Goal: Transaction & Acquisition: Subscribe to service/newsletter

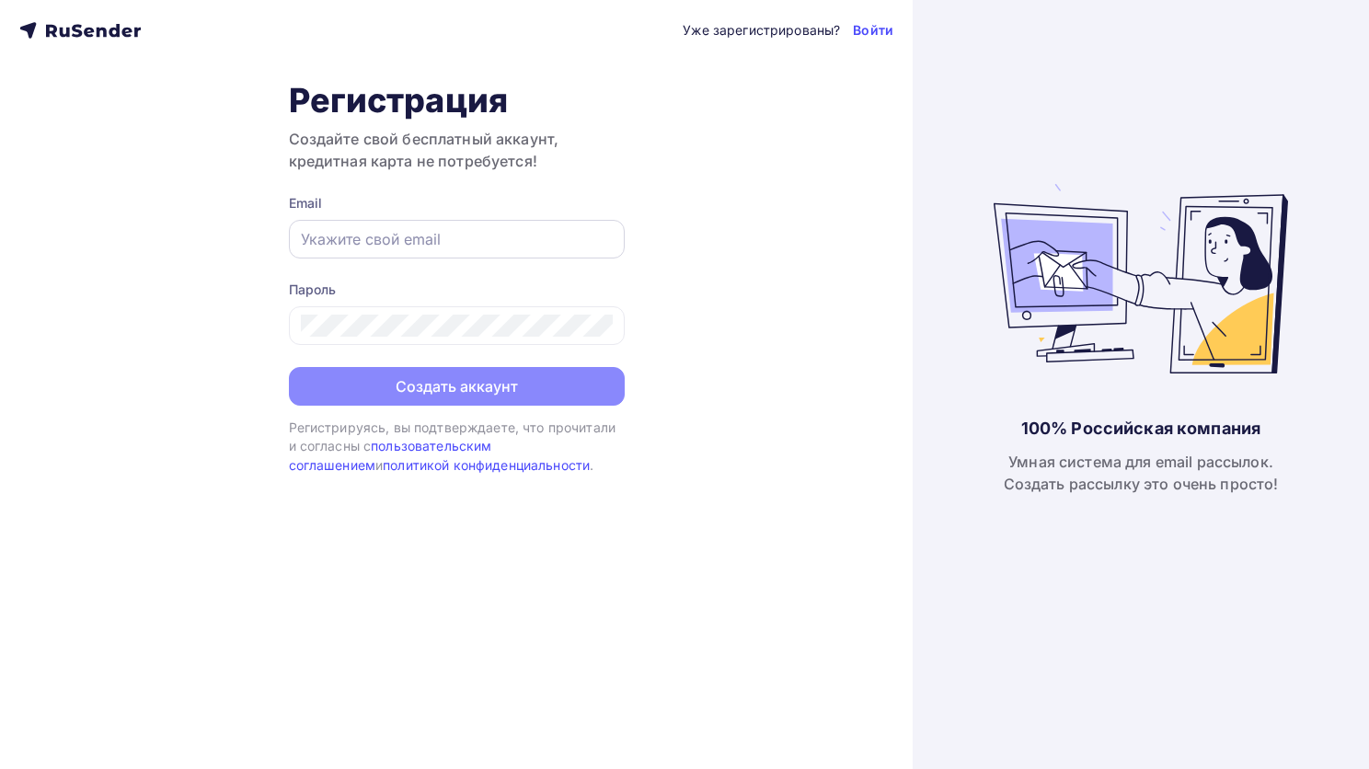
click at [444, 247] on input "text" at bounding box center [457, 239] width 312 height 22
paste input "[DOMAIN_NAME][EMAIL_ADDRESS][DOMAIN_NAME]"
type input "[DOMAIN_NAME][EMAIL_ADDRESS][DOMAIN_NAME]"
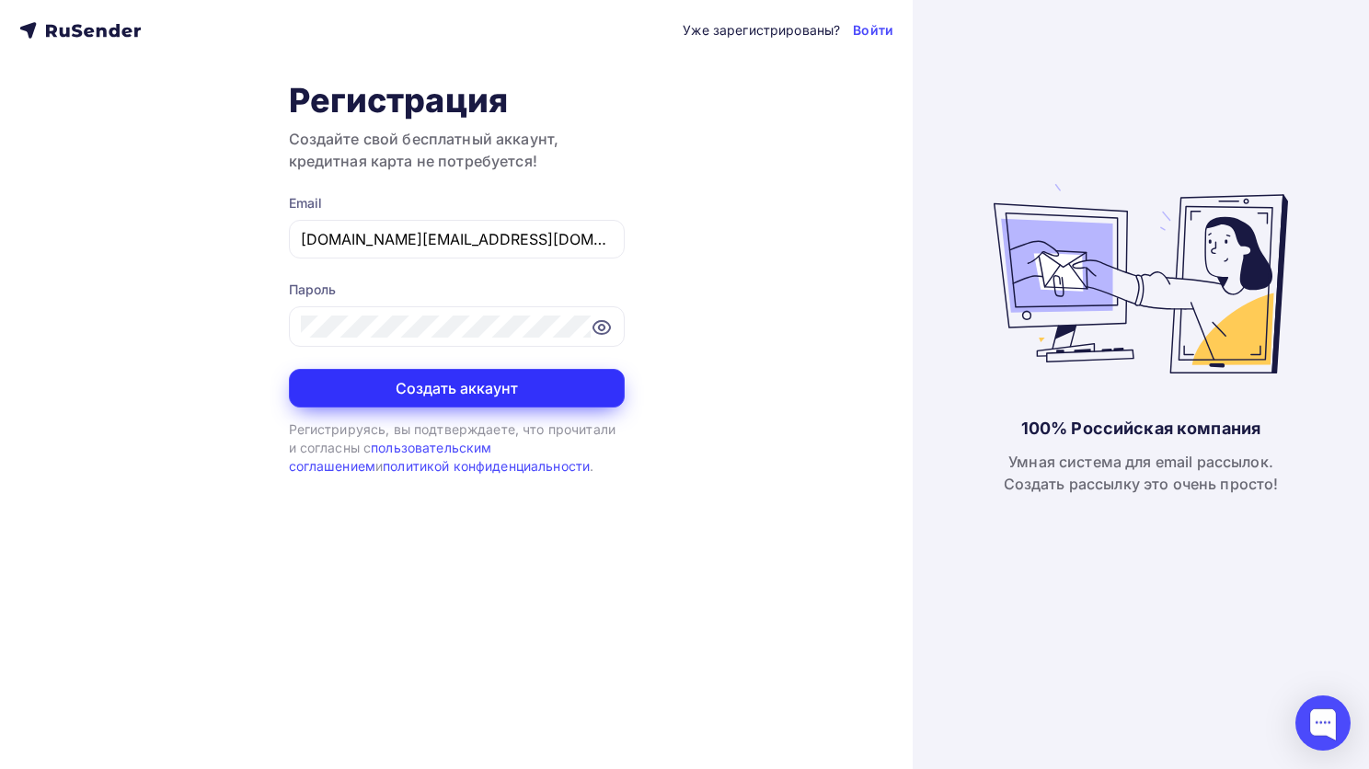
click at [514, 394] on button "Создать аккаунт" at bounding box center [457, 388] width 336 height 39
click at [436, 381] on button "Создать аккаунт" at bounding box center [457, 388] width 336 height 39
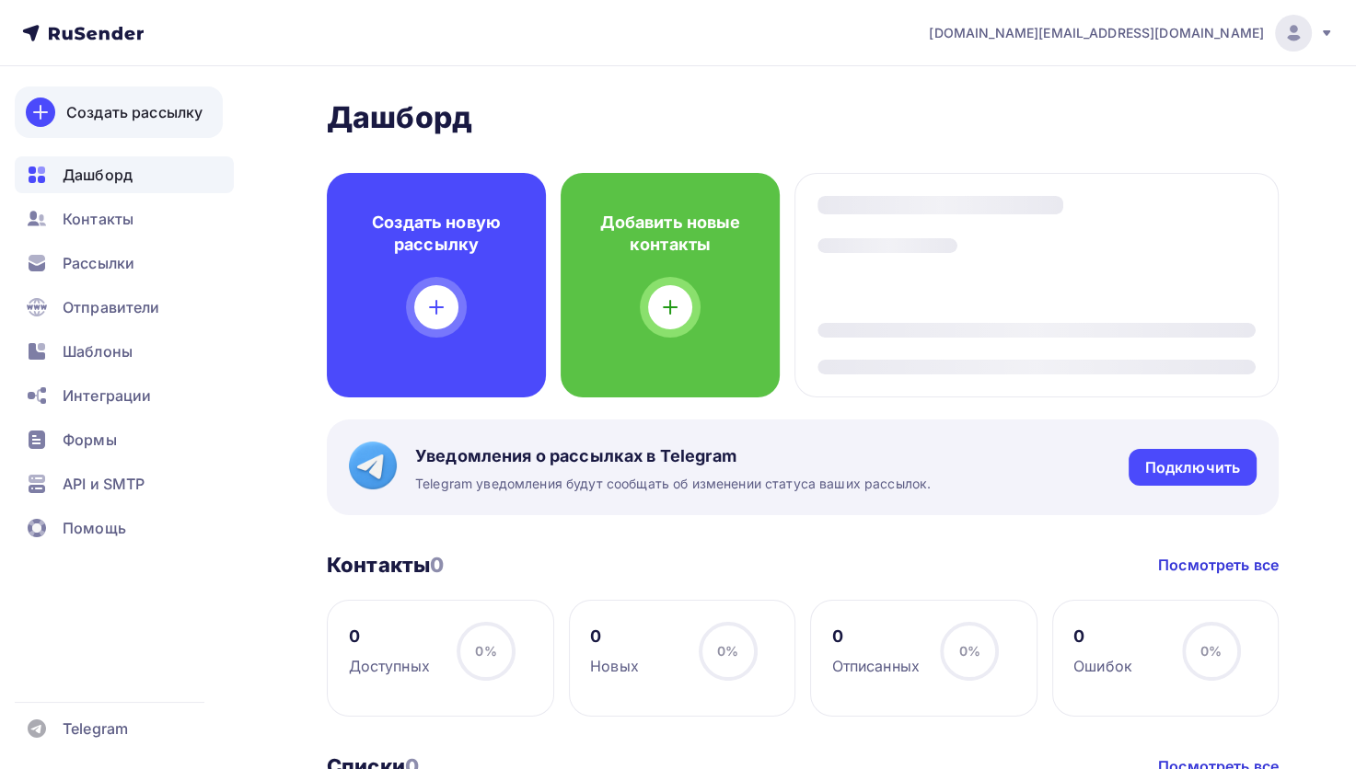
click at [119, 110] on div "Создать рассылку" at bounding box center [134, 112] width 136 height 22
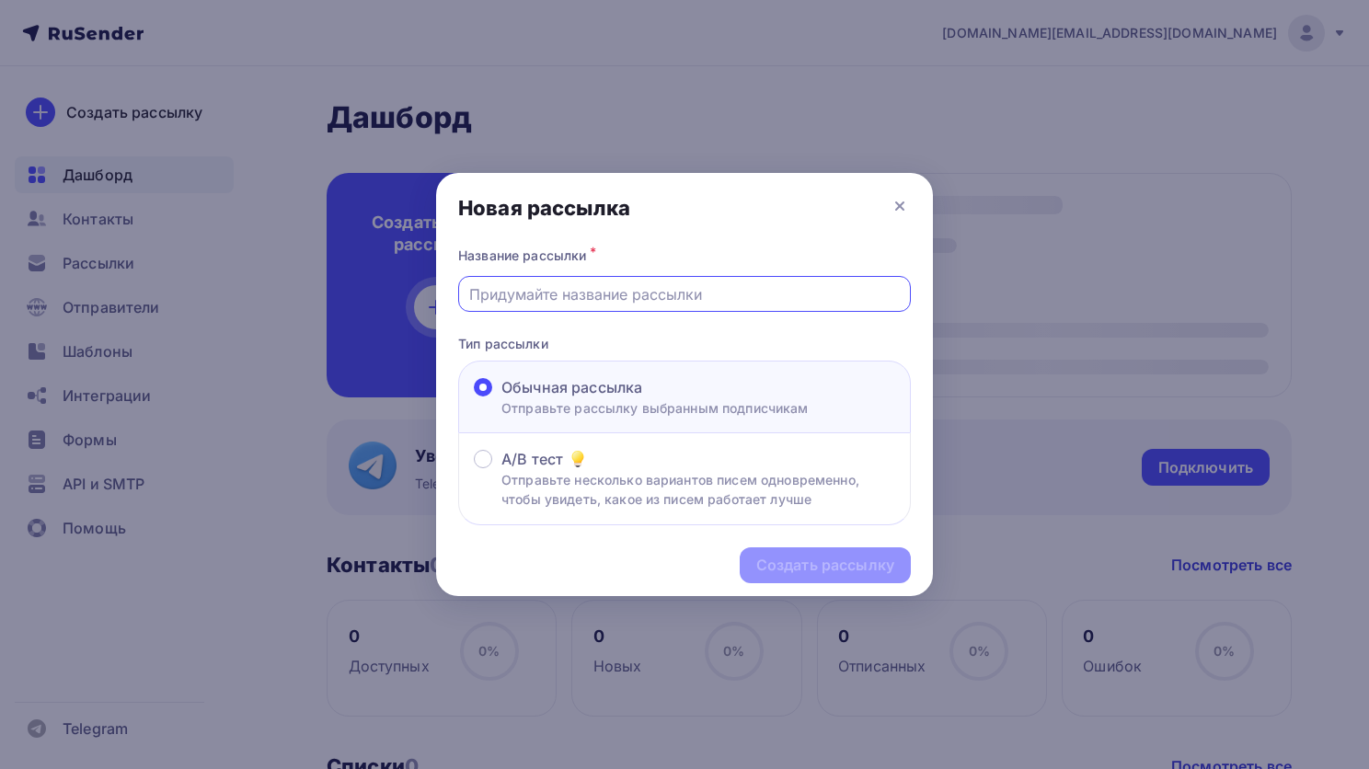
click at [580, 296] on input "text" at bounding box center [685, 294] width 432 height 22
type input "G"
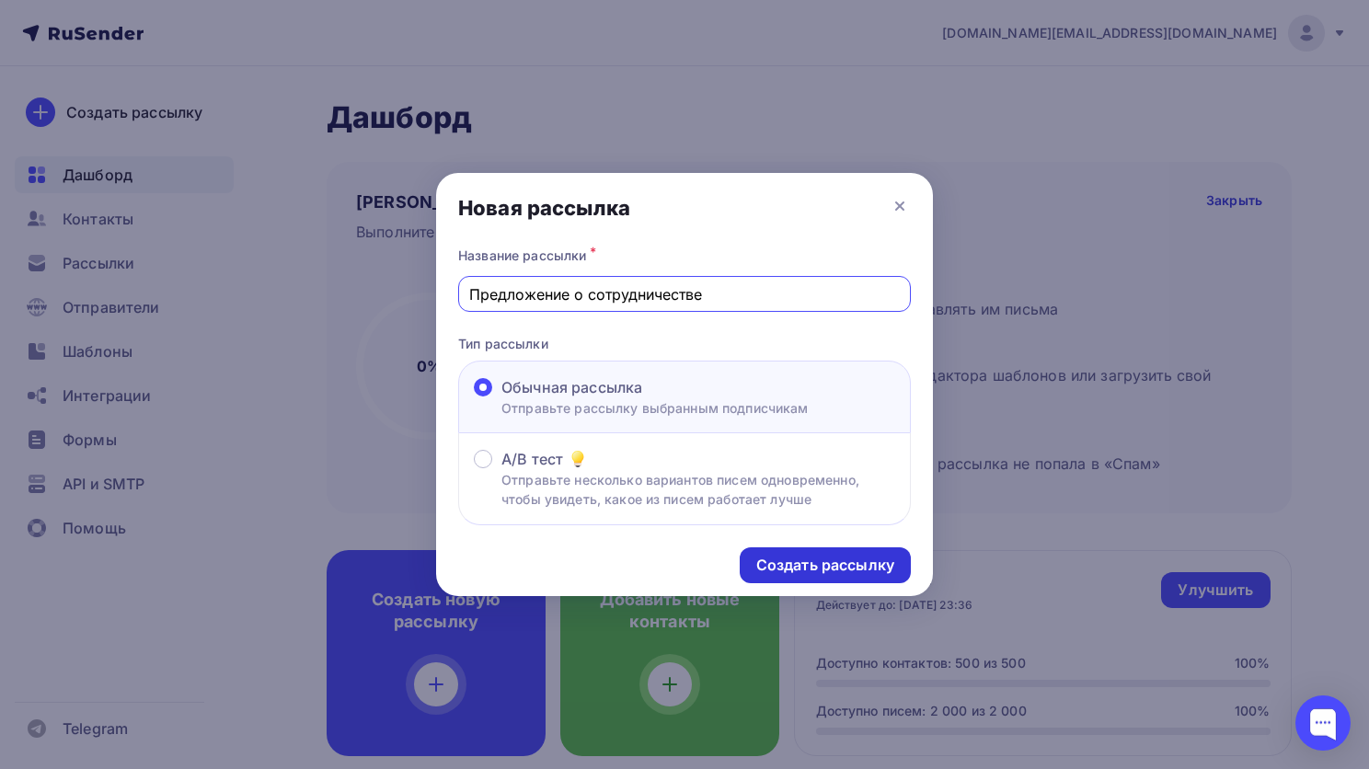
type input "Предложение о сотрудничестве"
click at [771, 562] on div "Создать рассылку" at bounding box center [825, 565] width 138 height 21
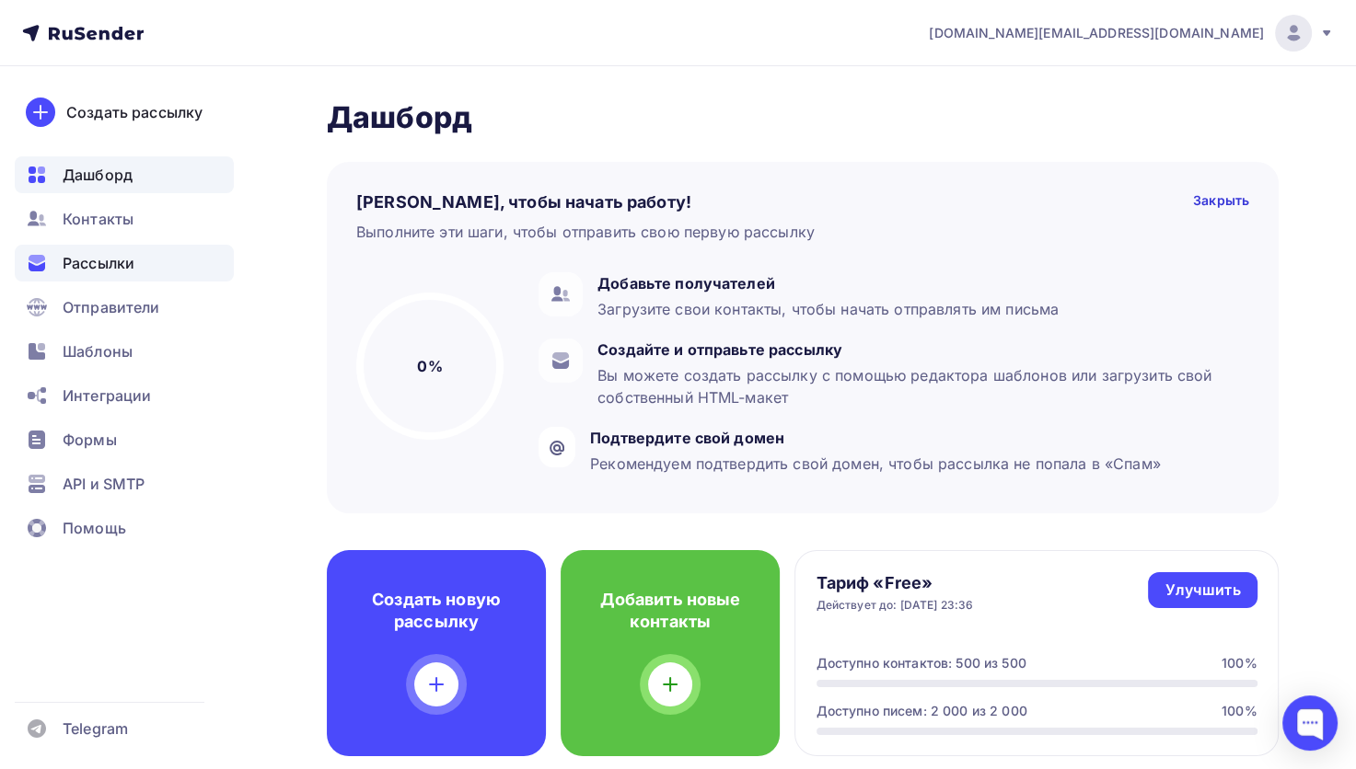
click at [74, 273] on span "Рассылки" at bounding box center [99, 263] width 72 height 22
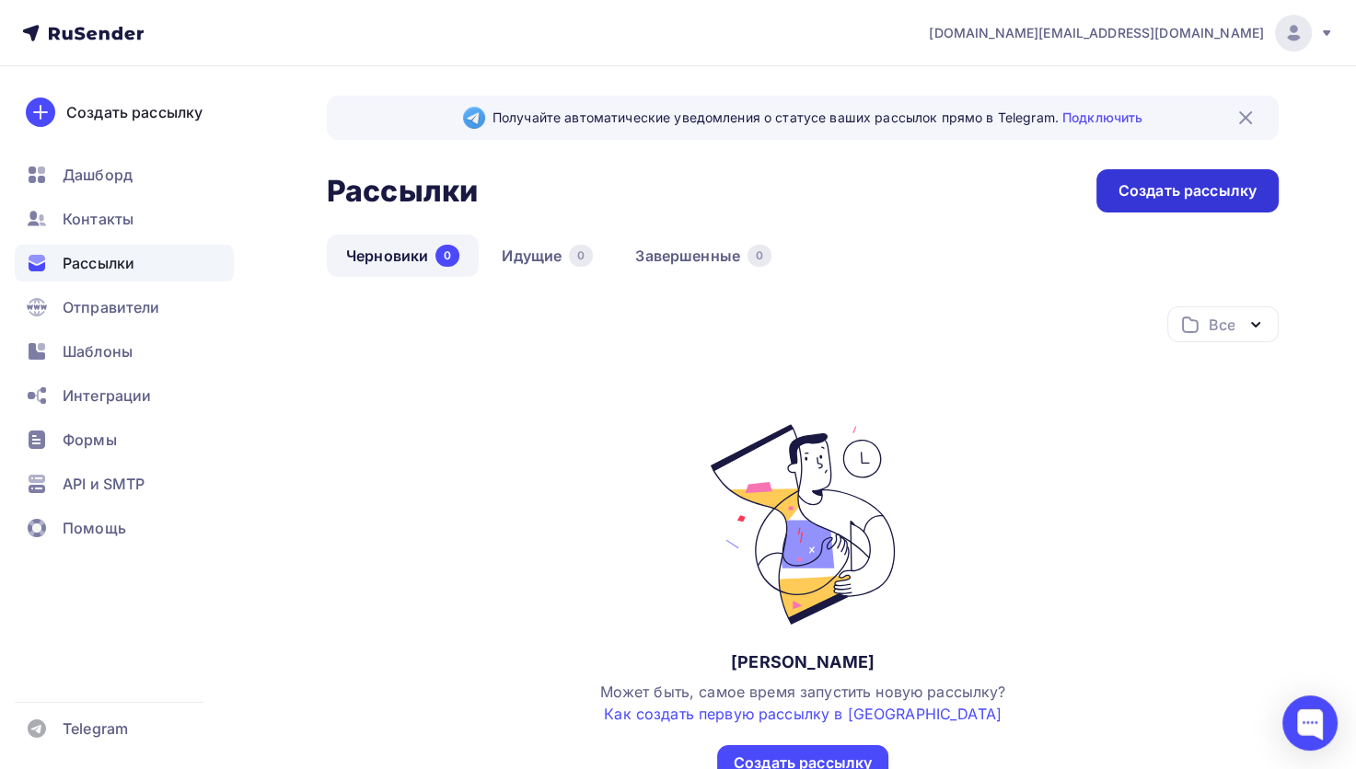
click at [1167, 192] on div "Создать рассылку" at bounding box center [1187, 190] width 138 height 21
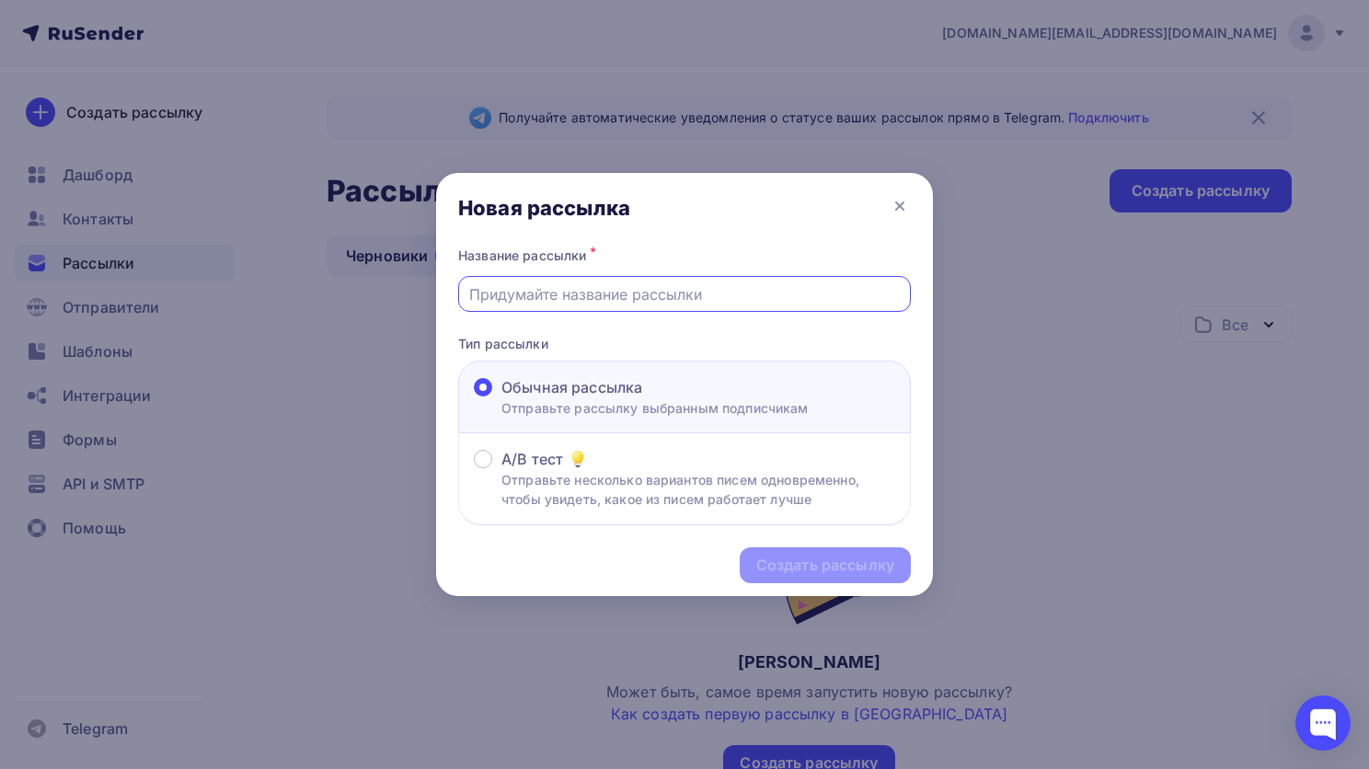
click at [560, 297] on input "text" at bounding box center [685, 294] width 432 height 22
type input "Предложение о сотрудничестве"
click at [789, 559] on div "Создать рассылку" at bounding box center [825, 565] width 138 height 21
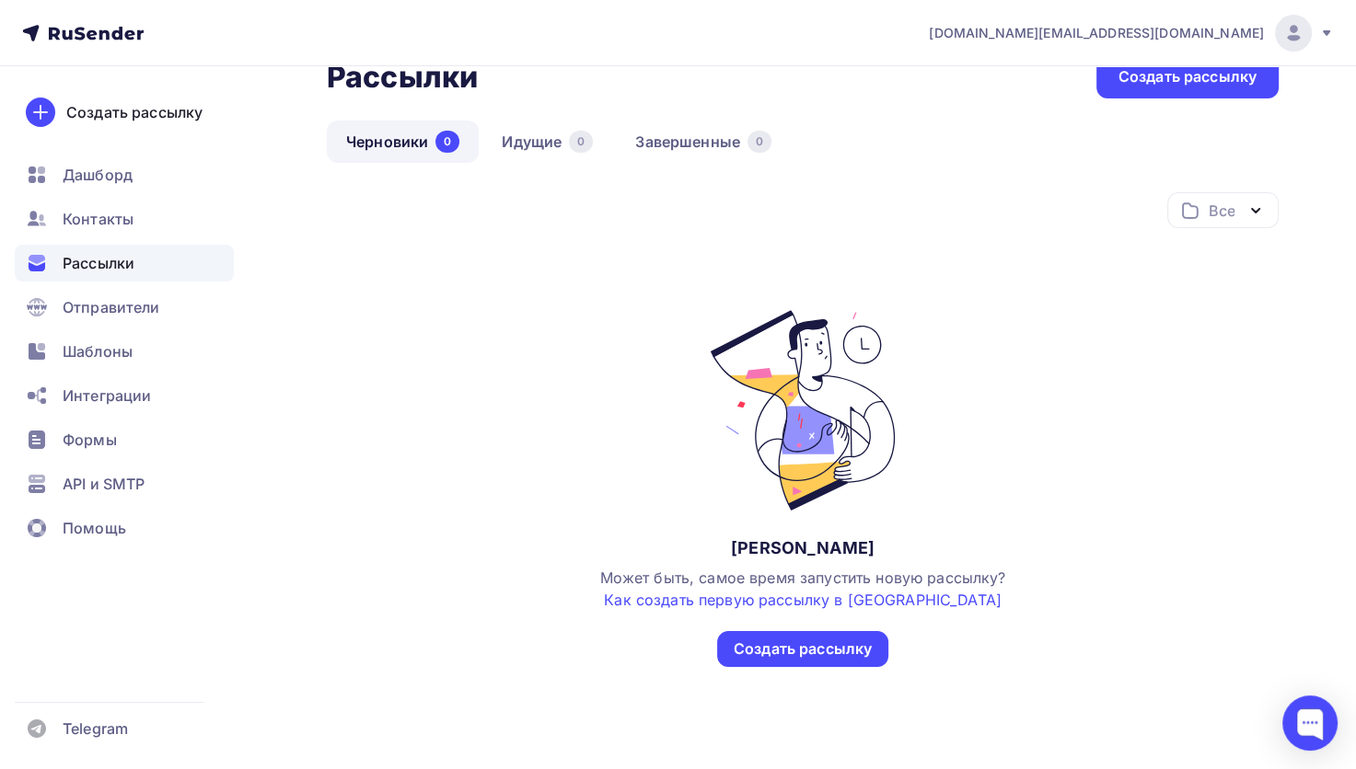
scroll to position [130, 0]
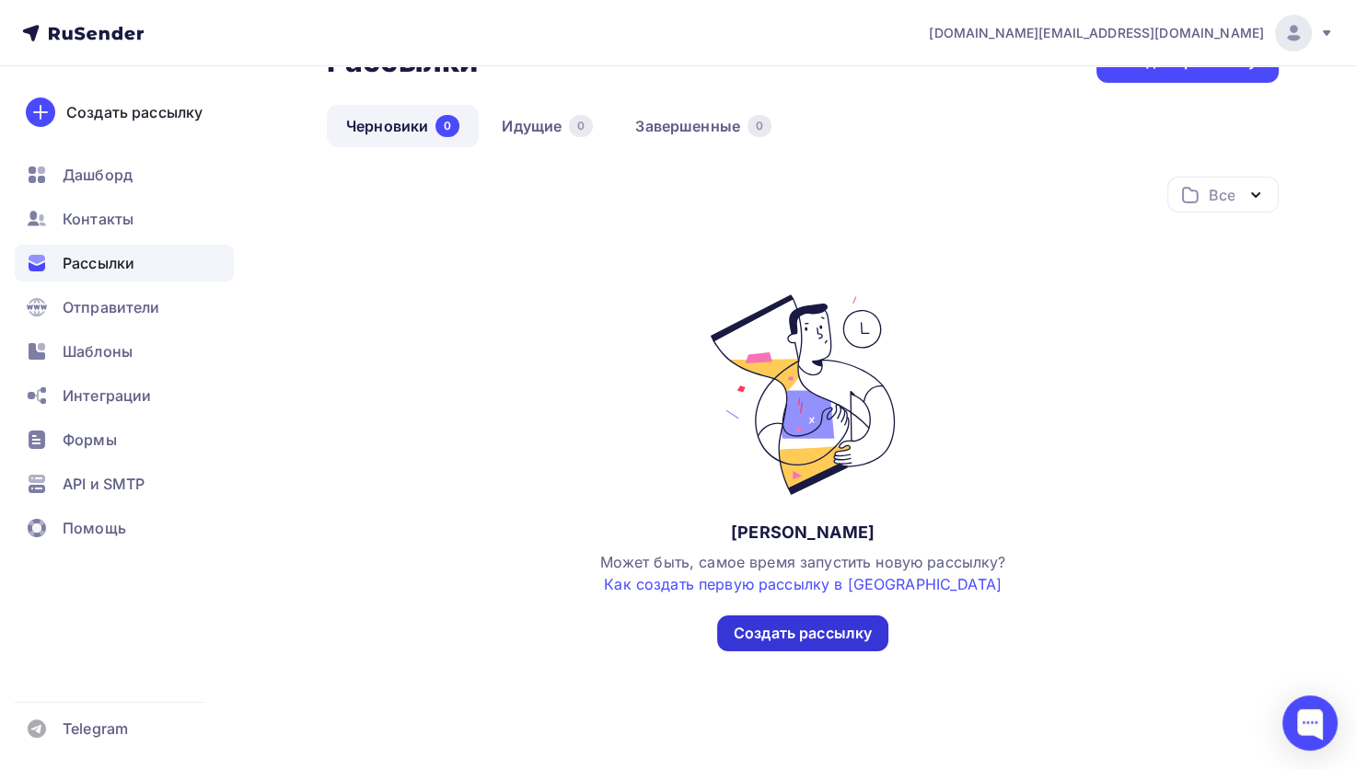
click at [809, 635] on div "Создать рассылку" at bounding box center [802, 633] width 138 height 21
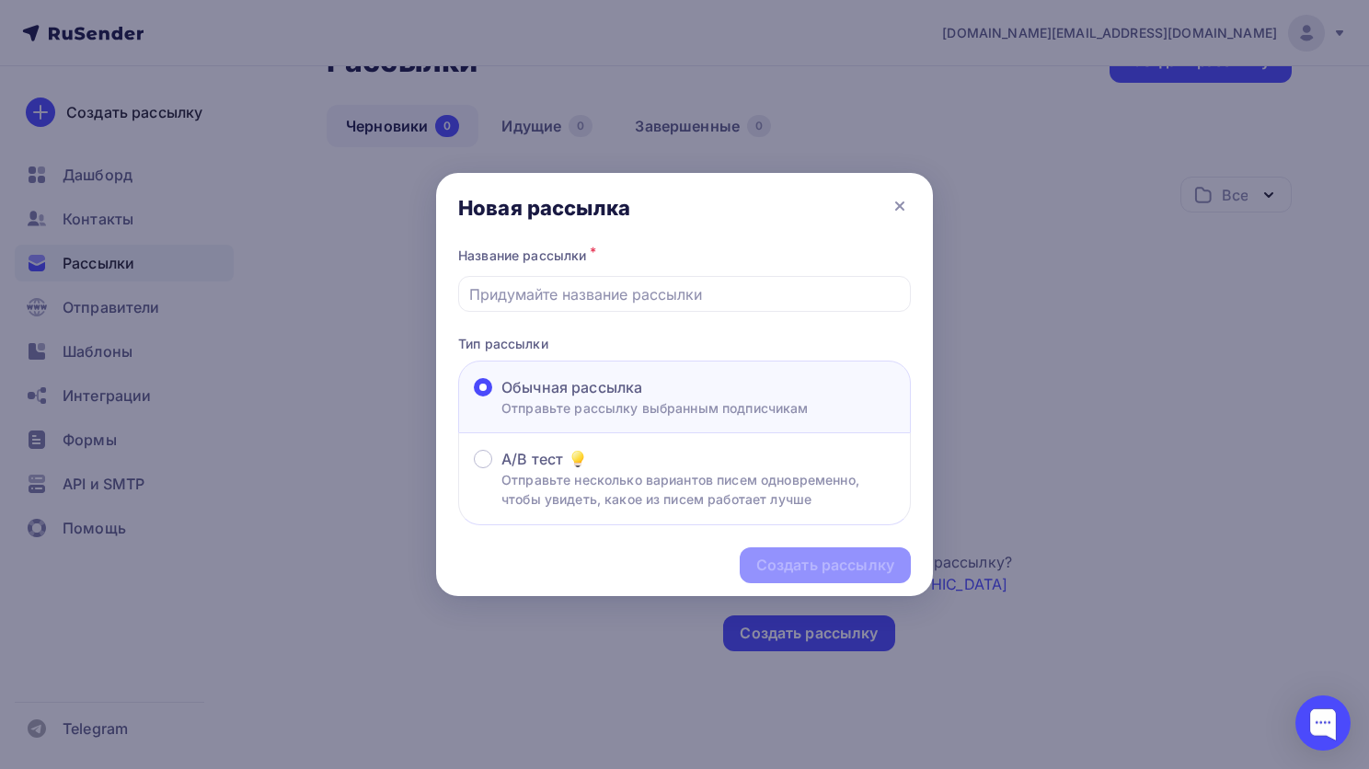
click at [636, 406] on p "Отправьте рассылку выбранным подписчикам" at bounding box center [655, 407] width 307 height 19
click at [502, 398] on input "Обычная рассылка Отправьте рассылку выбранным подписчикам" at bounding box center [502, 398] width 0 height 0
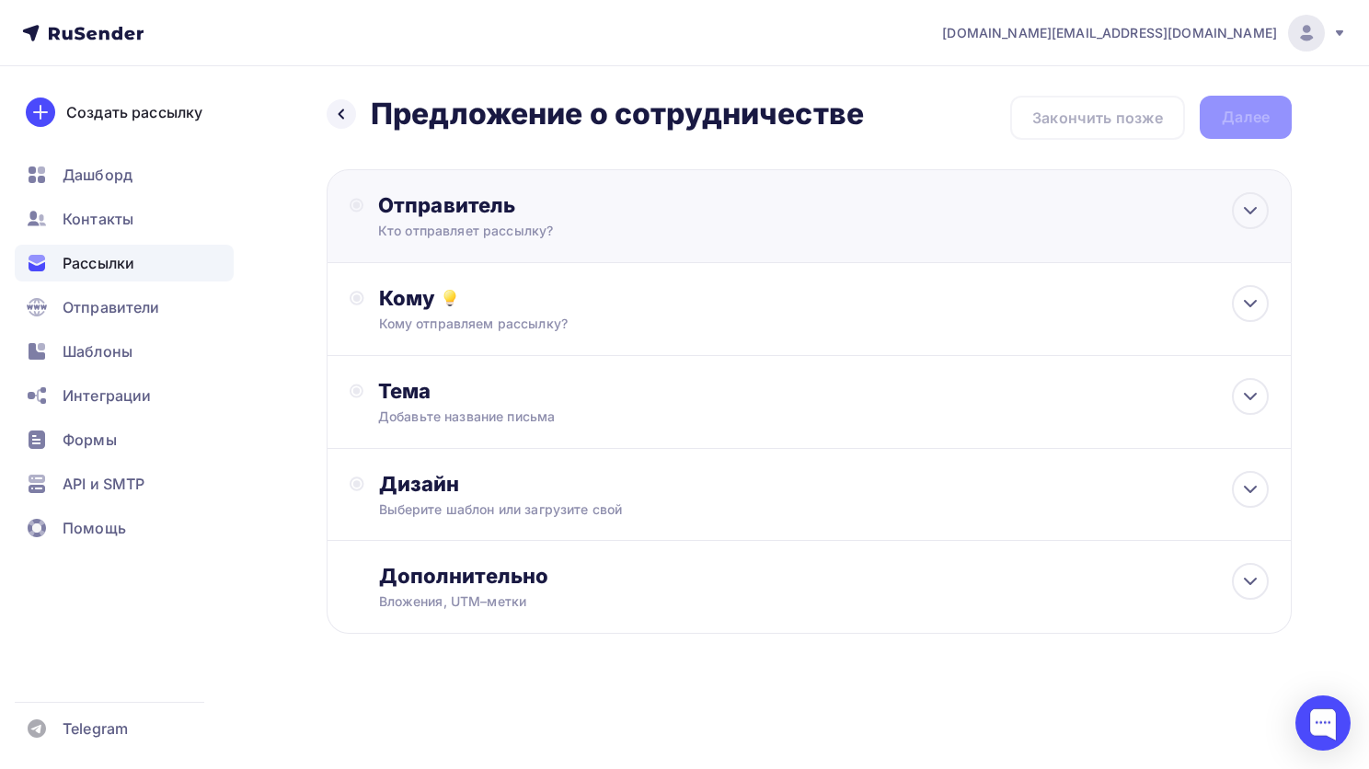
click at [611, 213] on div "Отправитель" at bounding box center [577, 205] width 398 height 26
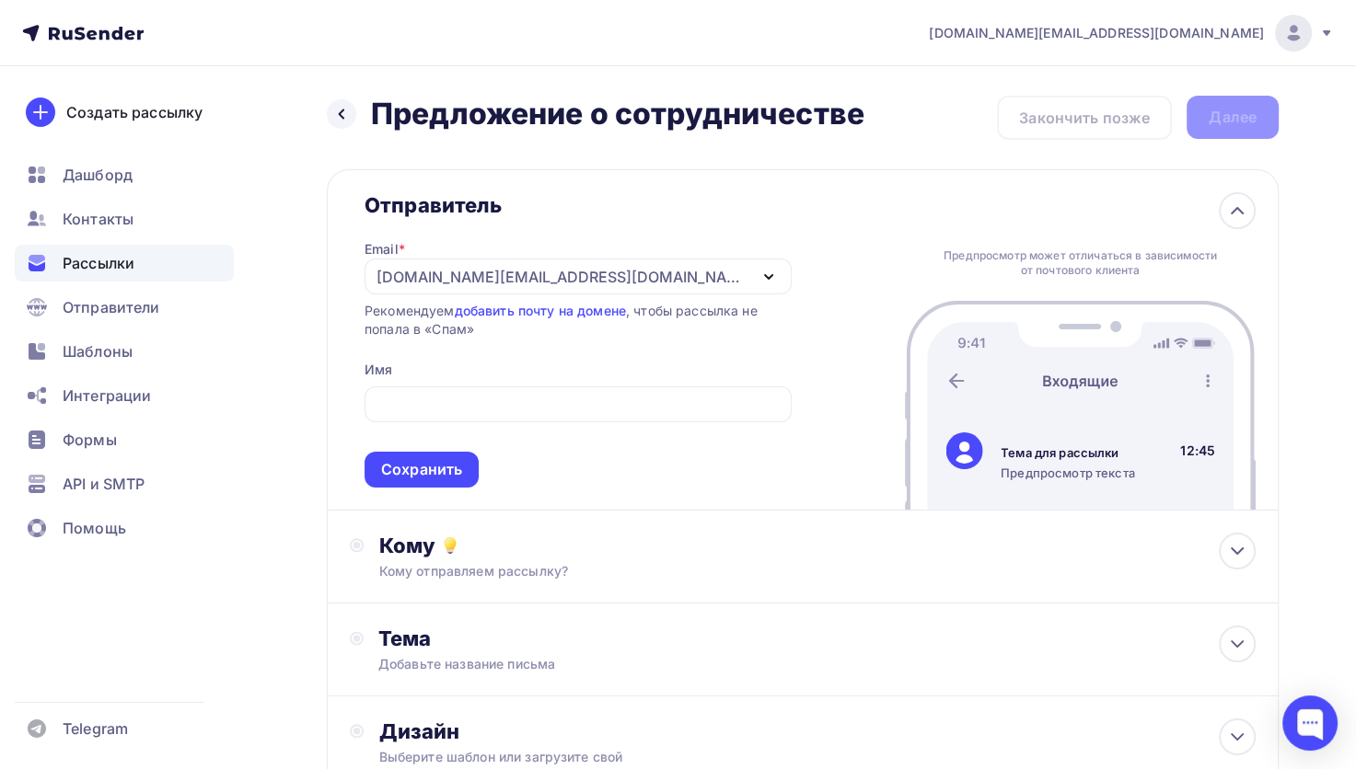
click at [375, 360] on div "Отправитель Email * talvi.art@yandex.ru talvi.art@yandex.ru Добавить отправител…" at bounding box center [563, 339] width 427 height 295
click at [432, 409] on input "text" at bounding box center [578, 405] width 406 height 22
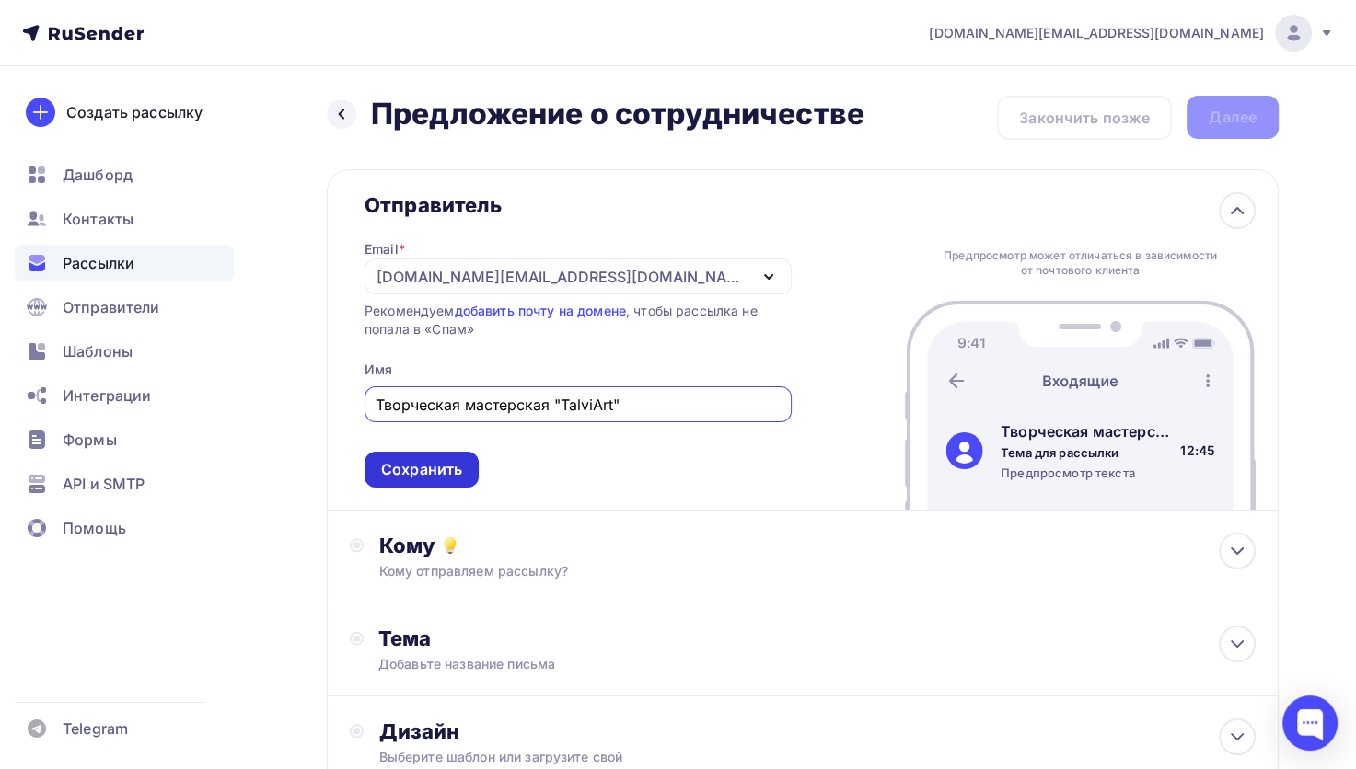
type input "Творческая мастерская "TalviArt""
click at [455, 465] on div "Сохранить" at bounding box center [421, 469] width 81 height 21
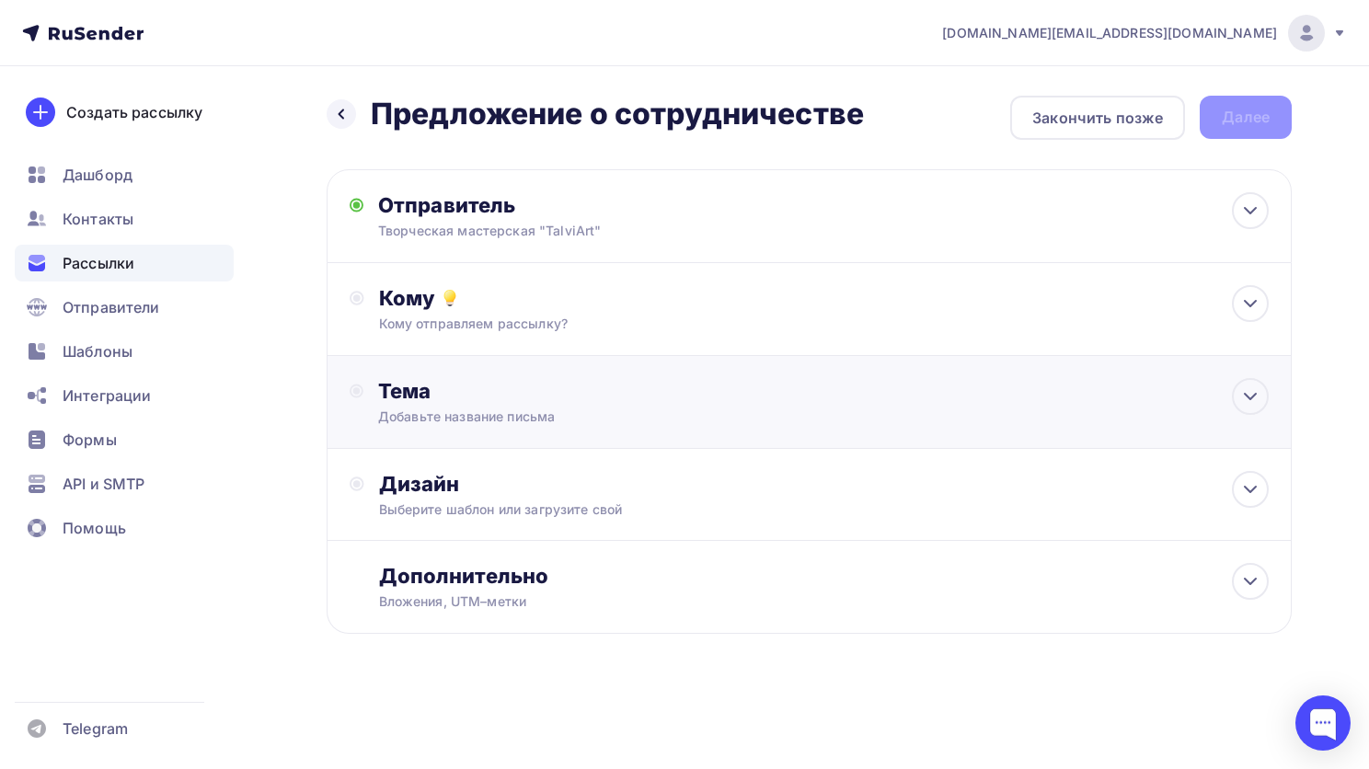
click at [593, 390] on div "Тема" at bounding box center [560, 391] width 364 height 26
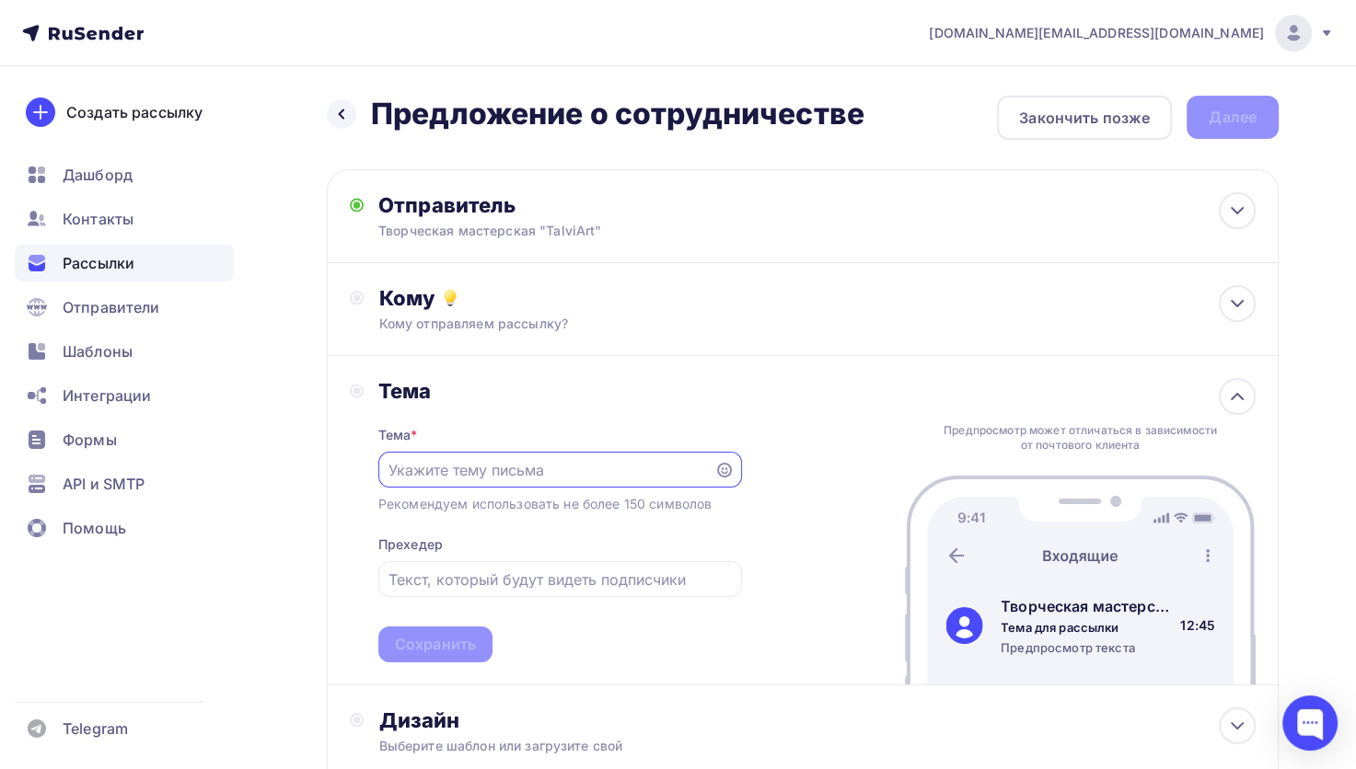
click at [470, 477] on input "text" at bounding box center [545, 470] width 315 height 22
type input "Предложение о сотрудничестве"
click at [472, 642] on div "Сохранить" at bounding box center [435, 644] width 81 height 21
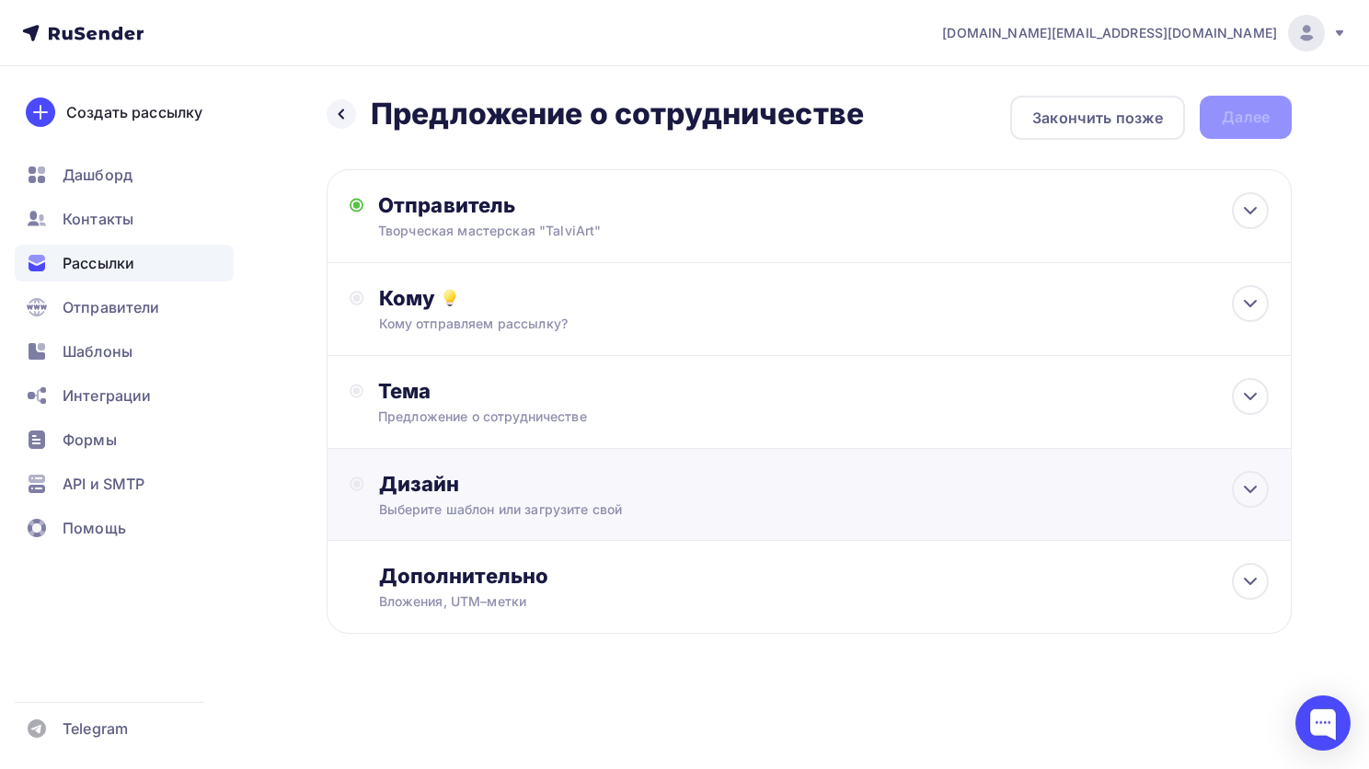
click at [471, 482] on div "Дизайн" at bounding box center [824, 484] width 891 height 26
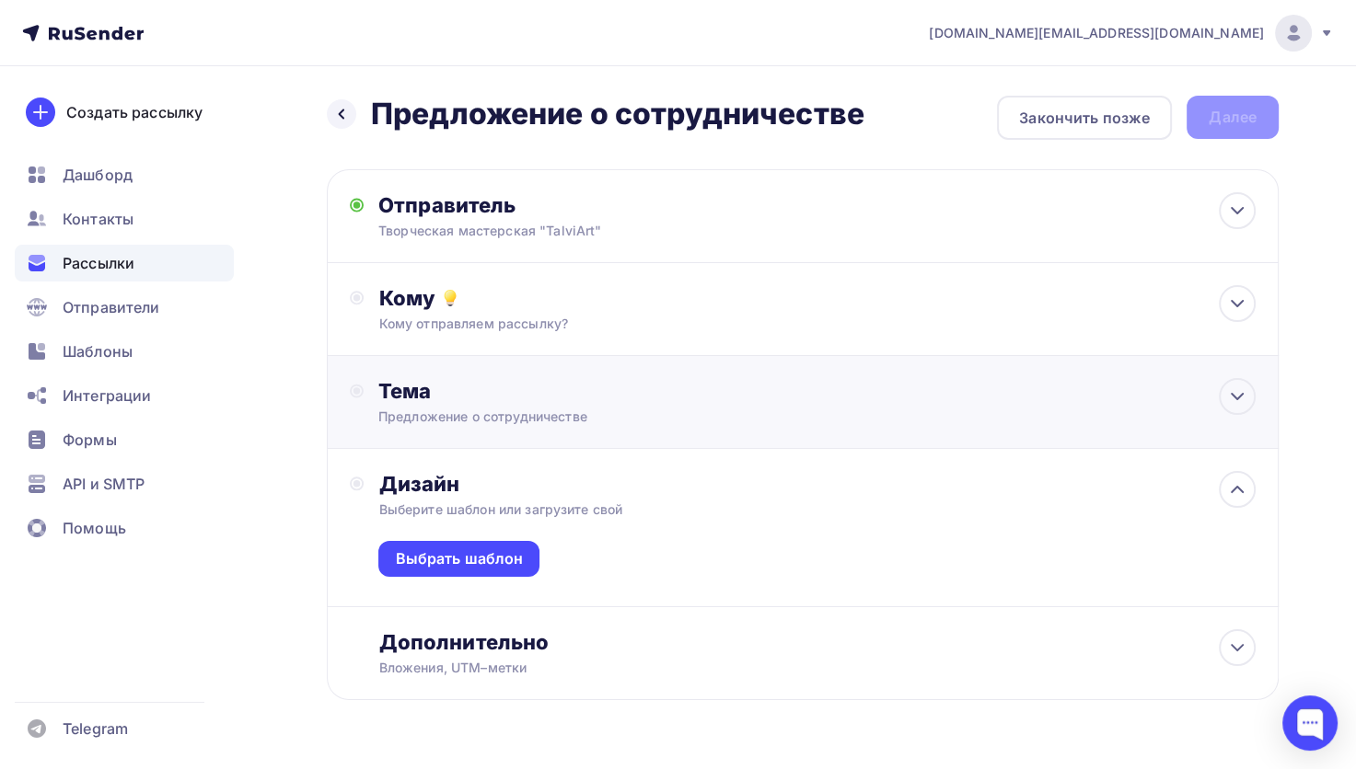
click at [453, 388] on div "Тема" at bounding box center [560, 391] width 364 height 26
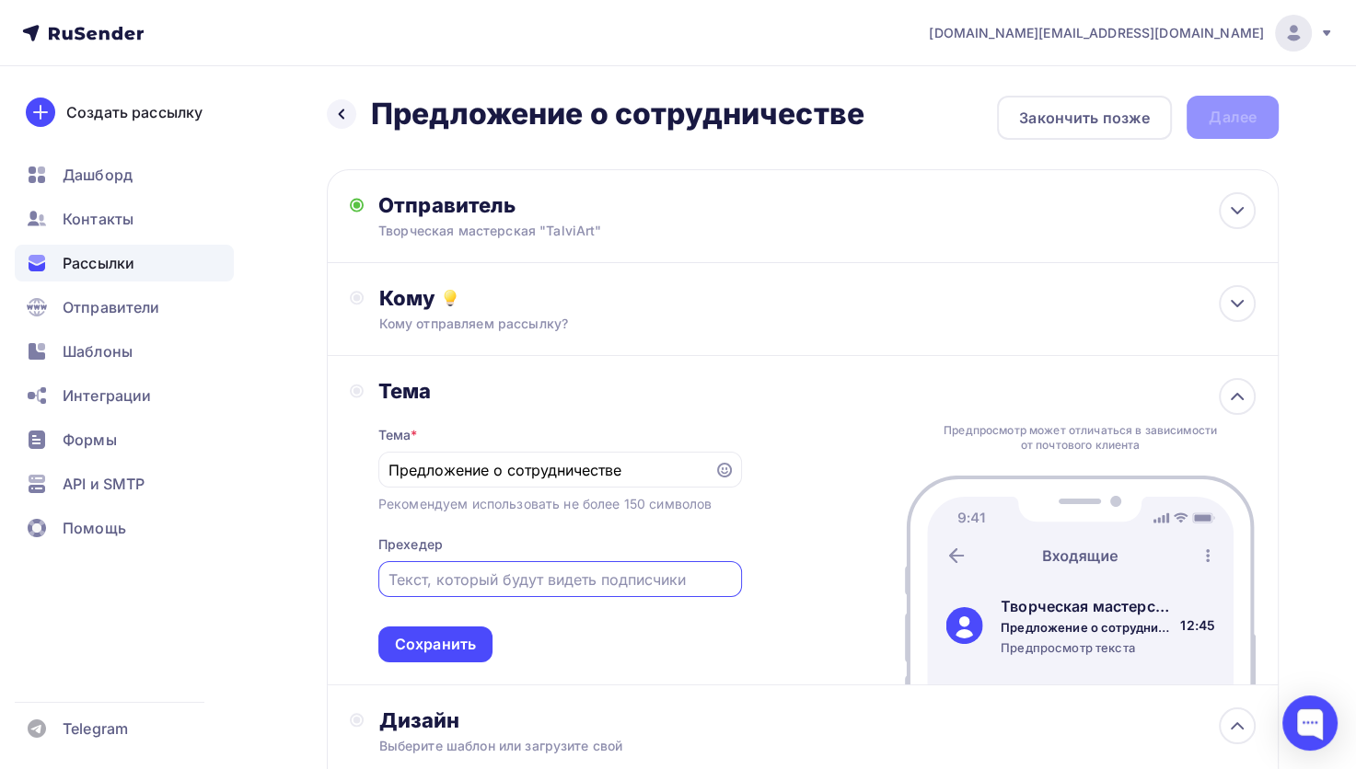
click at [428, 582] on input "text" at bounding box center [559, 580] width 342 height 22
type input "Добрый день!"
click at [440, 646] on div "Сохранить" at bounding box center [435, 644] width 81 height 21
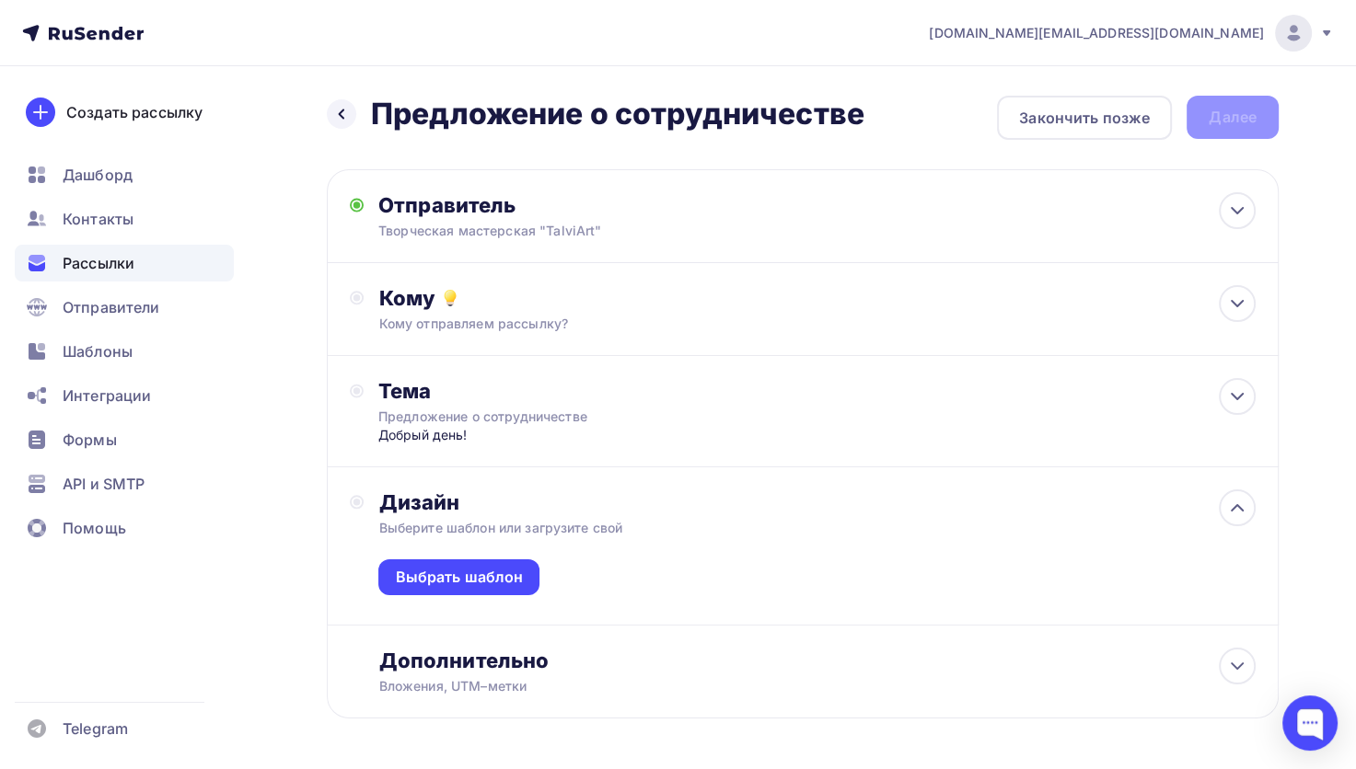
click at [535, 501] on div "Дизайн" at bounding box center [816, 503] width 877 height 26
click at [493, 564] on div "Выбрать шаблон" at bounding box center [458, 578] width 161 height 36
click at [879, 543] on div "Выбрать шаблон" at bounding box center [816, 580] width 877 height 87
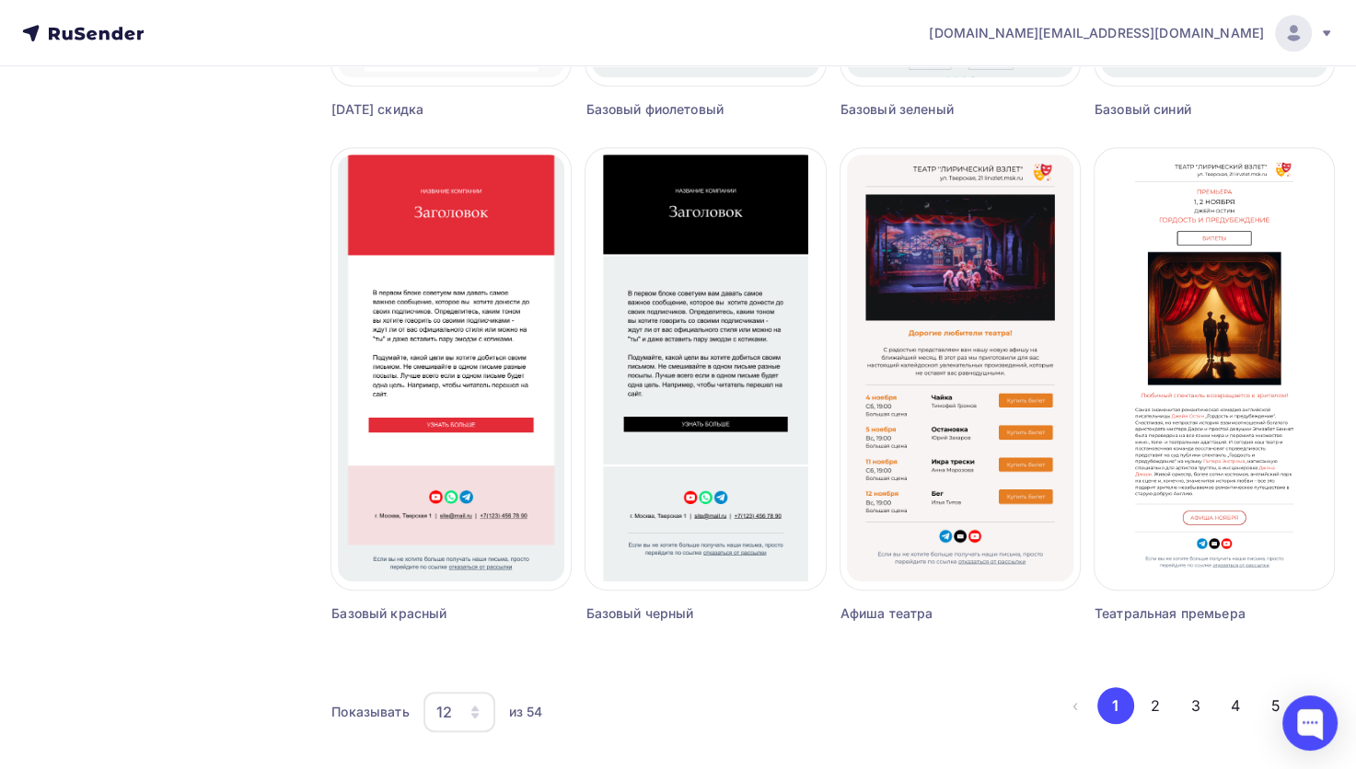
scroll to position [1118, 0]
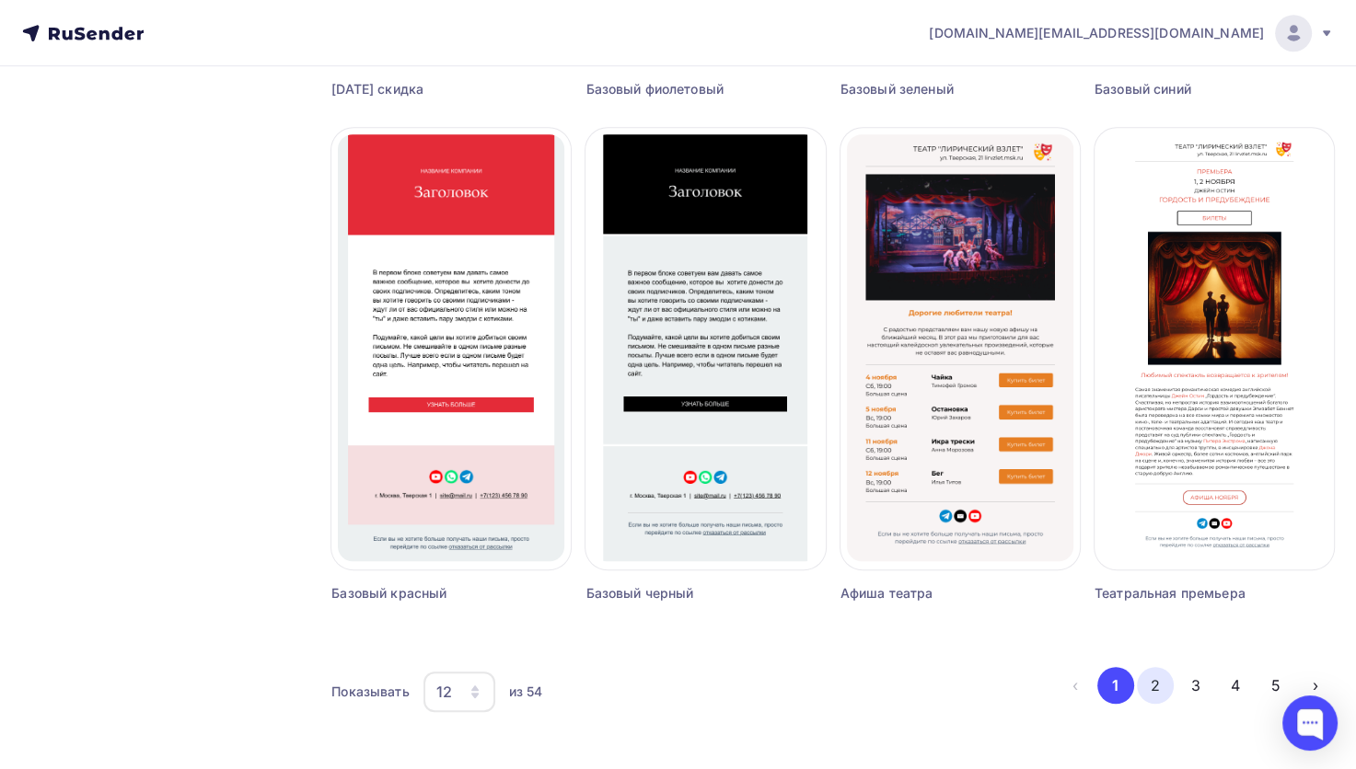
click at [1164, 686] on button "2" at bounding box center [1155, 685] width 37 height 37
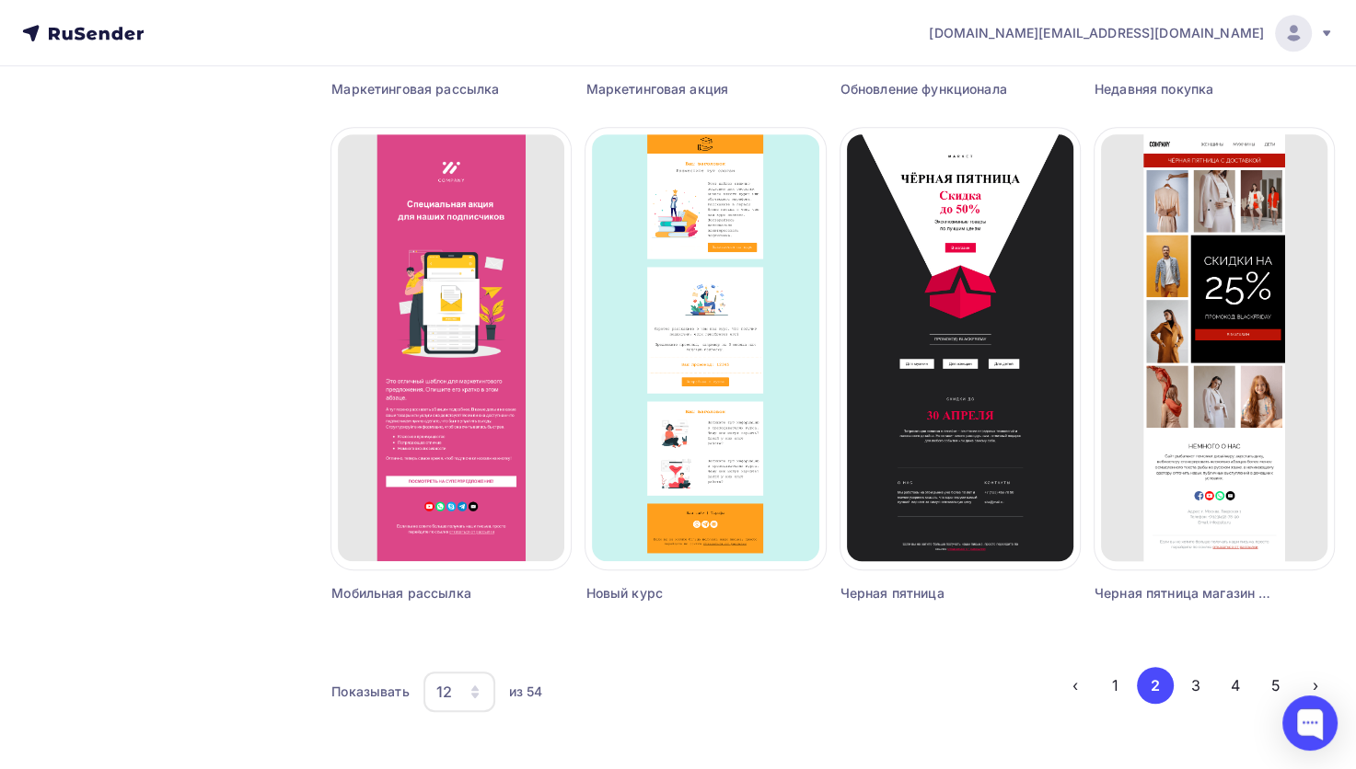
click at [479, 689] on icon "button" at bounding box center [474, 689] width 7 height 6
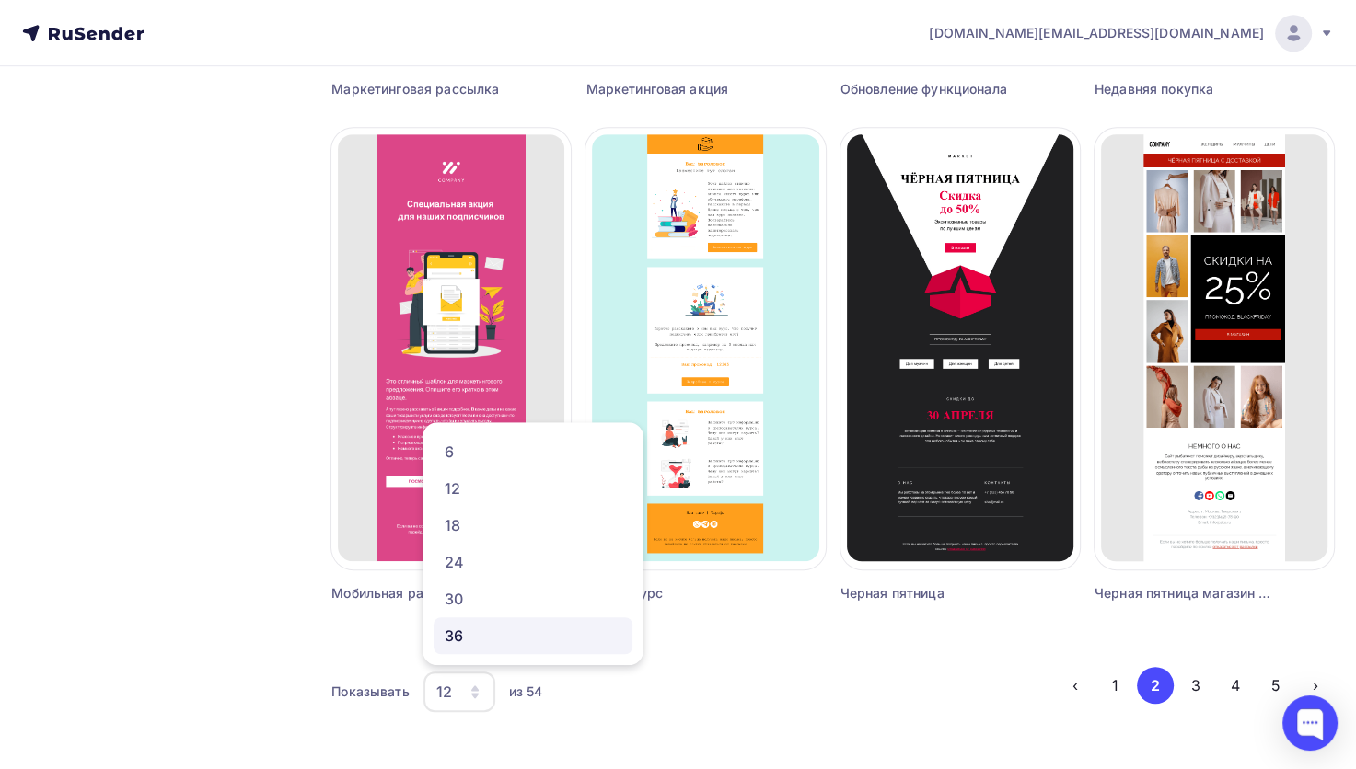
click at [462, 626] on div "36" at bounding box center [532, 636] width 177 height 22
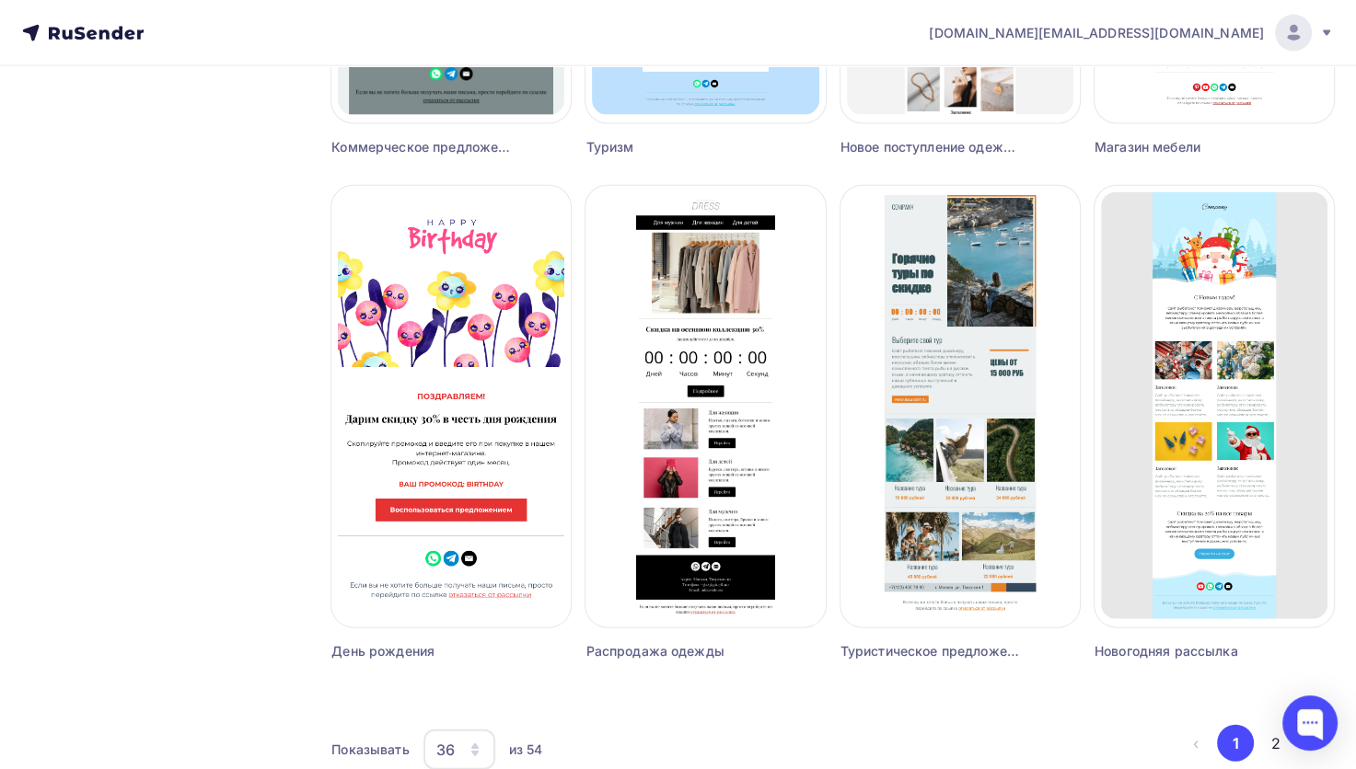
scroll to position [4144, 0]
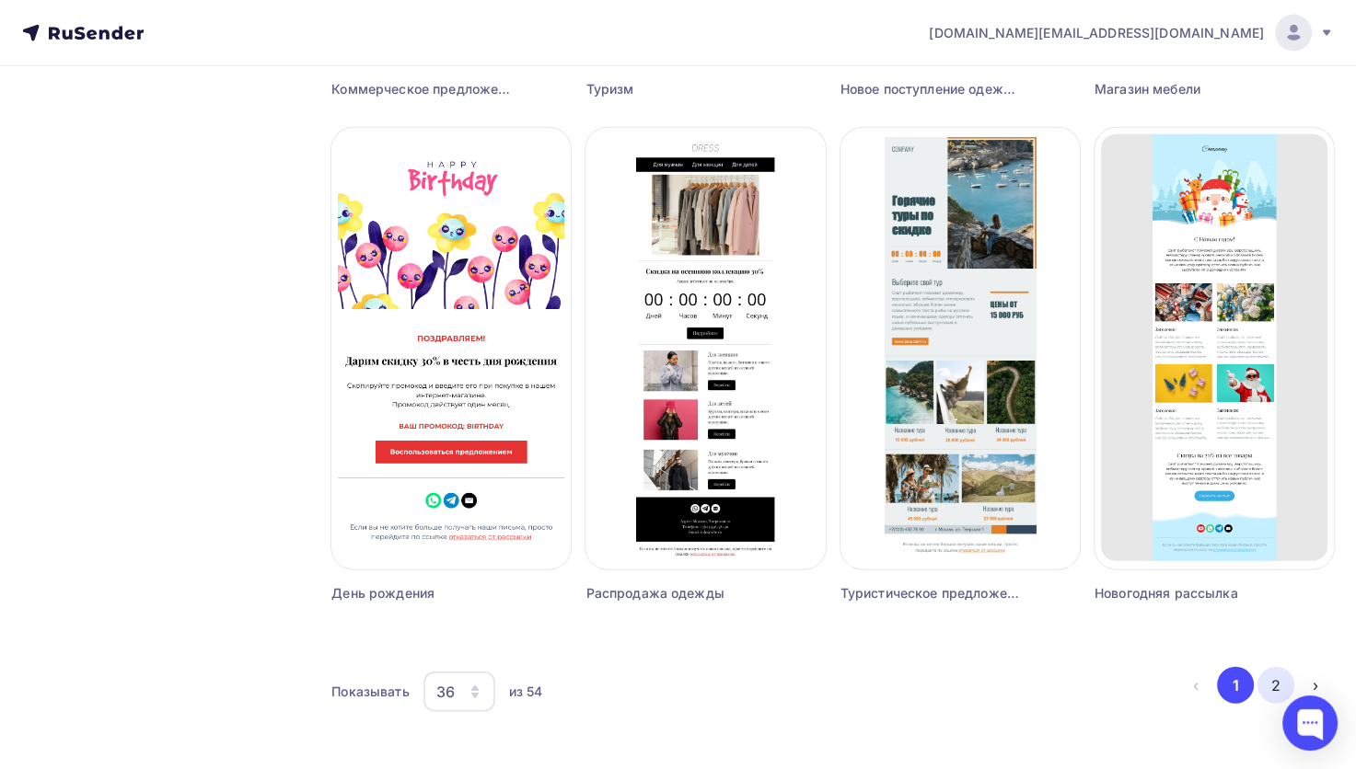
click at [1279, 681] on button "2" at bounding box center [1275, 685] width 37 height 37
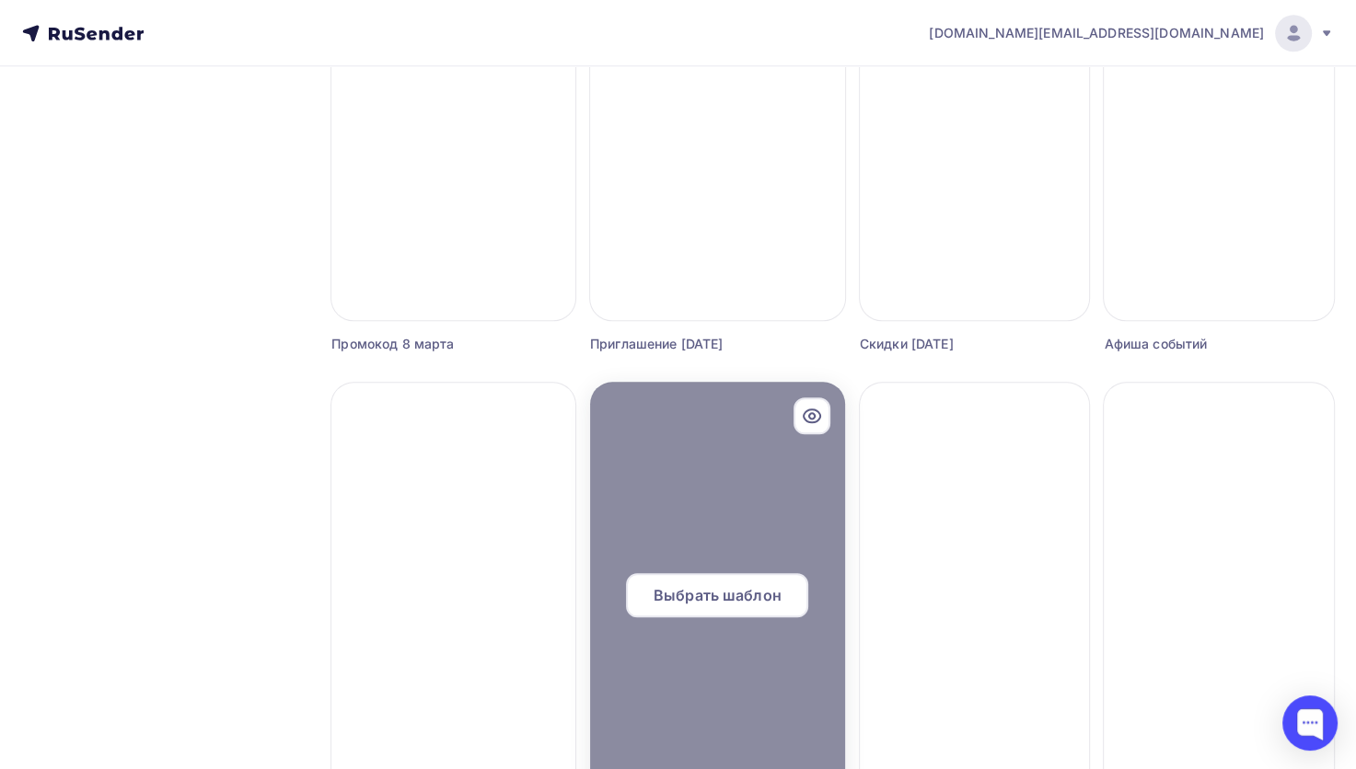
scroll to position [2127, 0]
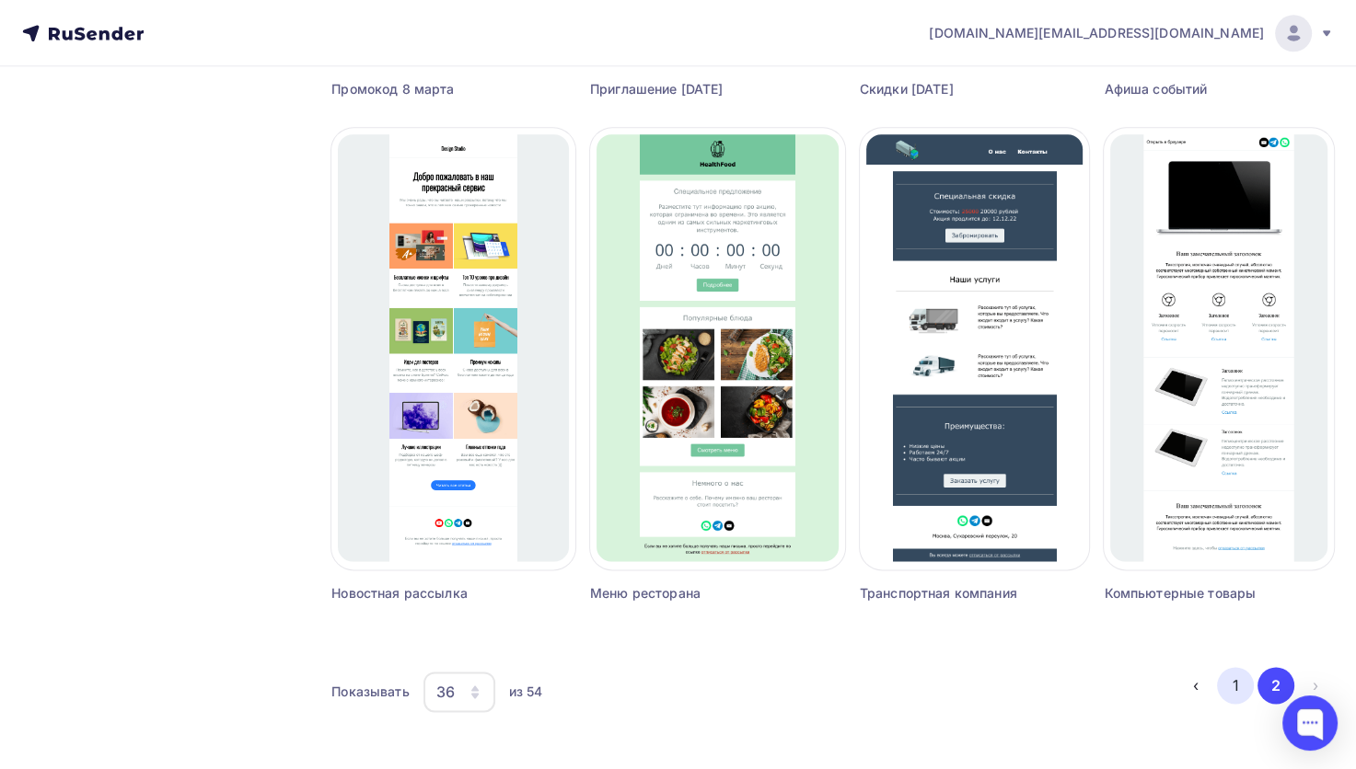
click at [1228, 672] on button "1" at bounding box center [1235, 685] width 37 height 37
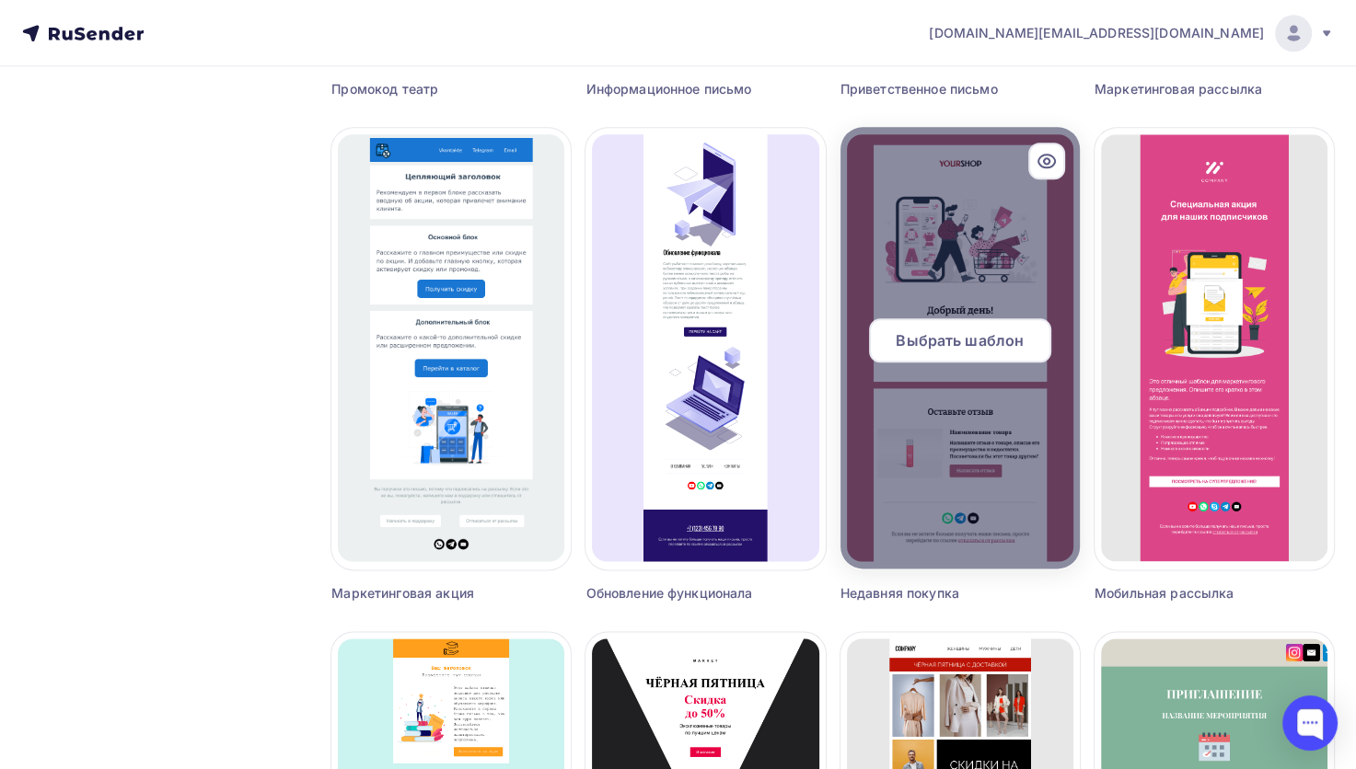
click at [994, 340] on span "Выбрать шаблон" at bounding box center [959, 340] width 128 height 22
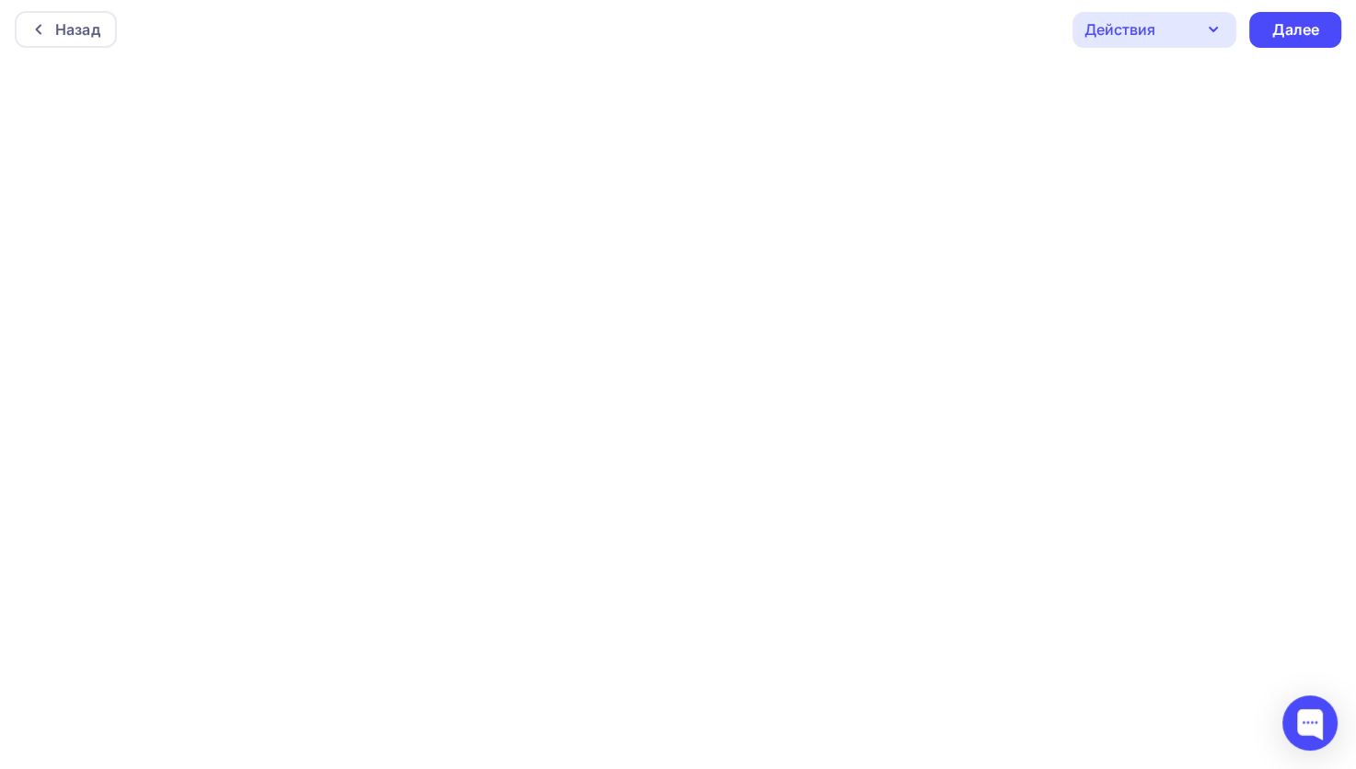
scroll to position [4, 0]
click at [1290, 29] on div "Далее" at bounding box center [1295, 29] width 48 height 21
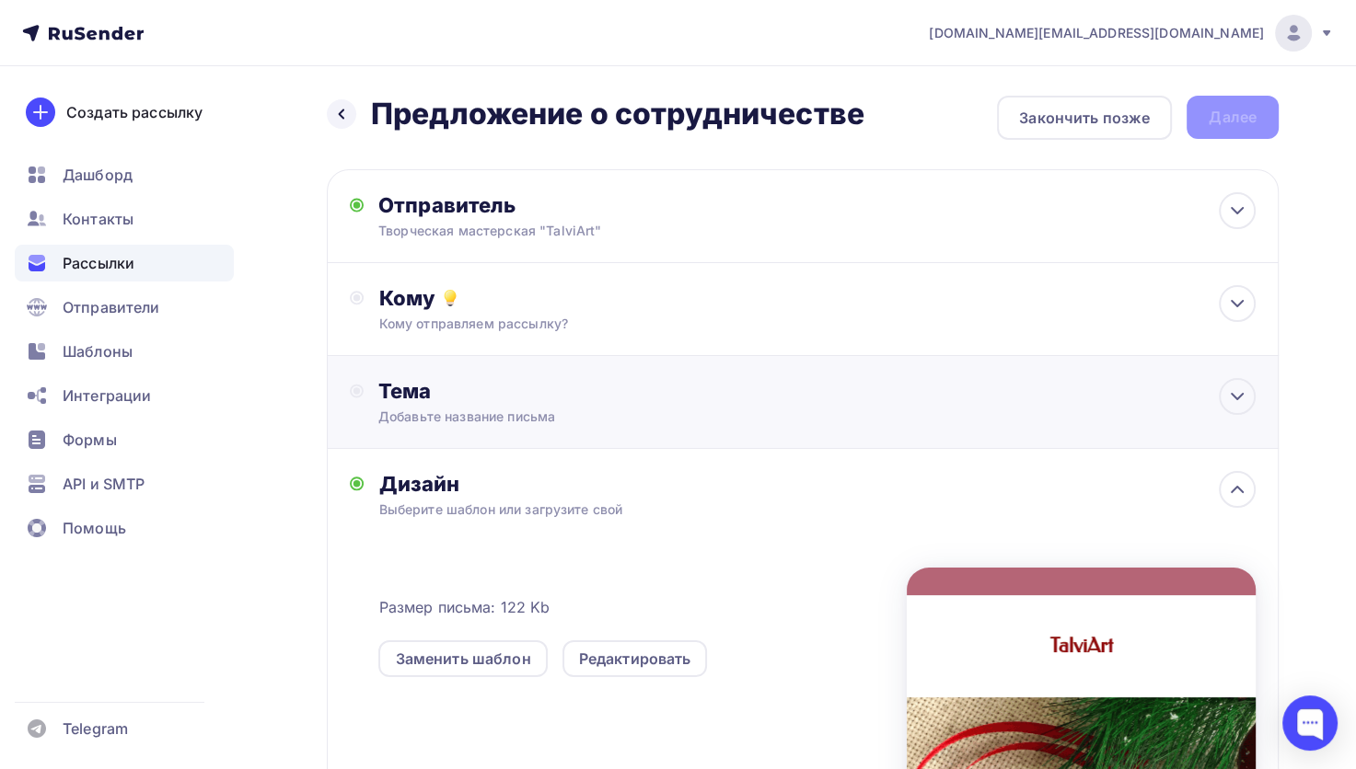
click at [869, 418] on div "Тема Добавьте название письма Тема * Рекомендуем использовать не более 150 симв…" at bounding box center [803, 402] width 952 height 93
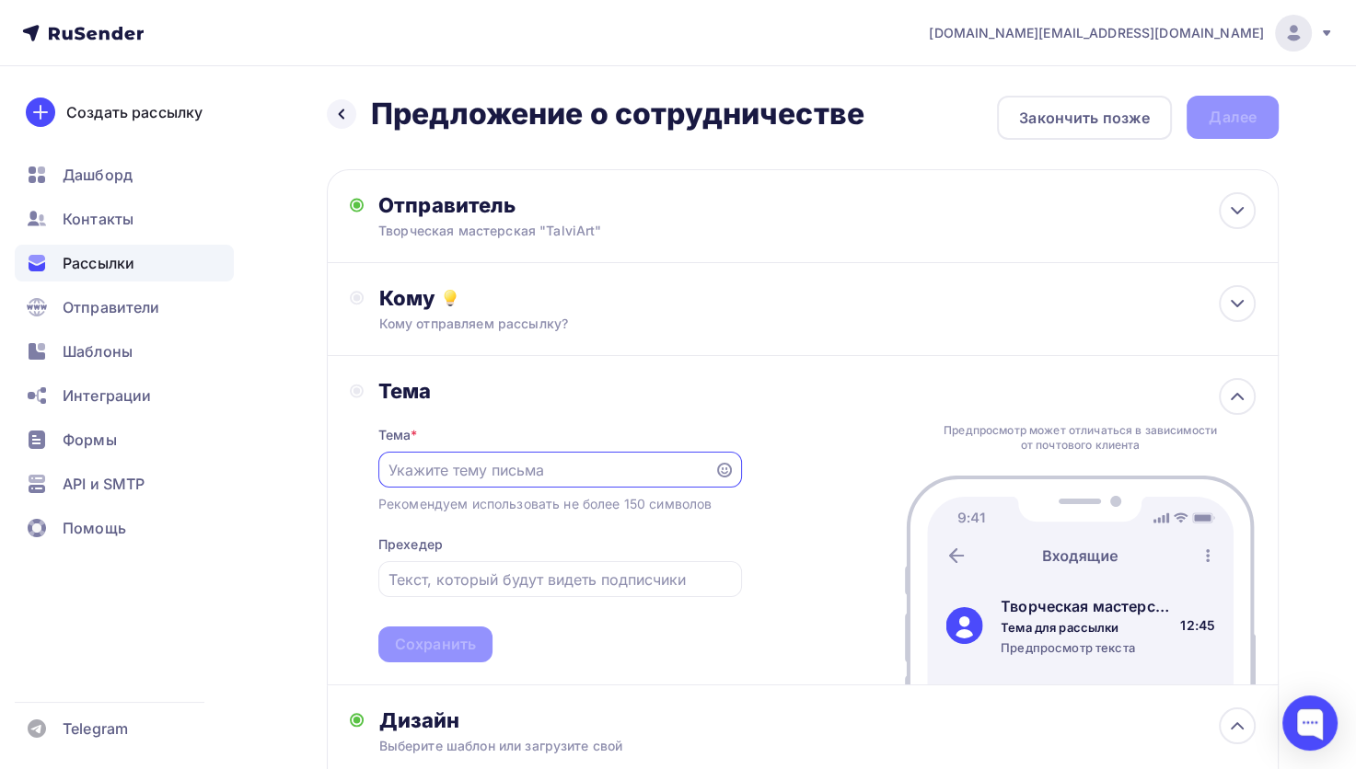
click at [510, 459] on input "text" at bounding box center [545, 470] width 315 height 22
type input "G"
type input "Предложение о сотрудничестве"
click at [460, 634] on div "Сохранить" at bounding box center [435, 644] width 81 height 21
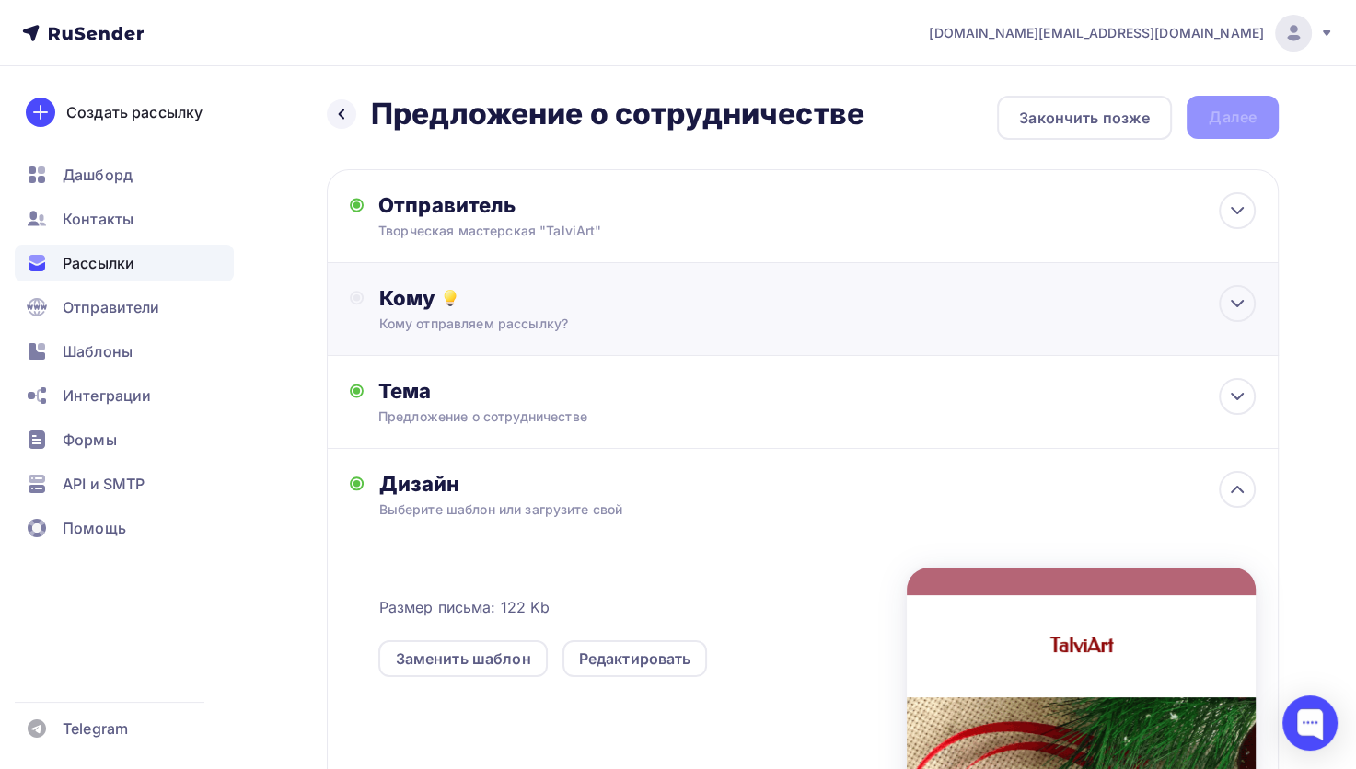
click at [681, 291] on div "Кому" at bounding box center [816, 298] width 877 height 26
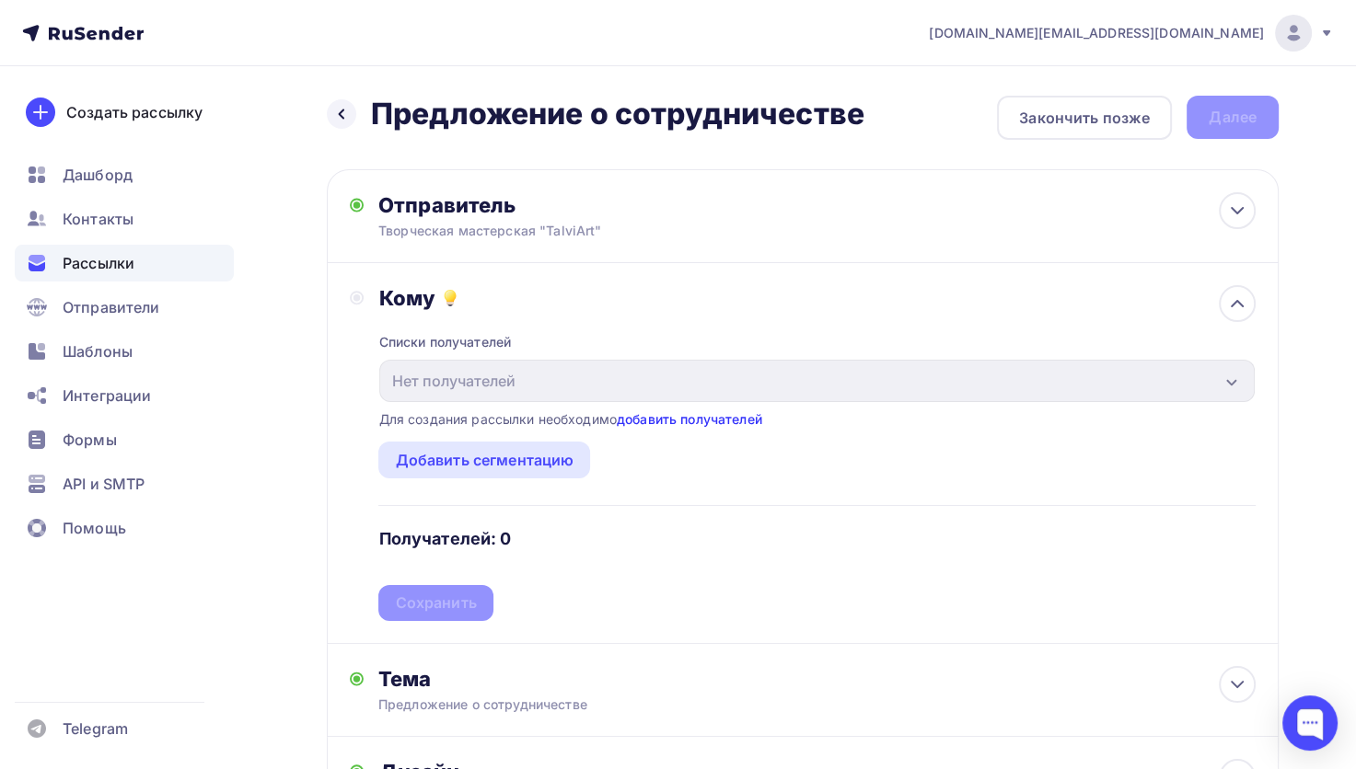
click at [687, 412] on link "добавить получателей" at bounding box center [689, 419] width 145 height 16
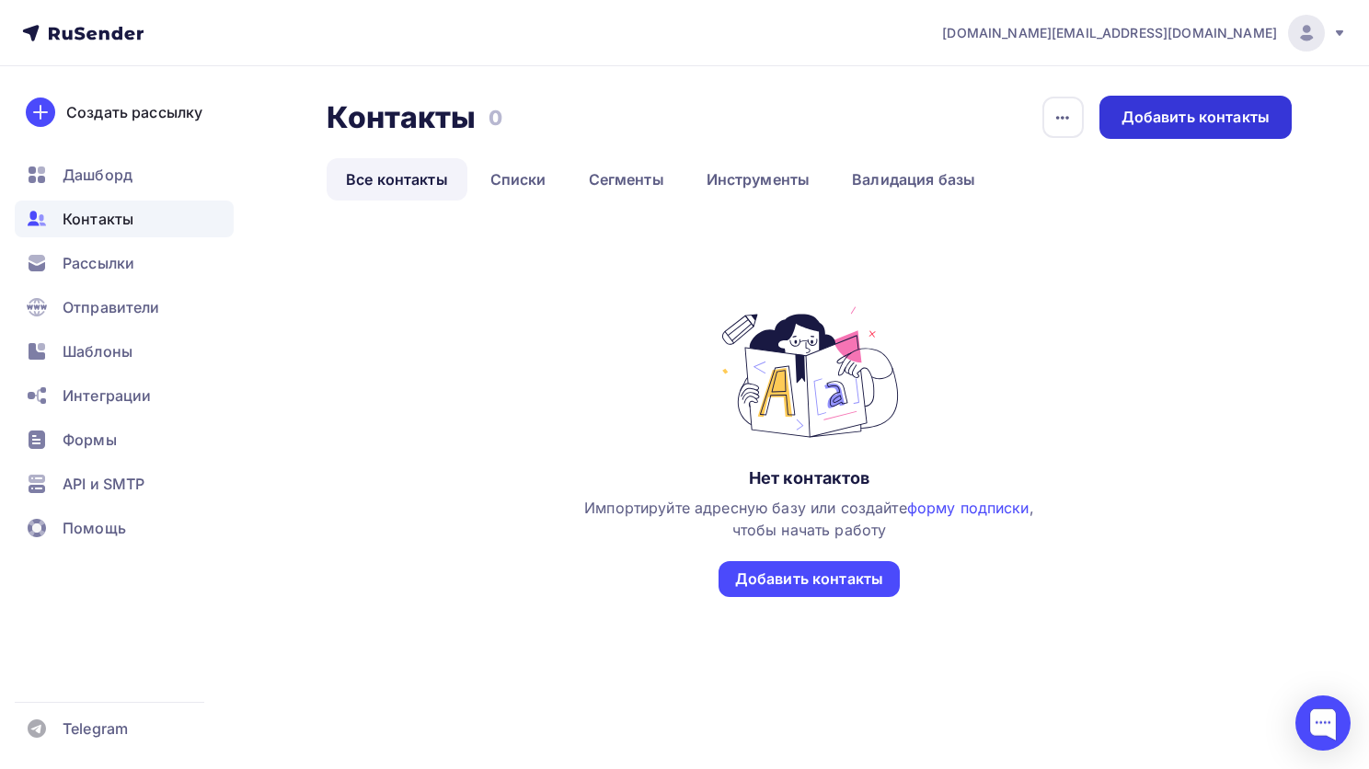
click at [1123, 121] on div "Добавить контакты" at bounding box center [1196, 117] width 148 height 21
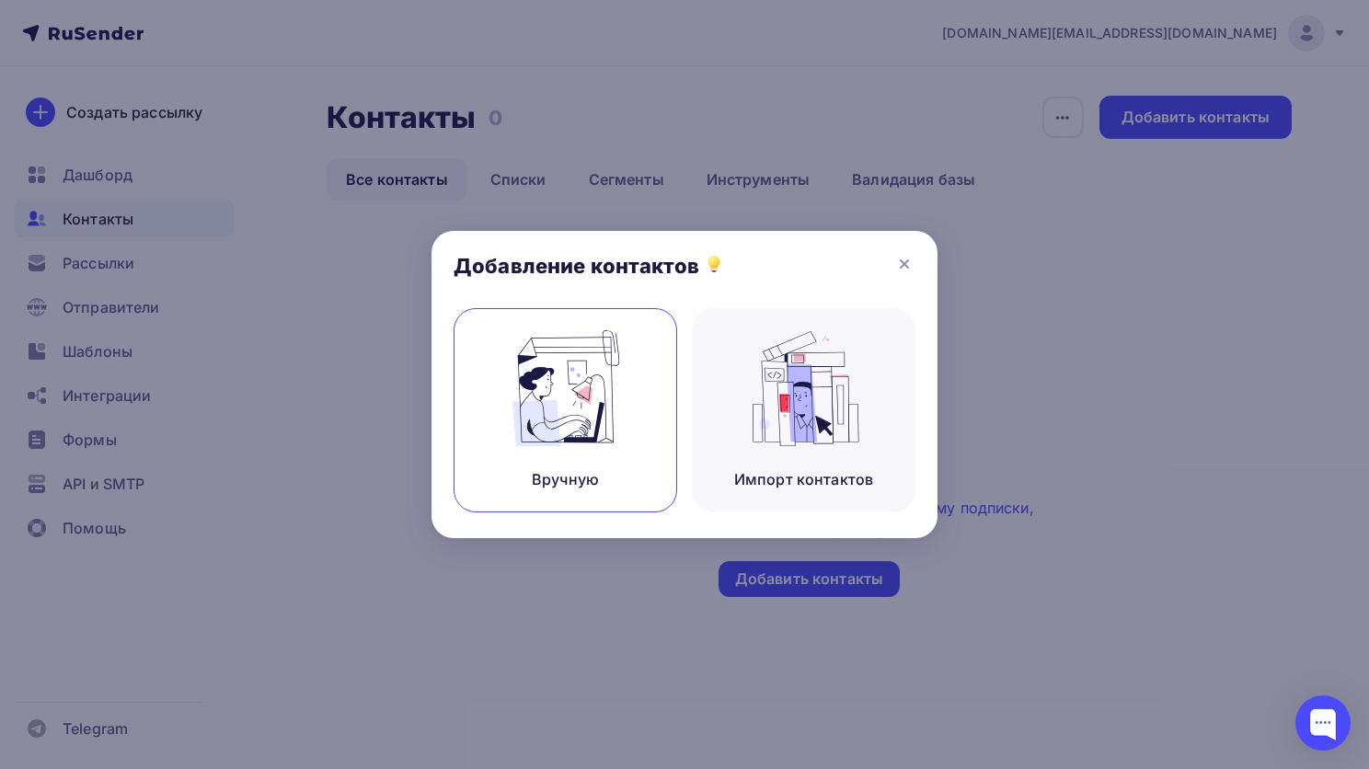
click at [582, 403] on img at bounding box center [565, 388] width 123 height 116
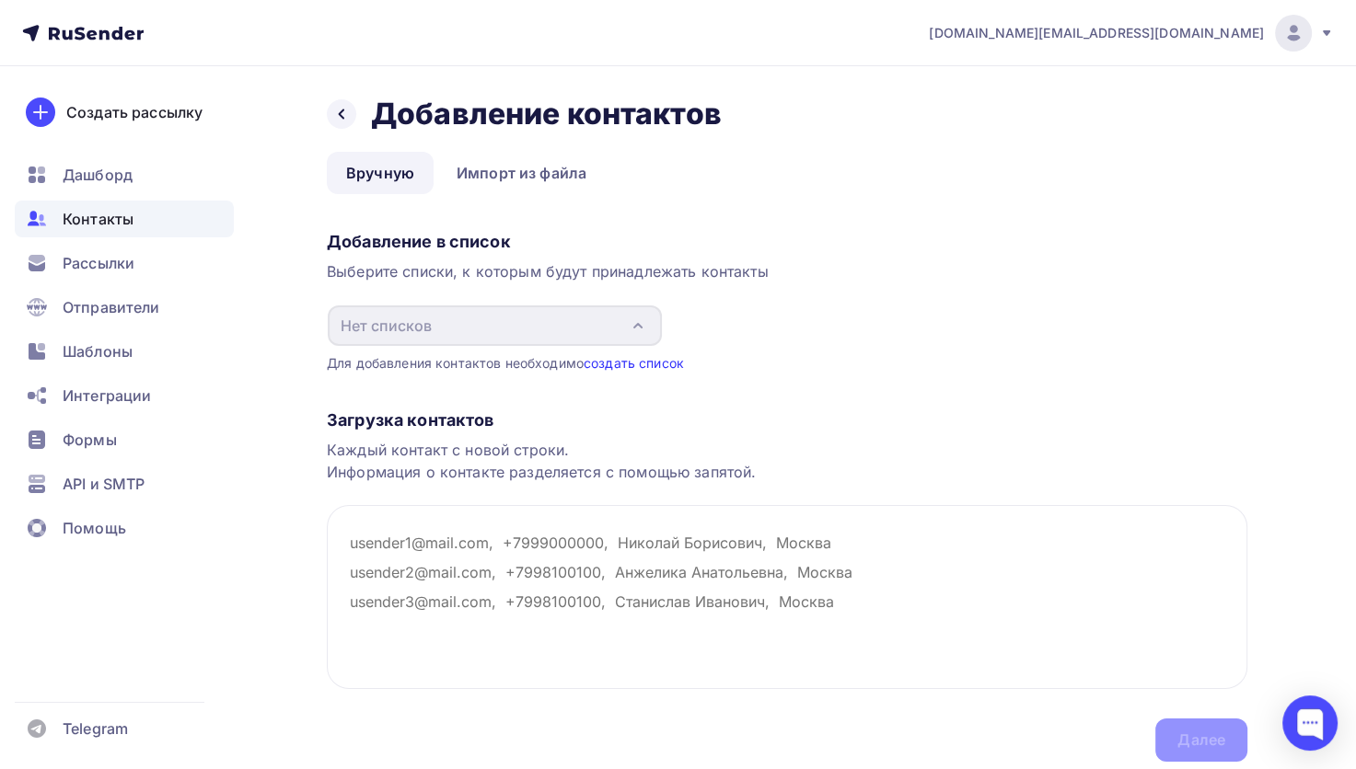
click at [616, 361] on link "создать список" at bounding box center [633, 363] width 100 height 16
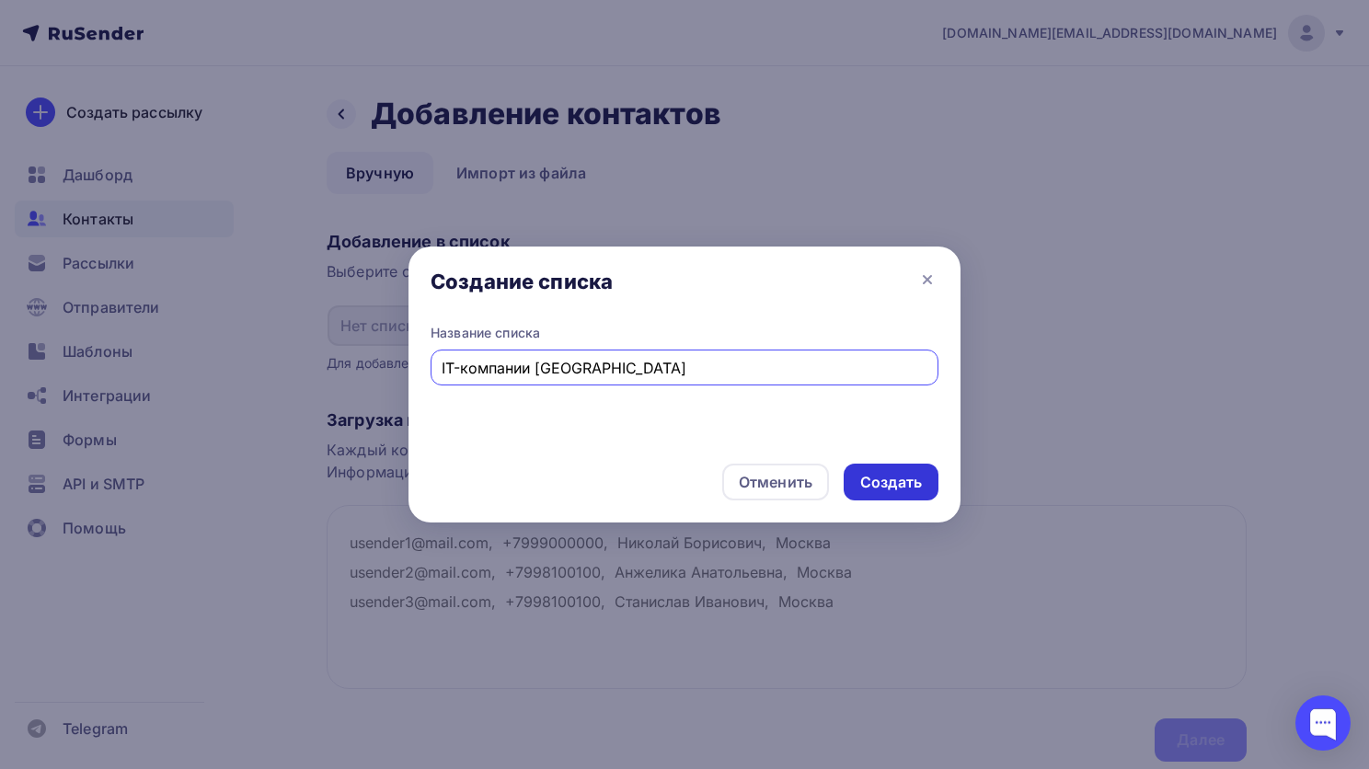
type input "IT-компании [GEOGRAPHIC_DATA]"
click at [894, 482] on div "Создать" at bounding box center [891, 482] width 62 height 21
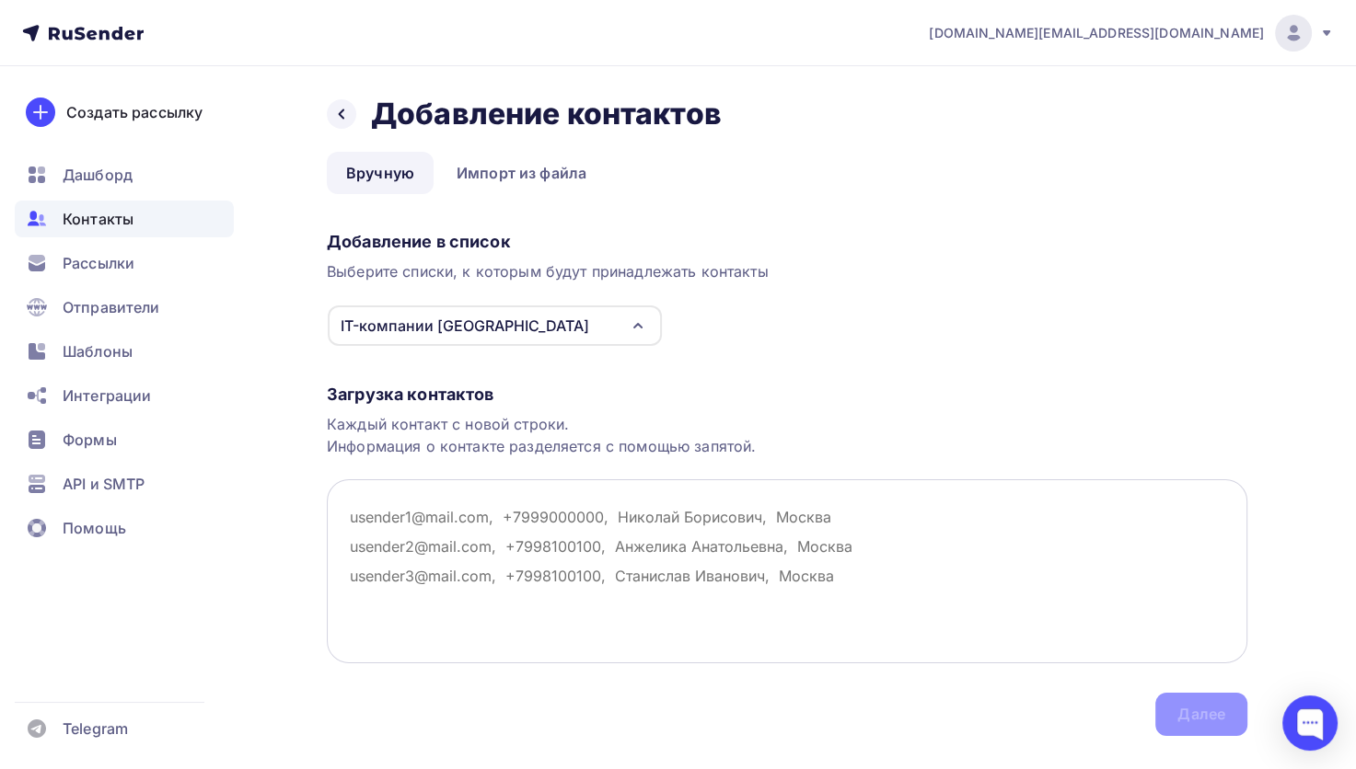
click at [357, 490] on textarea at bounding box center [787, 571] width 920 height 184
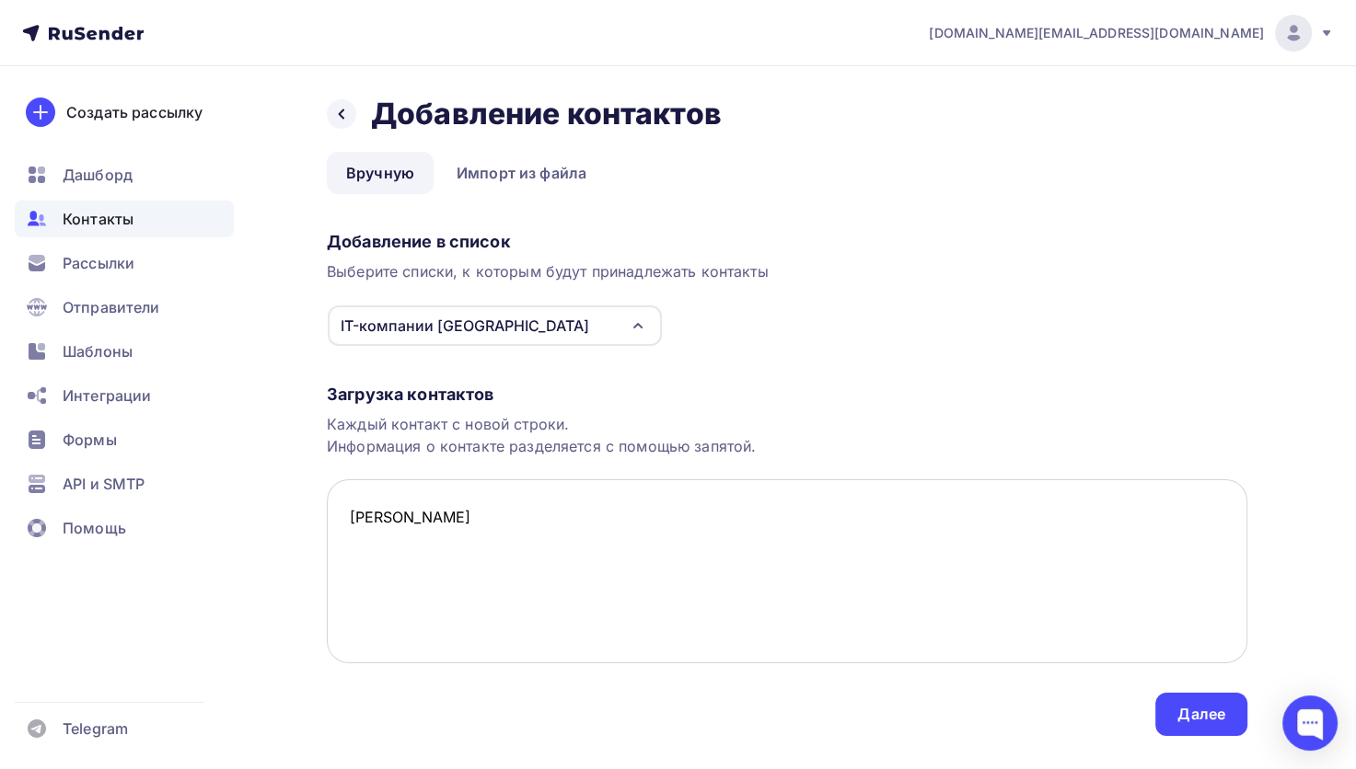
click at [464, 511] on textarea "Дмитрий" at bounding box center [787, 571] width 920 height 184
type textarea "Д"
type textarea "[EMAIL_ADDRESS][DOMAIN_NAME]"
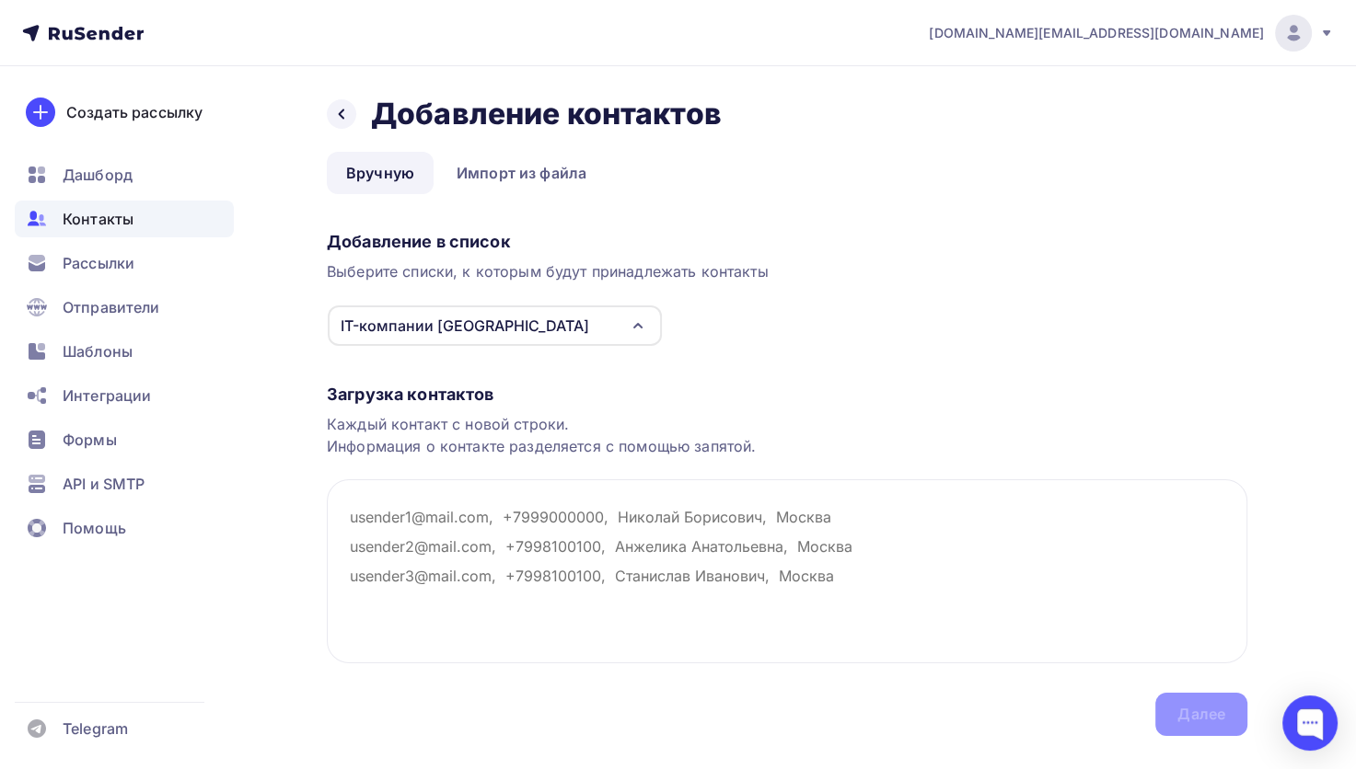
paste textarea "[EMAIL_ADDRESS][DOMAIN_NAME]"
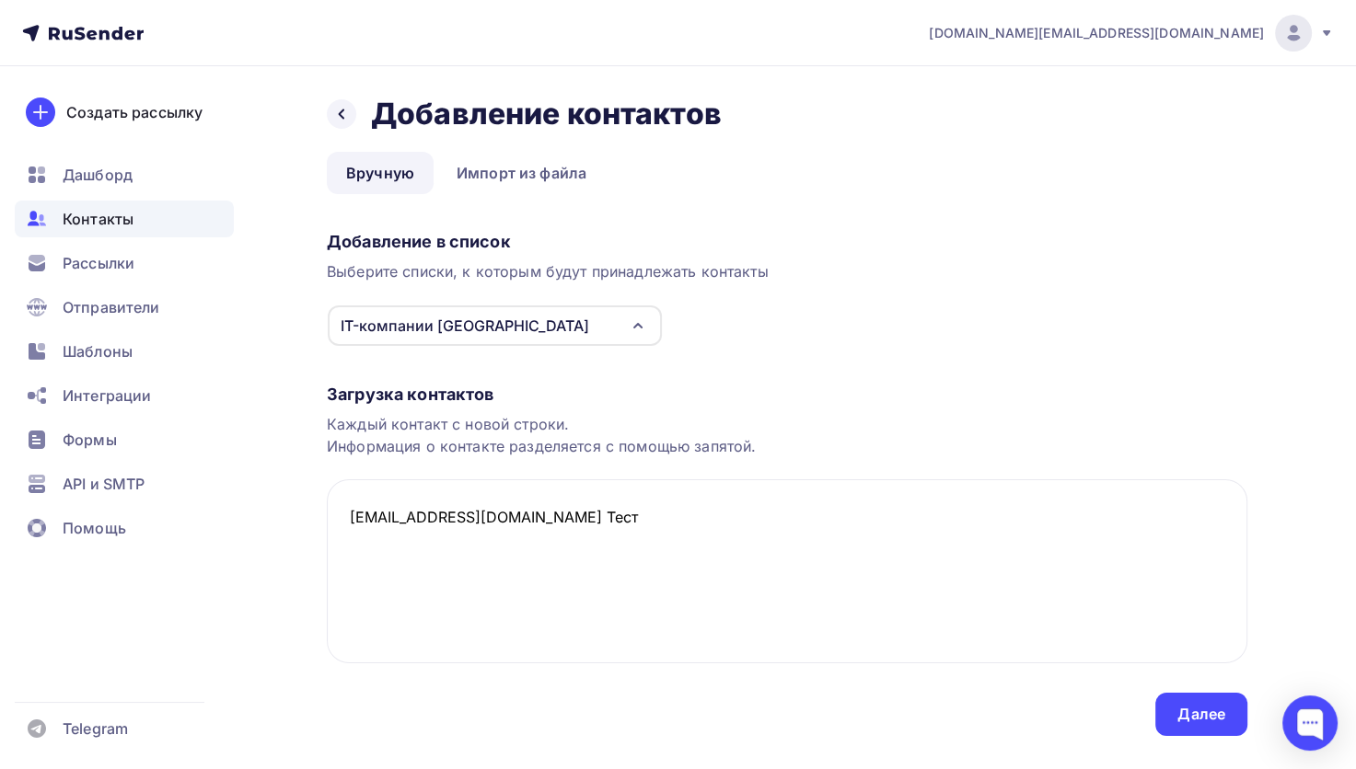
type textarea "bat.kat@rambler.ru Тест"
click at [1110, 352] on div "Загрузка контактов Каждый контакт с новой строки. Информация о контакте разделя…" at bounding box center [787, 541] width 920 height 389
click at [1216, 712] on div "Далее" at bounding box center [1201, 714] width 48 height 21
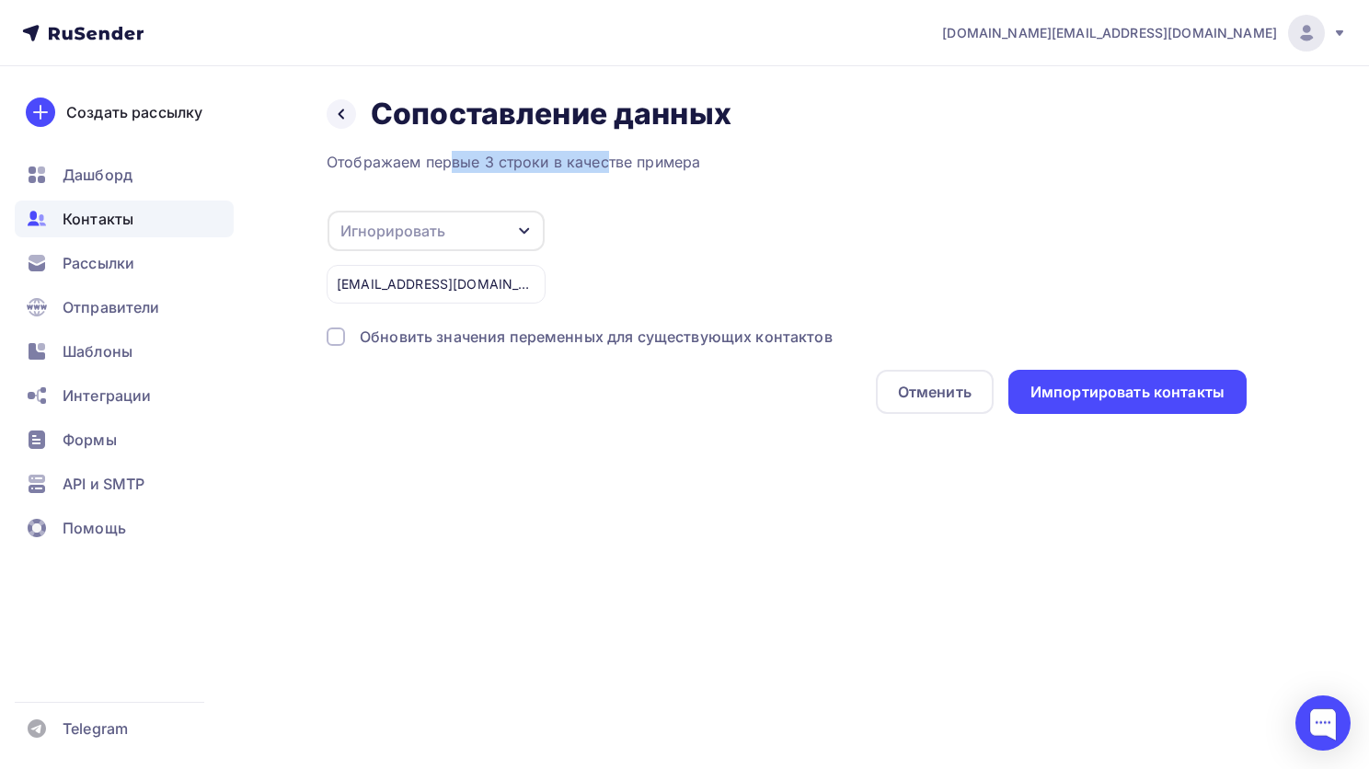
drag, startPoint x: 428, startPoint y: 155, endPoint x: 721, endPoint y: 157, distance: 293.6
click at [713, 157] on div "Отображаем первые 3 строки в качестве примера" at bounding box center [787, 162] width 920 height 22
click at [737, 273] on div "Игнорировать Игнорировать Email Имя Телефон Создать поле bat.kat@rambler.ru Тест" at bounding box center [787, 257] width 920 height 94
click at [497, 228] on div "Игнорировать" at bounding box center [436, 231] width 217 height 40
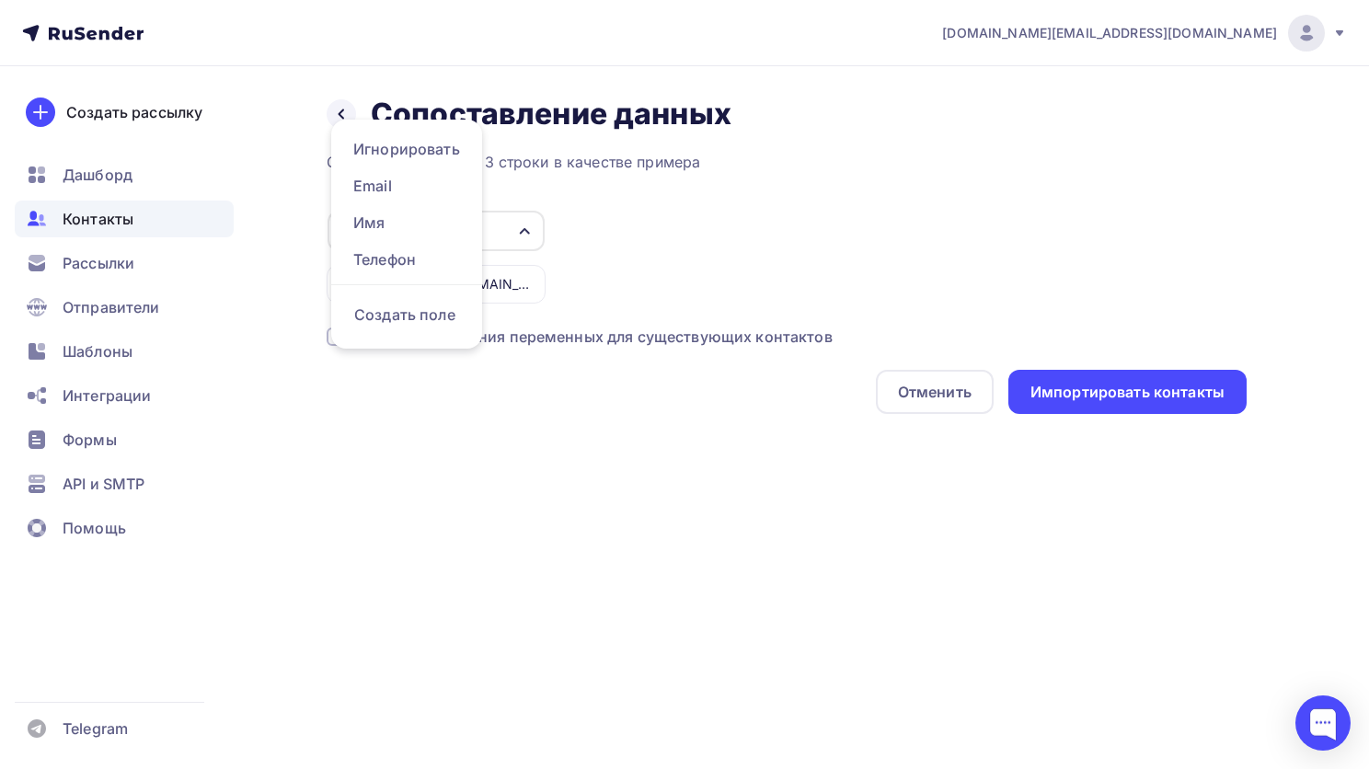
click at [729, 228] on div "Игнорировать Игнорировать Email Имя Телефон Создать поле bat.kat@rambler.ru Тест" at bounding box center [787, 257] width 920 height 94
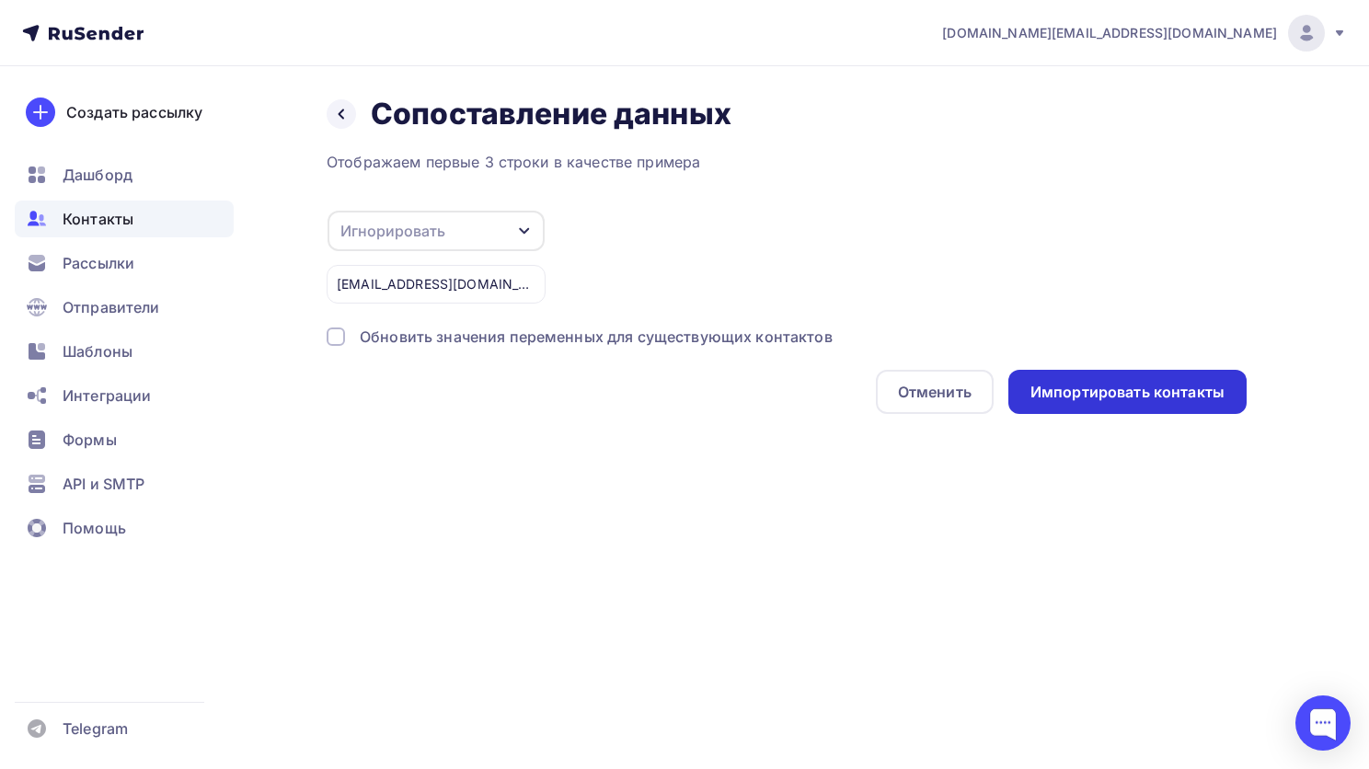
click at [1127, 389] on div "Импортировать контакты" at bounding box center [1128, 392] width 194 height 21
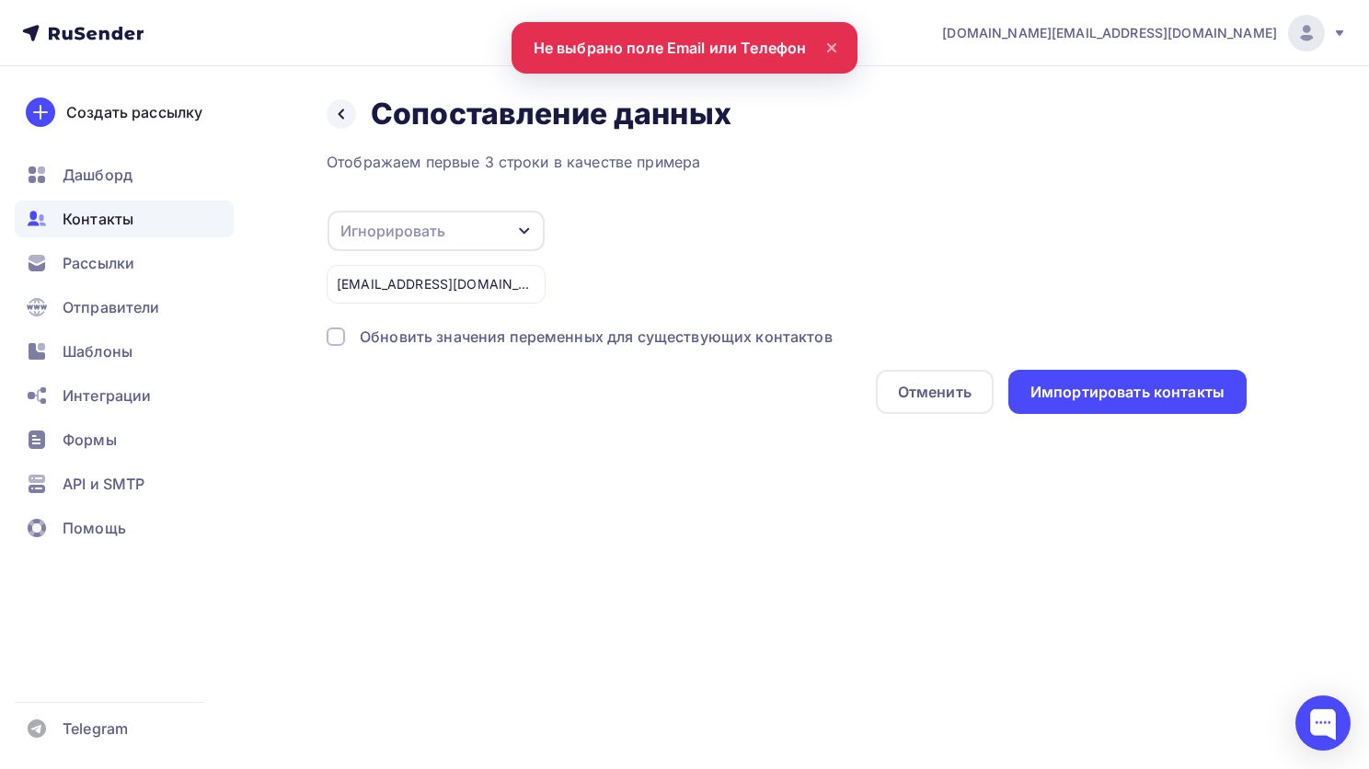
click at [464, 228] on div "Игнорировать" at bounding box center [436, 231] width 217 height 40
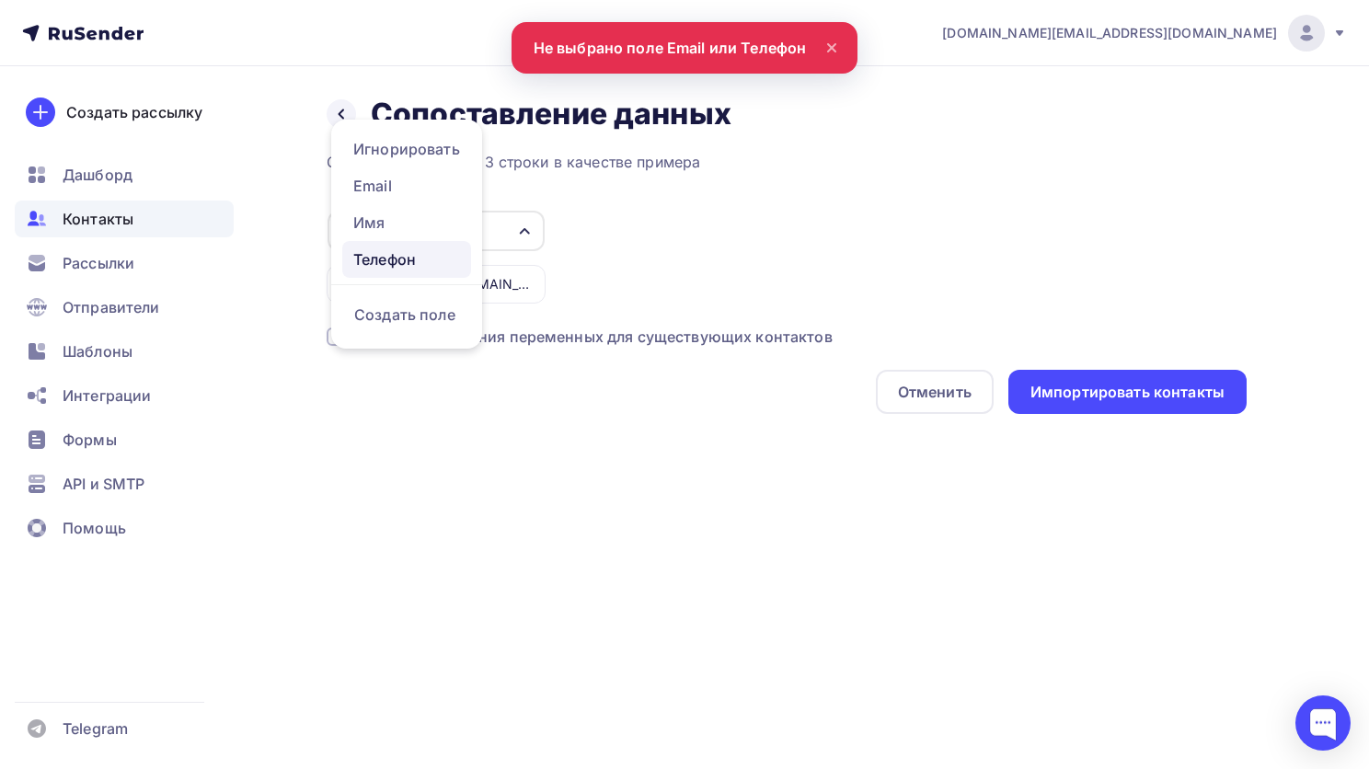
click at [409, 253] on div "Телефон" at bounding box center [406, 259] width 107 height 22
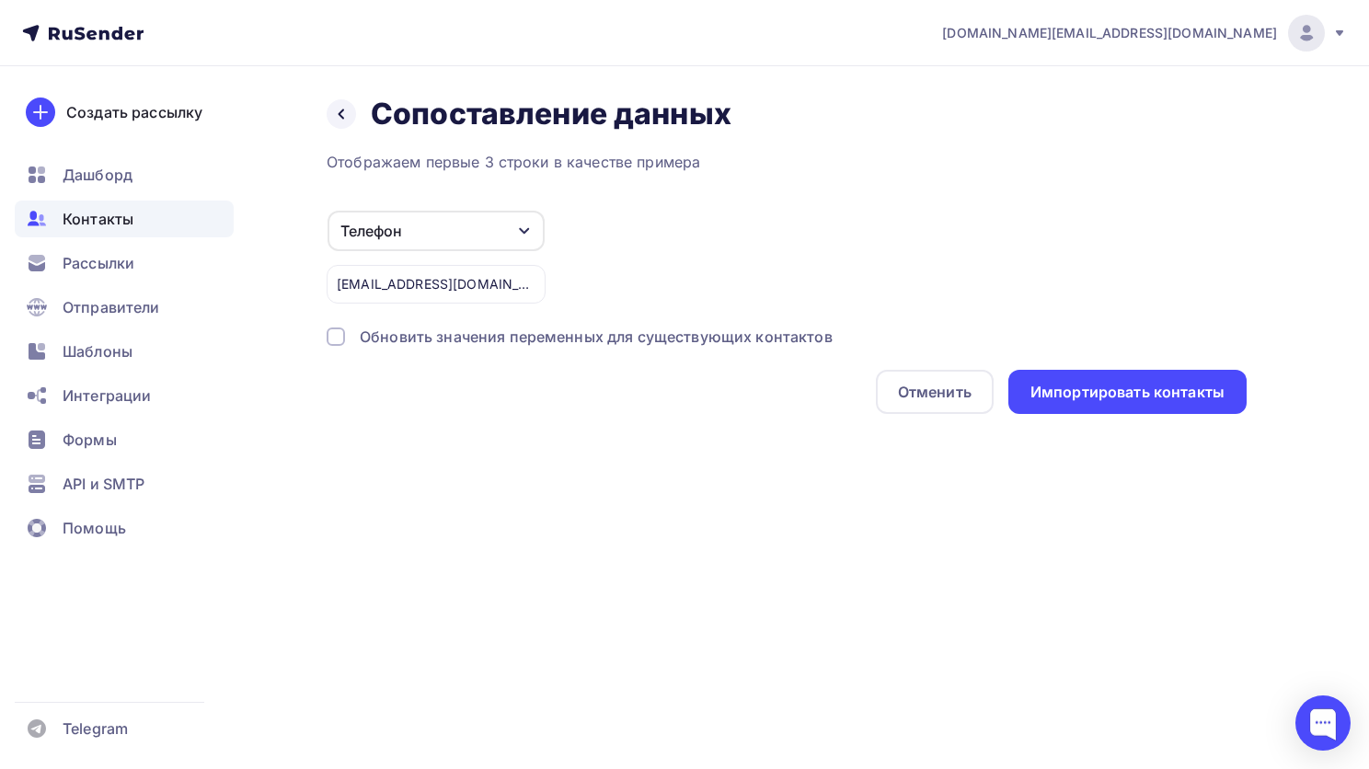
click at [441, 241] on div "Телефон" at bounding box center [436, 231] width 217 height 40
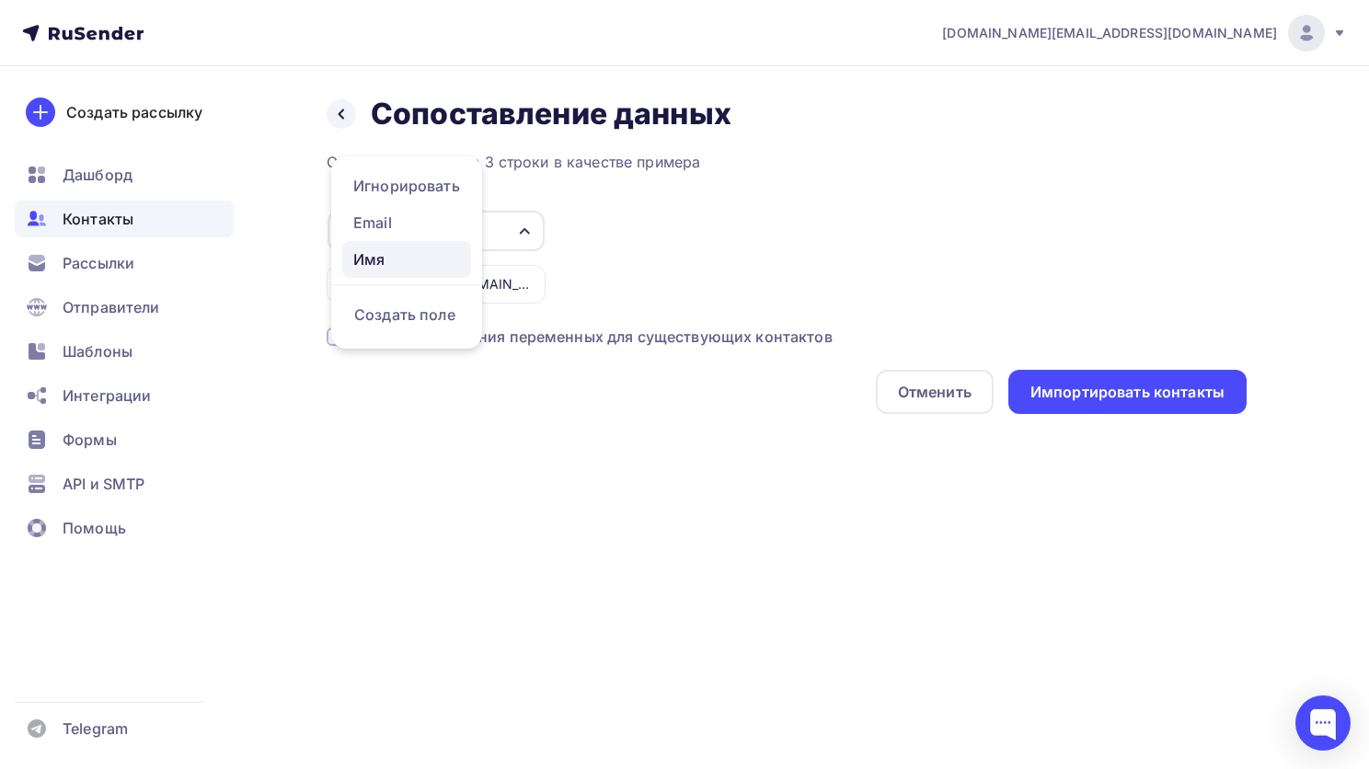
click at [409, 250] on div "Имя" at bounding box center [406, 259] width 107 height 22
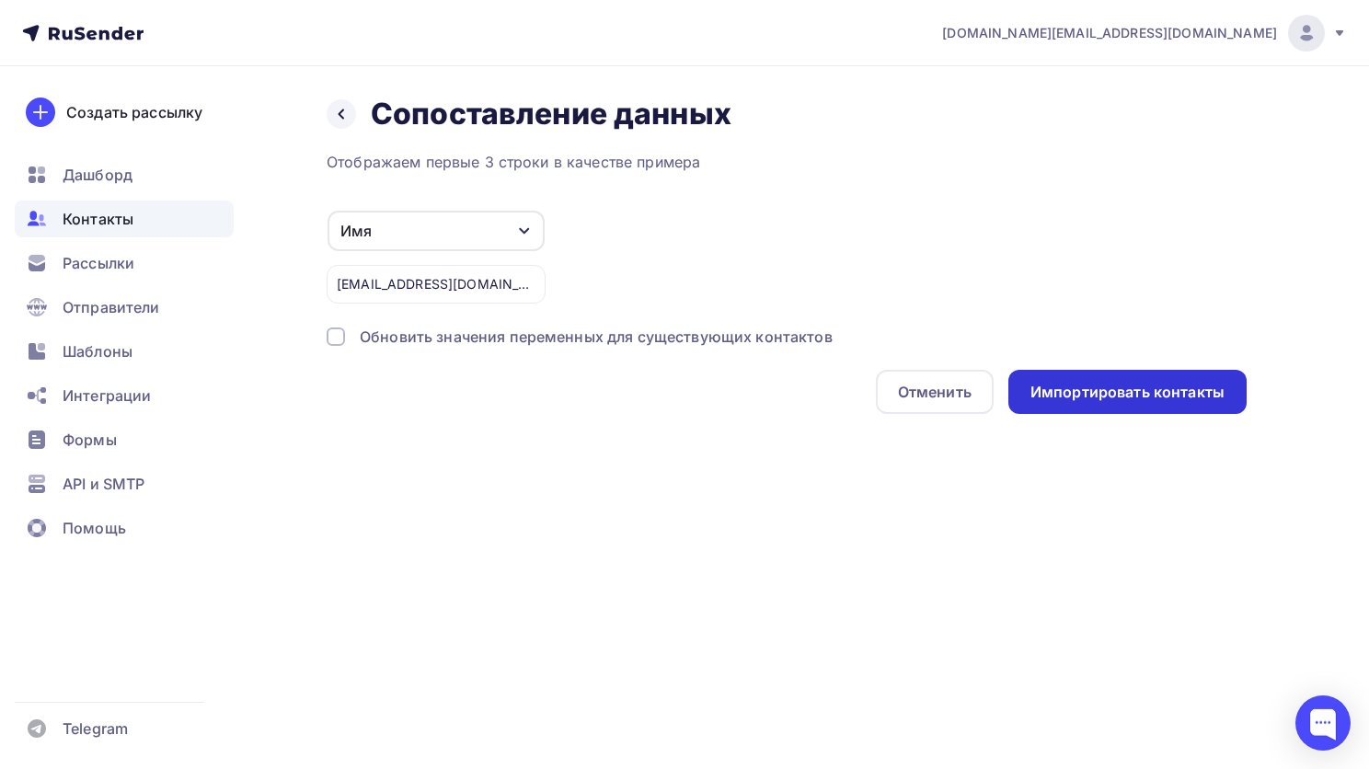
click at [1113, 382] on div "Импортировать контакты" at bounding box center [1128, 392] width 194 height 21
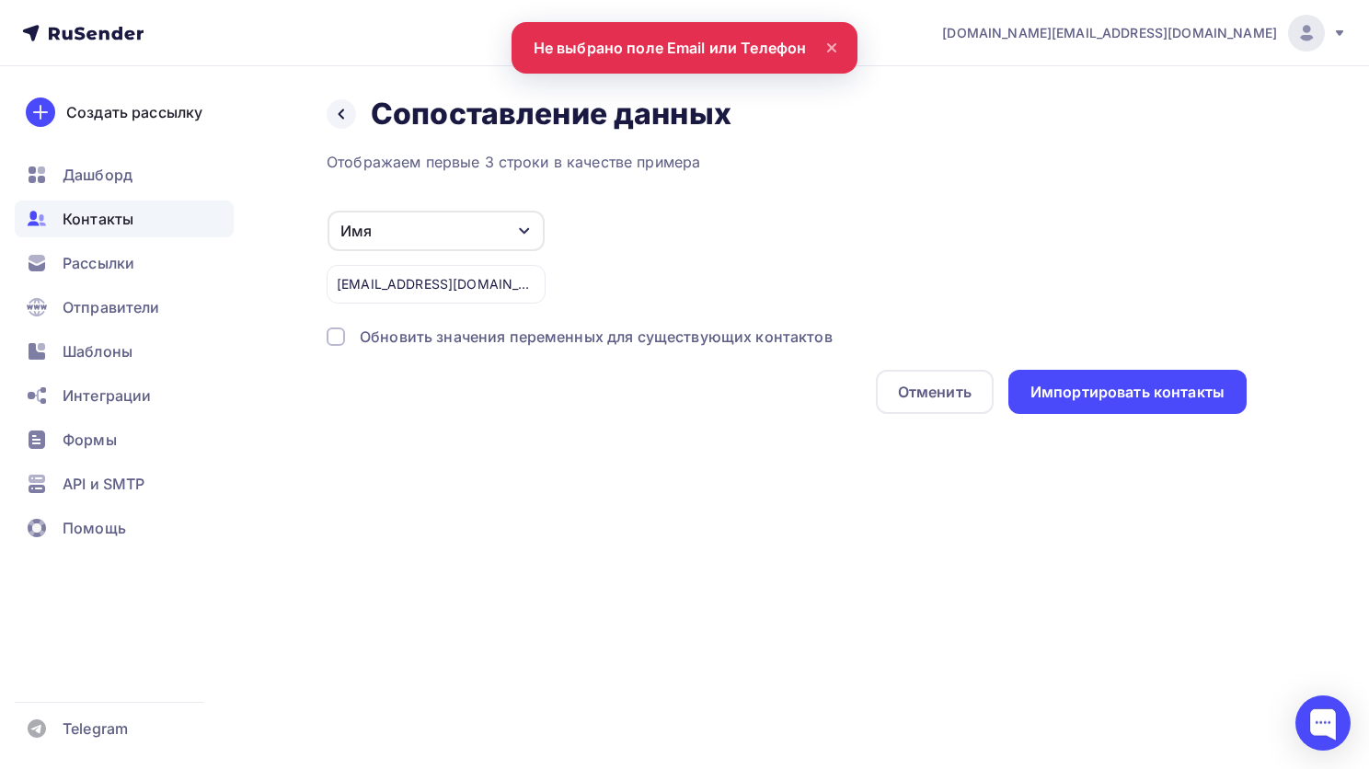
click at [394, 225] on div "Имя" at bounding box center [436, 231] width 217 height 40
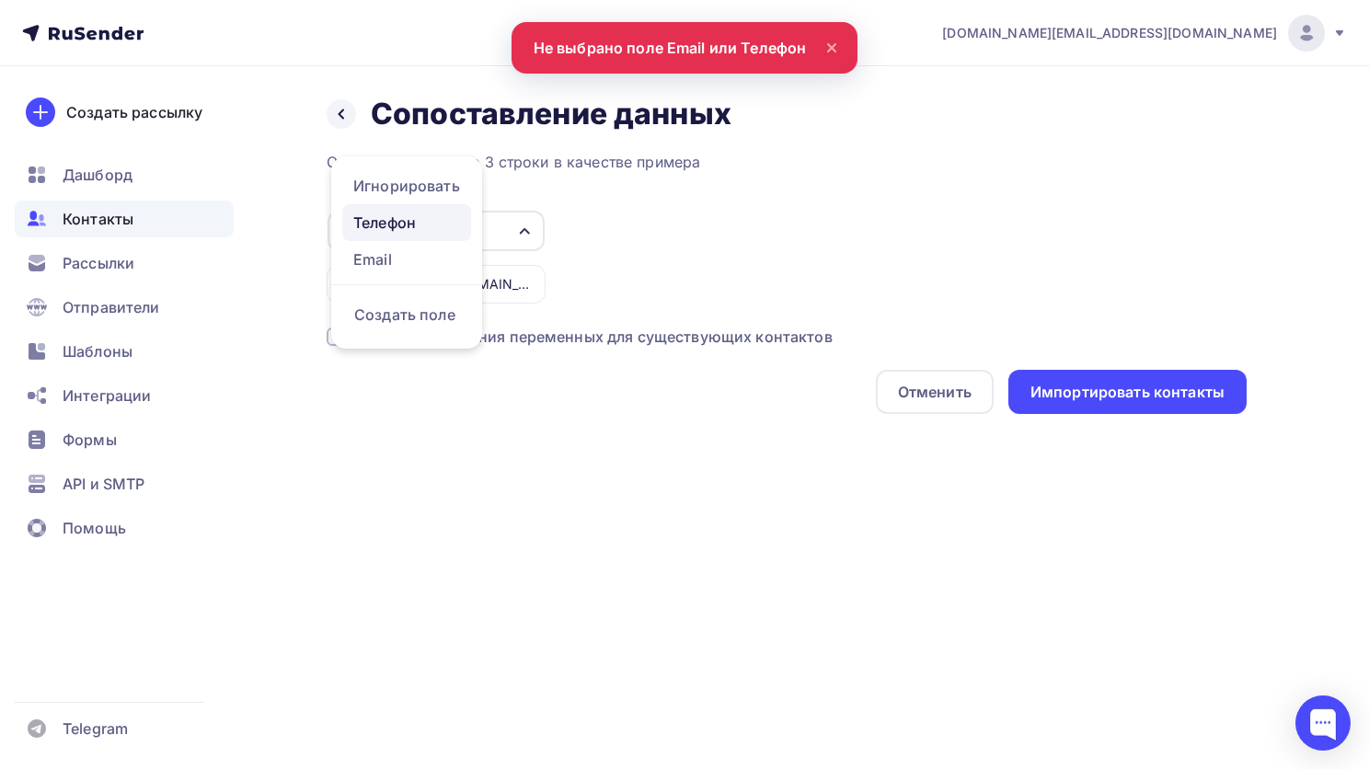
click at [387, 220] on div "Телефон" at bounding box center [406, 223] width 107 height 22
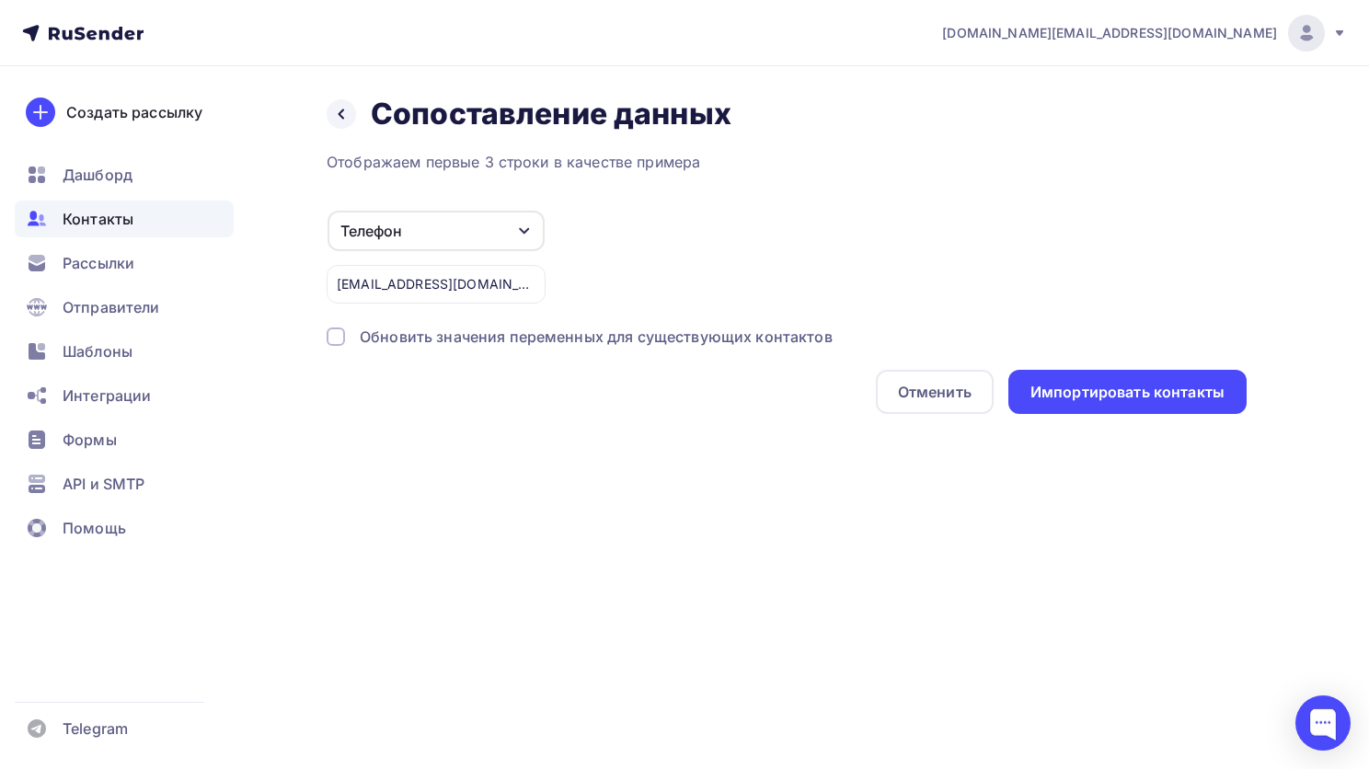
click at [420, 228] on div "Телефон" at bounding box center [436, 231] width 217 height 40
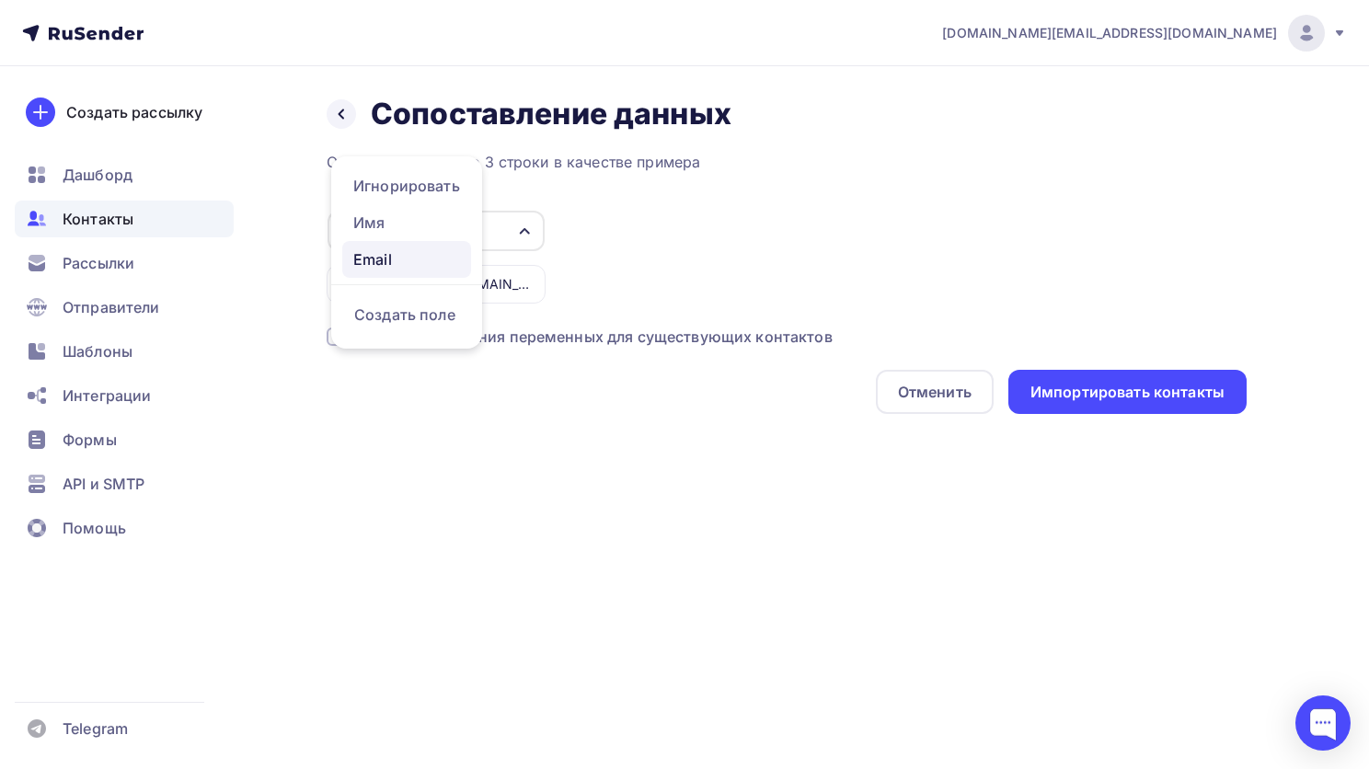
click at [387, 261] on div "Email" at bounding box center [406, 259] width 107 height 22
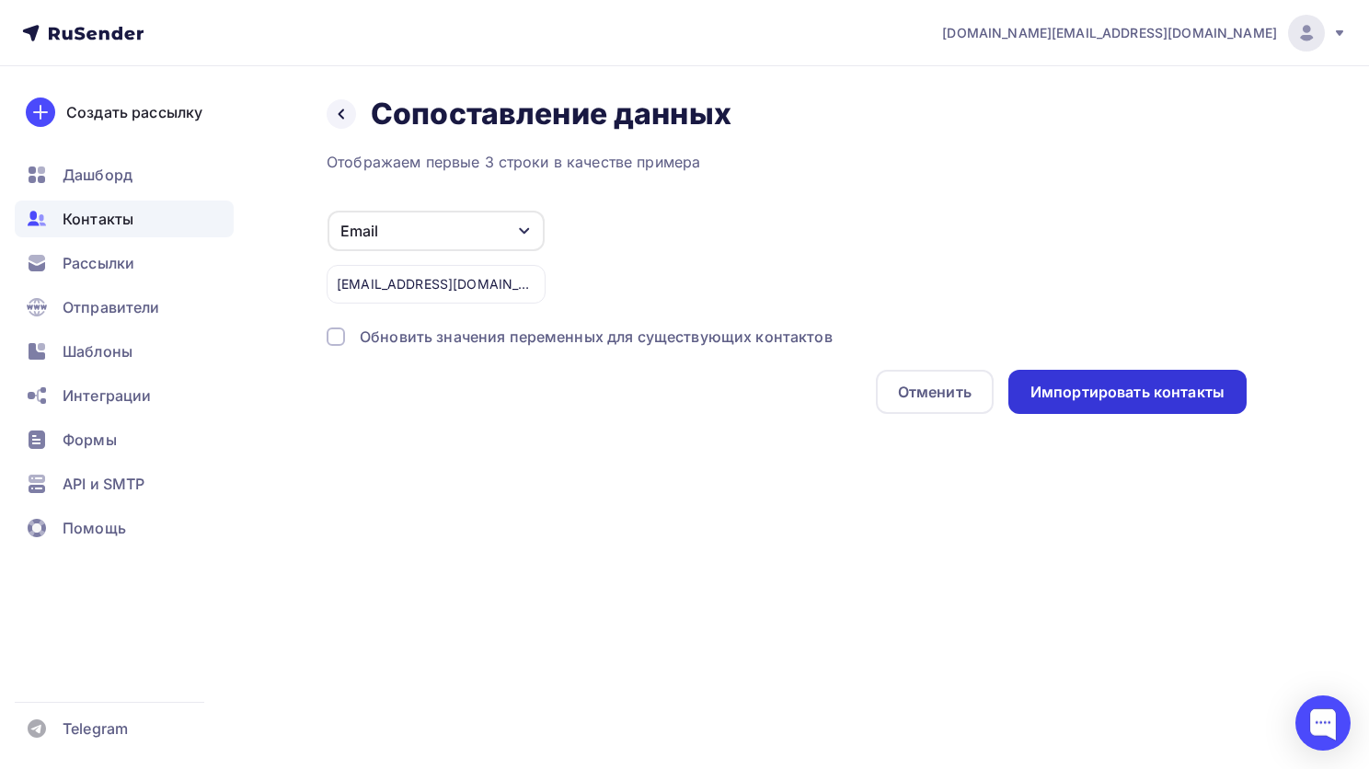
click at [1149, 382] on div "Импортировать контакты" at bounding box center [1128, 392] width 194 height 21
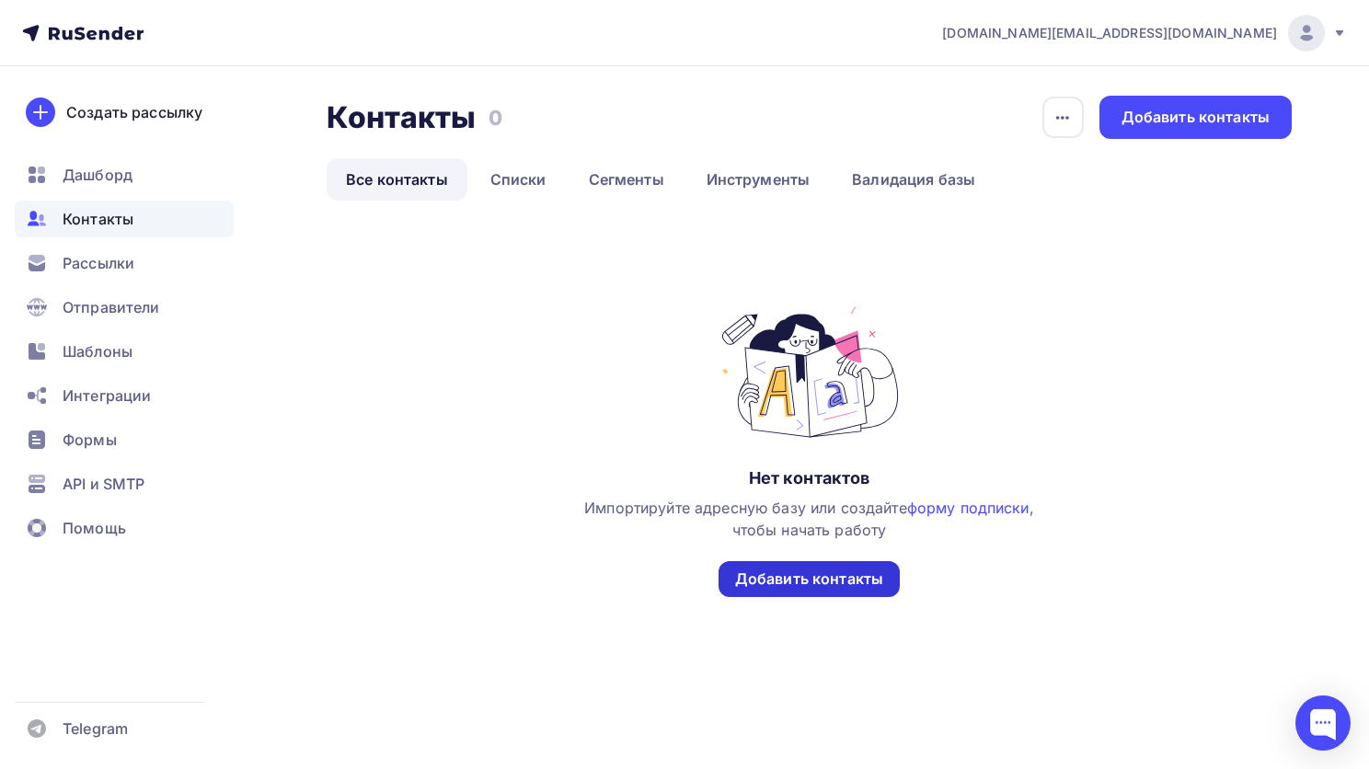
click at [838, 586] on div "Добавить контакты" at bounding box center [809, 579] width 148 height 21
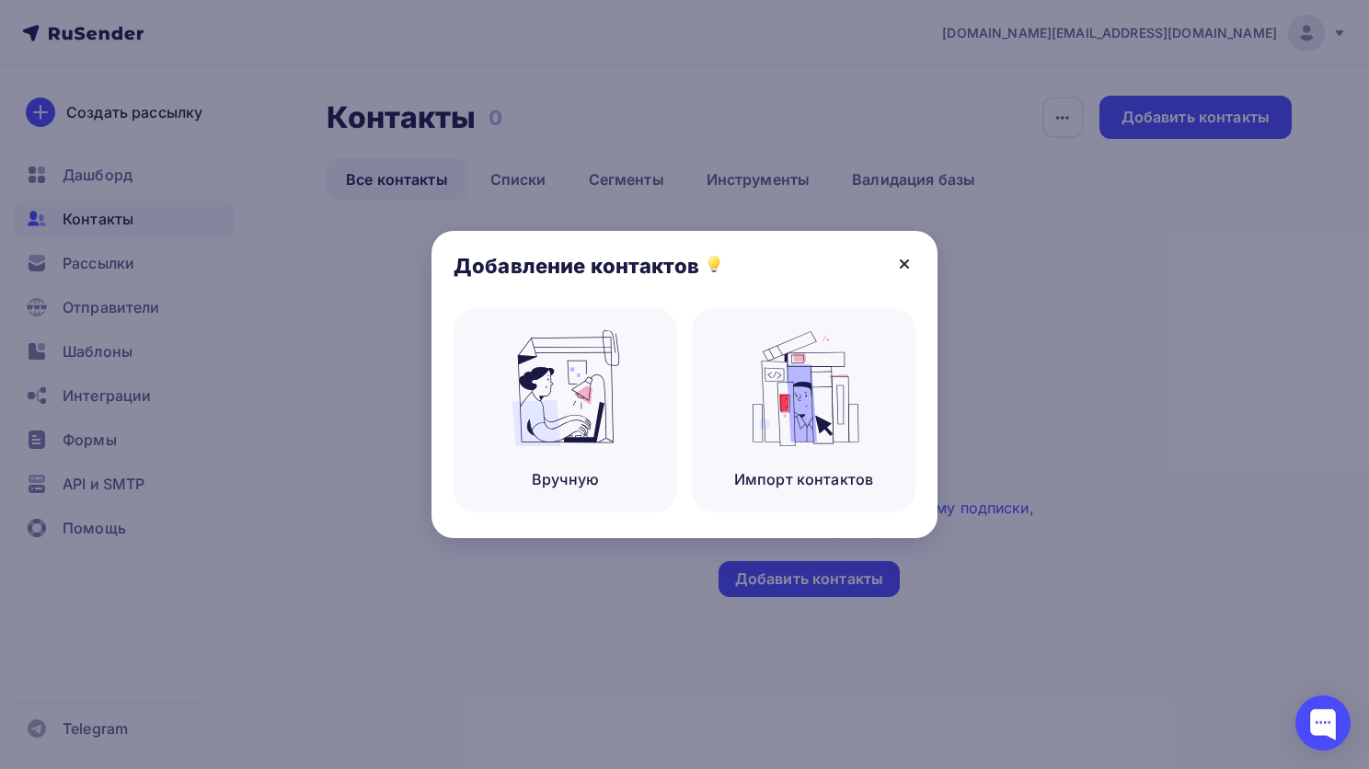
click at [906, 260] on icon at bounding box center [905, 264] width 22 height 22
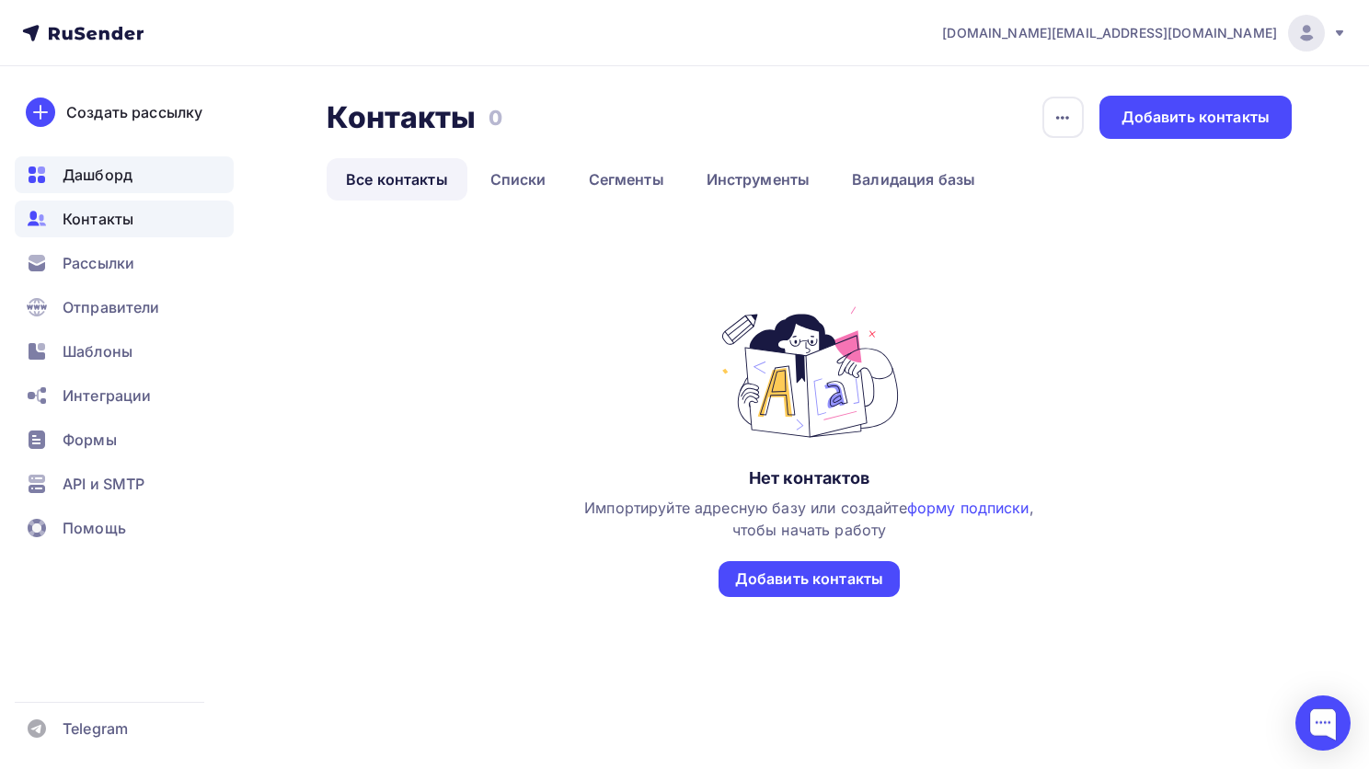
click at [99, 175] on span "Дашборд" at bounding box center [98, 175] width 70 height 22
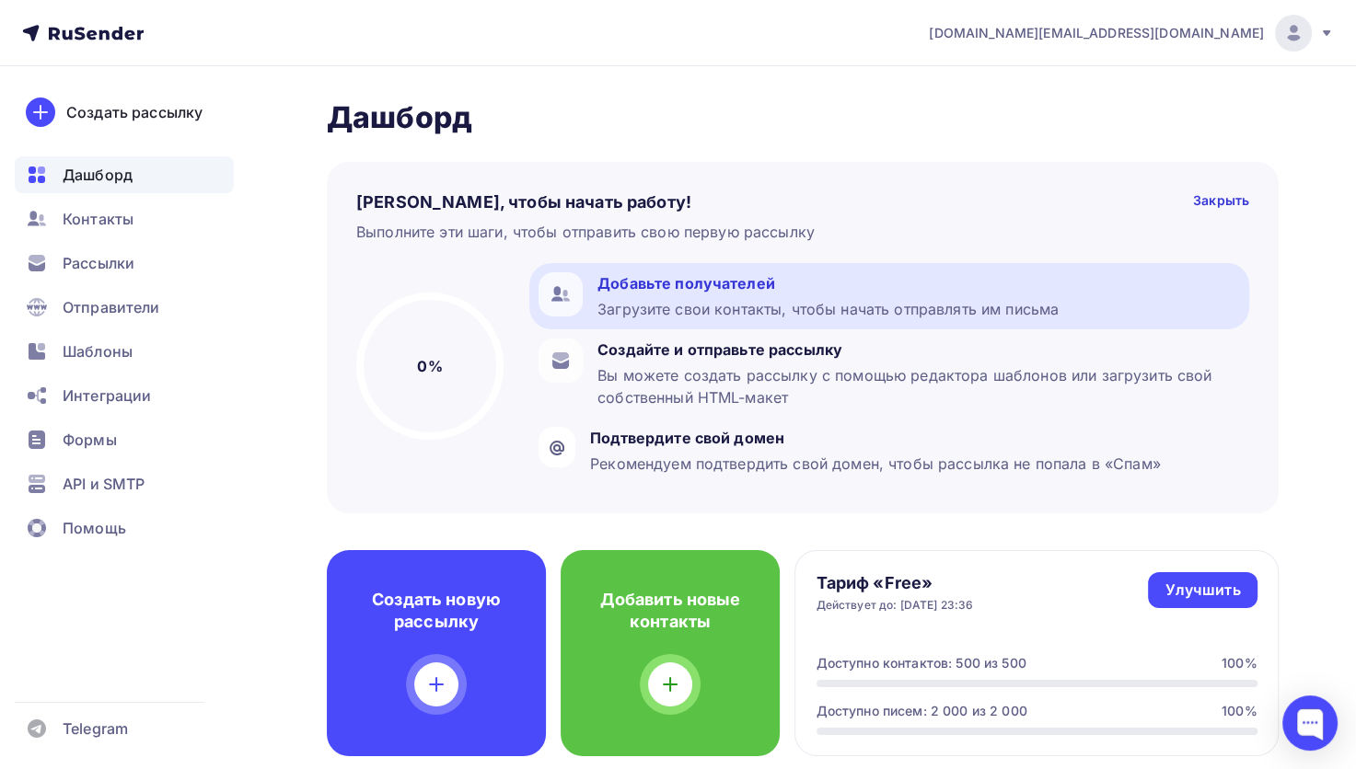
click at [812, 287] on div "Добавьте получателей" at bounding box center [827, 283] width 461 height 22
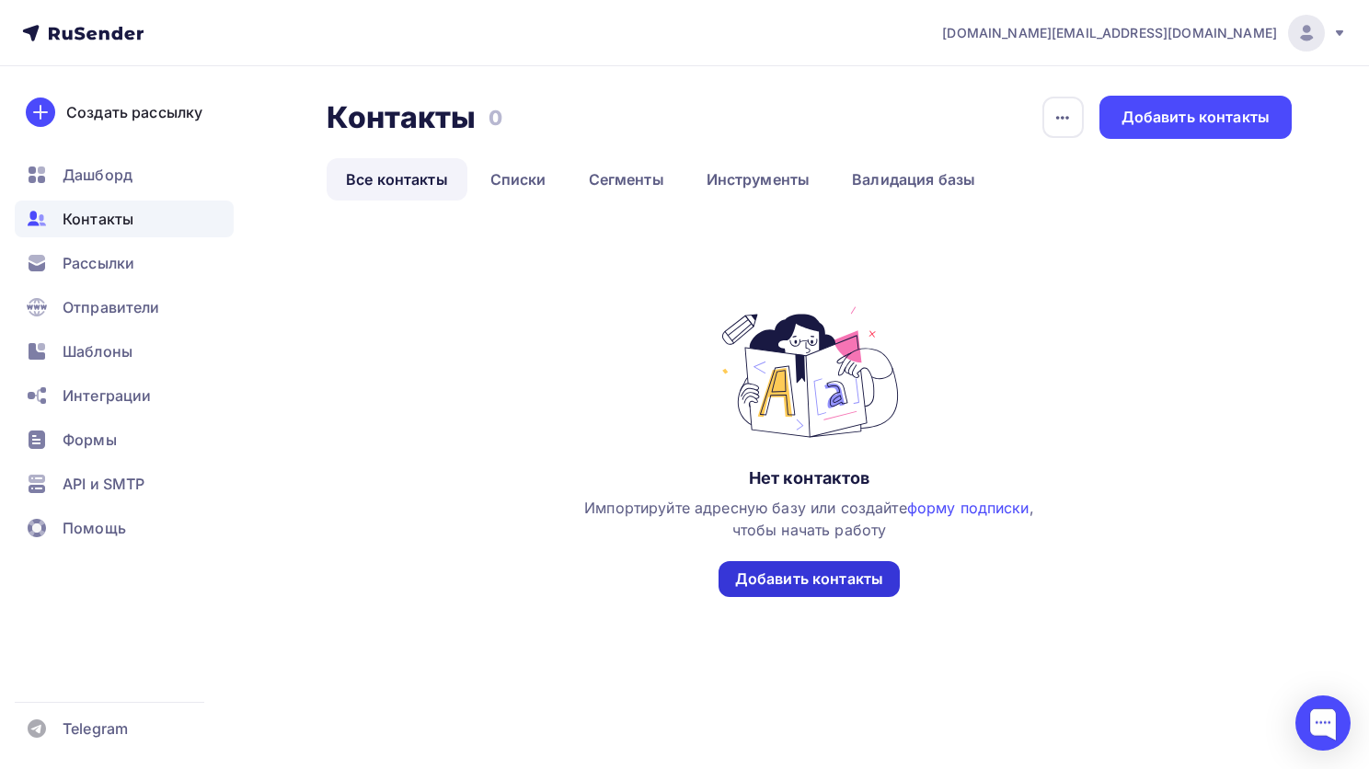
click at [830, 575] on div "Добавить контакты" at bounding box center [809, 579] width 148 height 21
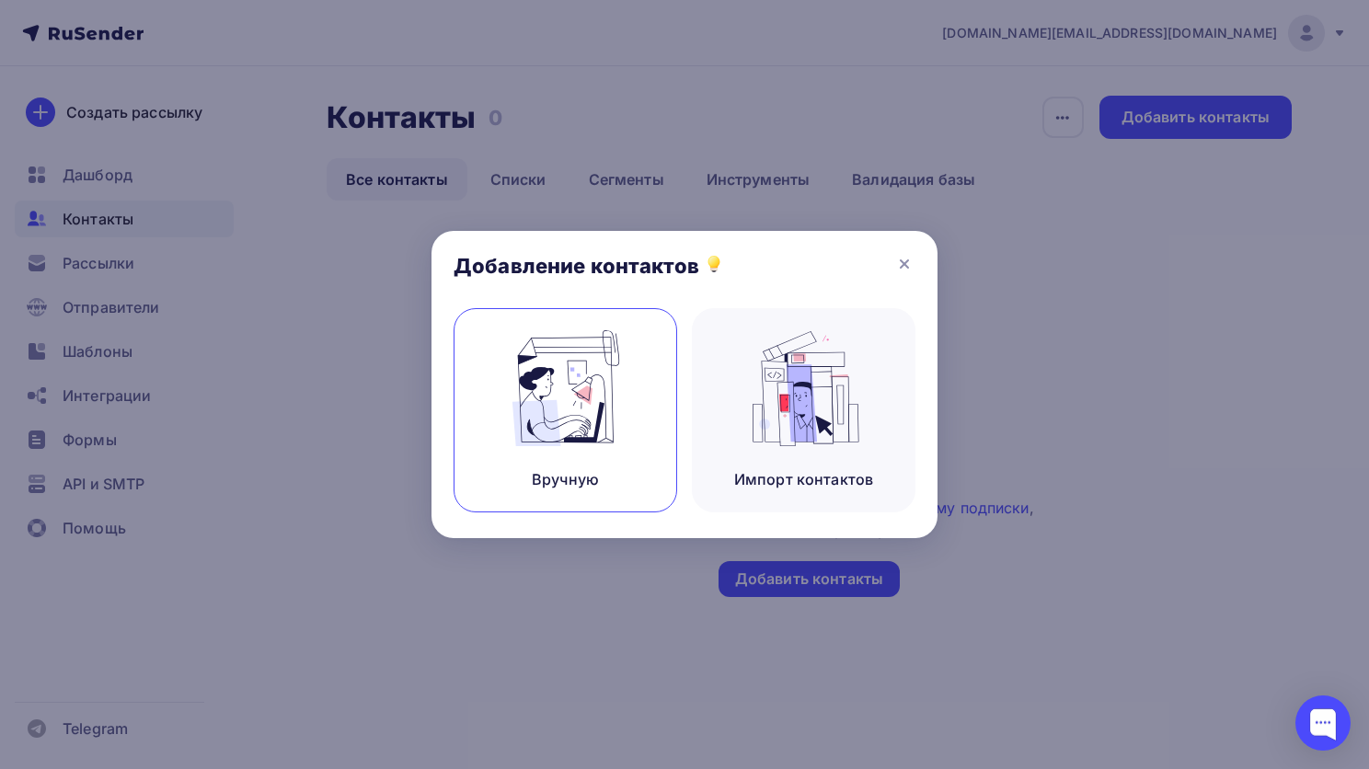
click at [606, 372] on img at bounding box center [565, 388] width 123 height 116
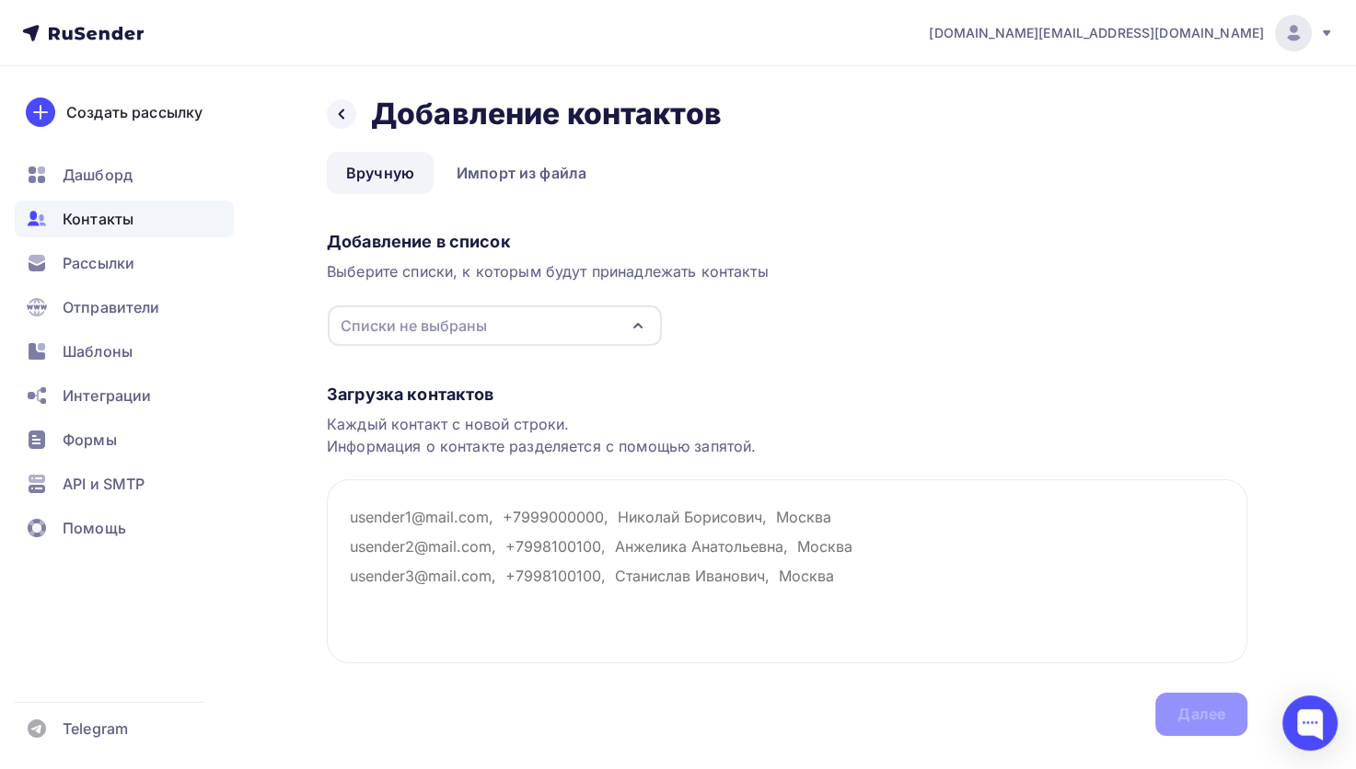
click at [493, 328] on div "Списки не выбраны" at bounding box center [495, 326] width 334 height 40
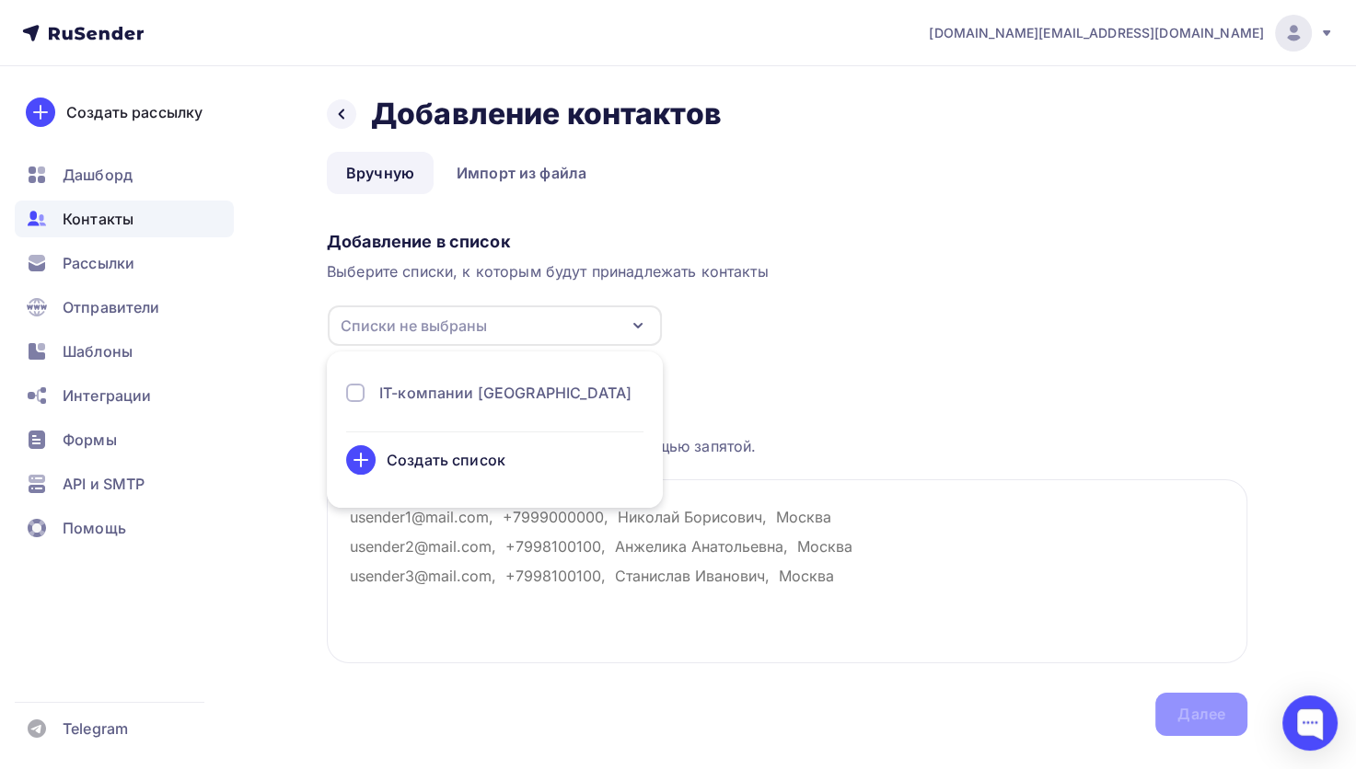
click at [482, 394] on div "IT-компании [GEOGRAPHIC_DATA]" at bounding box center [505, 393] width 252 height 22
click at [833, 354] on div "Загрузка контактов Каждый контакт с новой строки. Информация о контакте разделя…" at bounding box center [787, 541] width 920 height 389
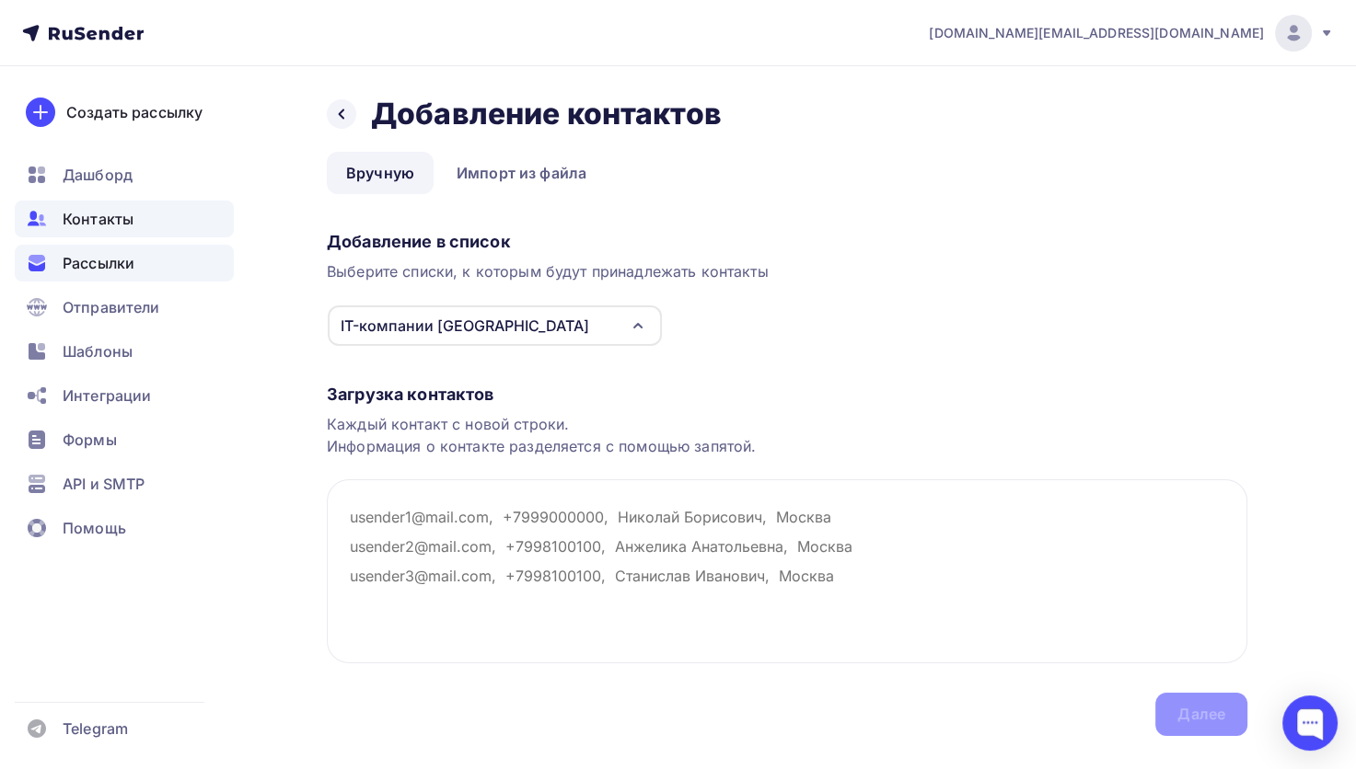
click at [79, 264] on span "Рассылки" at bounding box center [99, 263] width 72 height 22
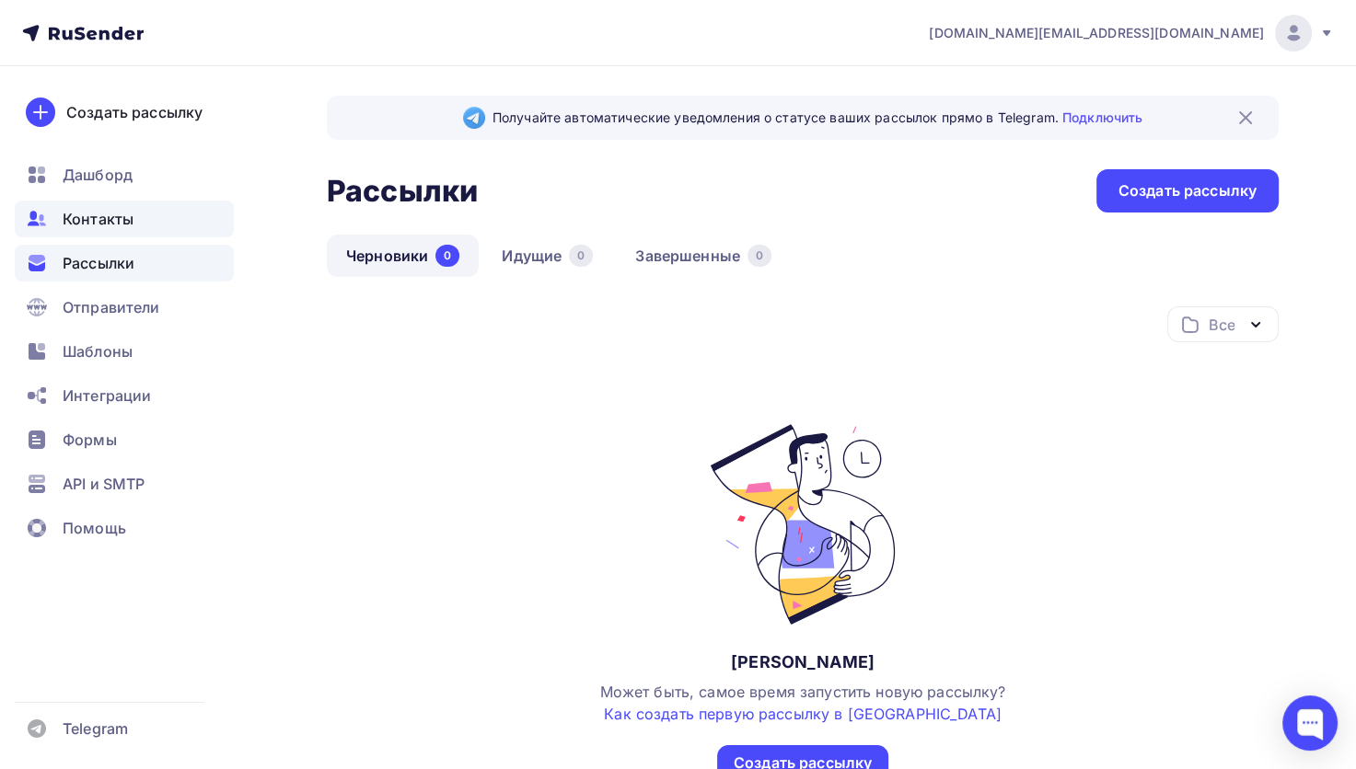
click at [90, 201] on div "Контакты" at bounding box center [124, 219] width 219 height 37
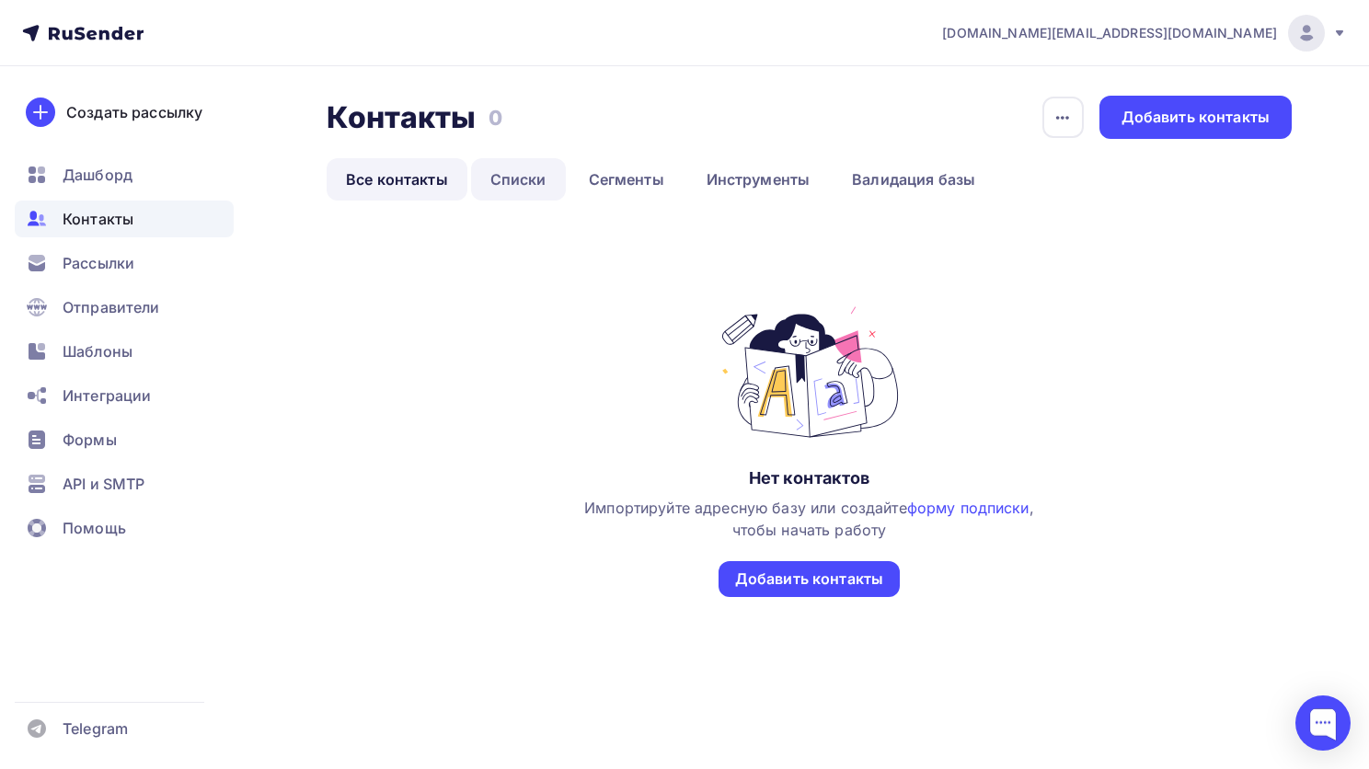
click at [545, 190] on link "Списки" at bounding box center [518, 179] width 95 height 42
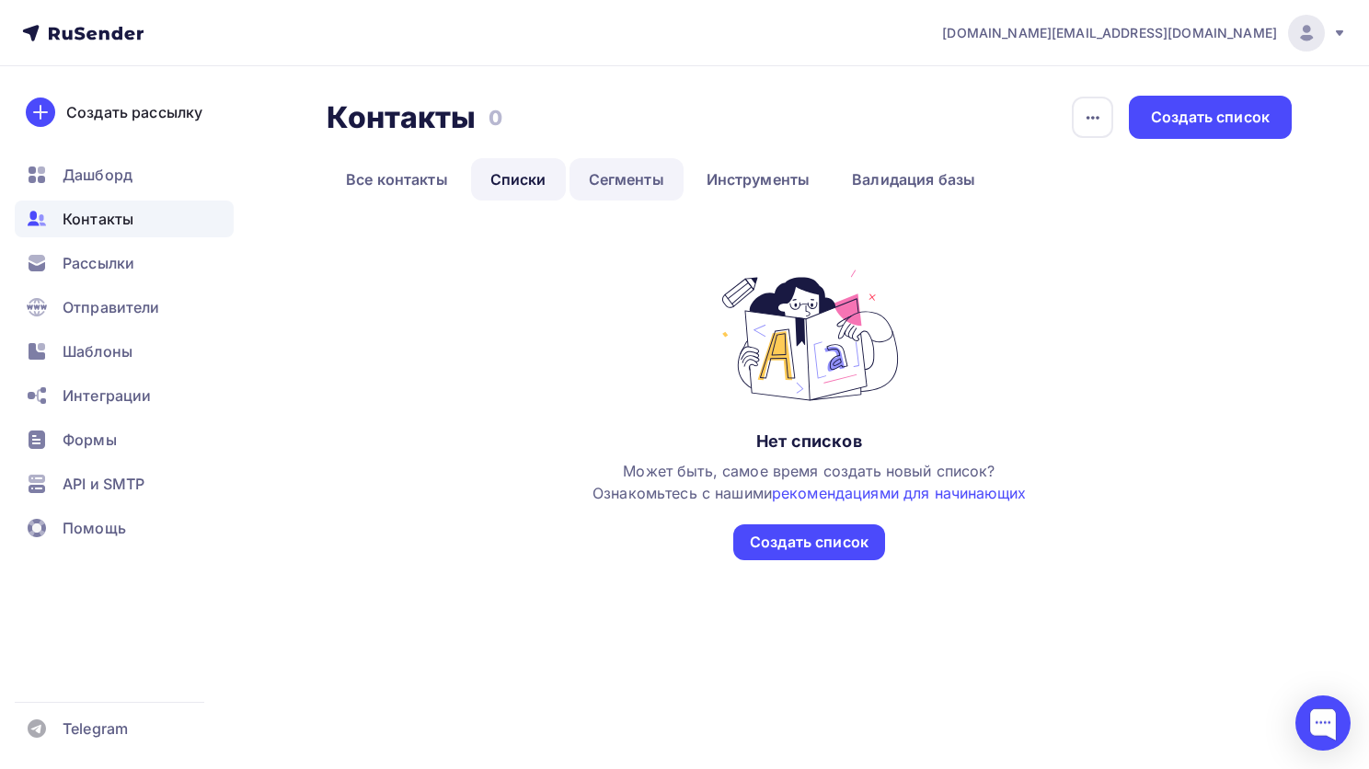
click at [648, 179] on link "Сегменты" at bounding box center [627, 179] width 114 height 42
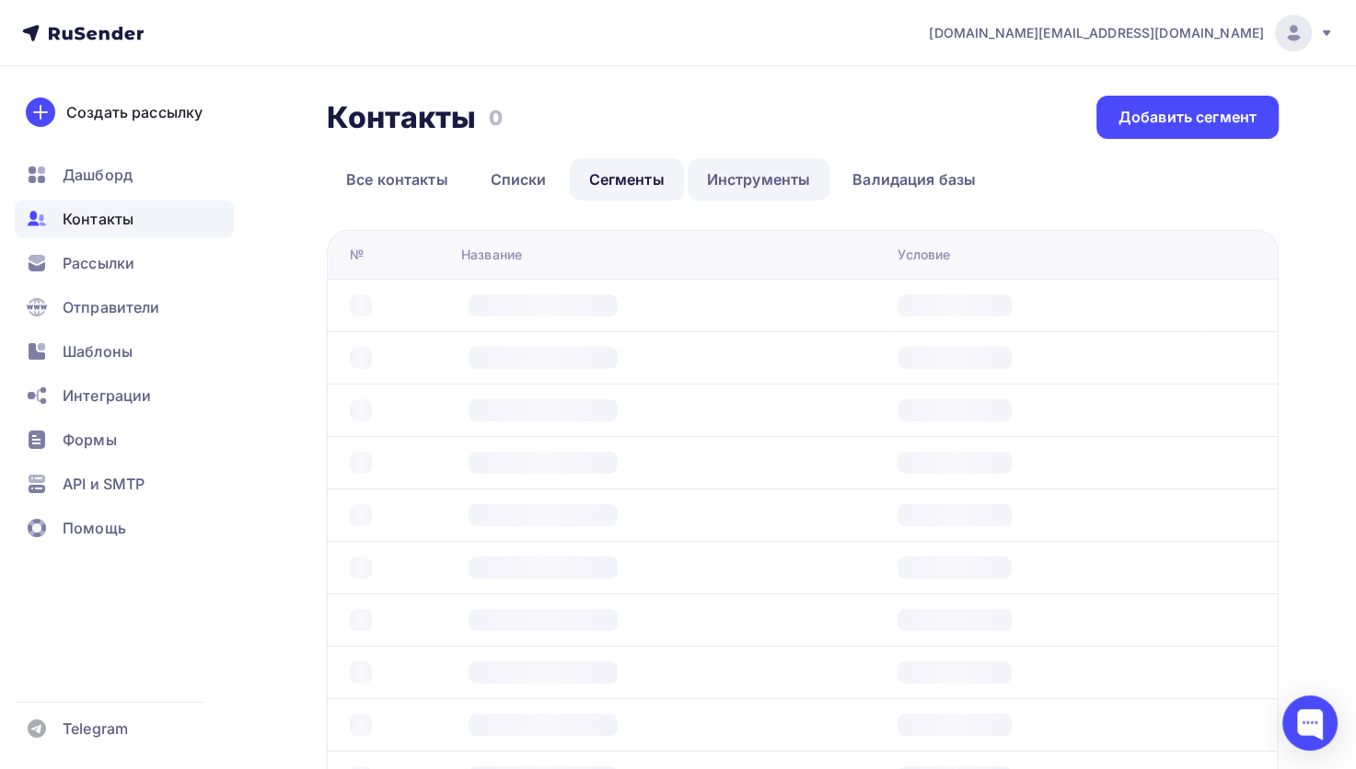
click at [769, 182] on link "Инструменты" at bounding box center [758, 179] width 143 height 42
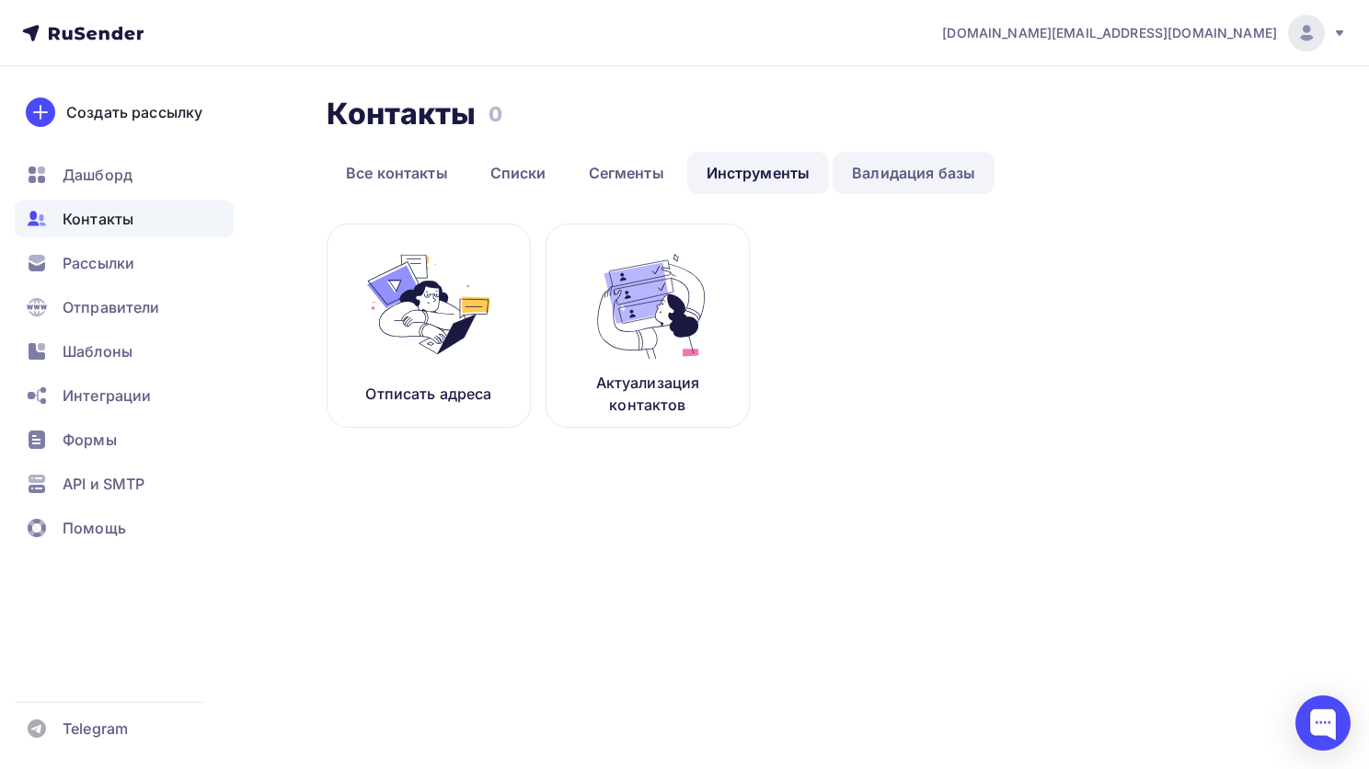
click at [920, 178] on link "Валидация базы" at bounding box center [914, 173] width 162 height 42
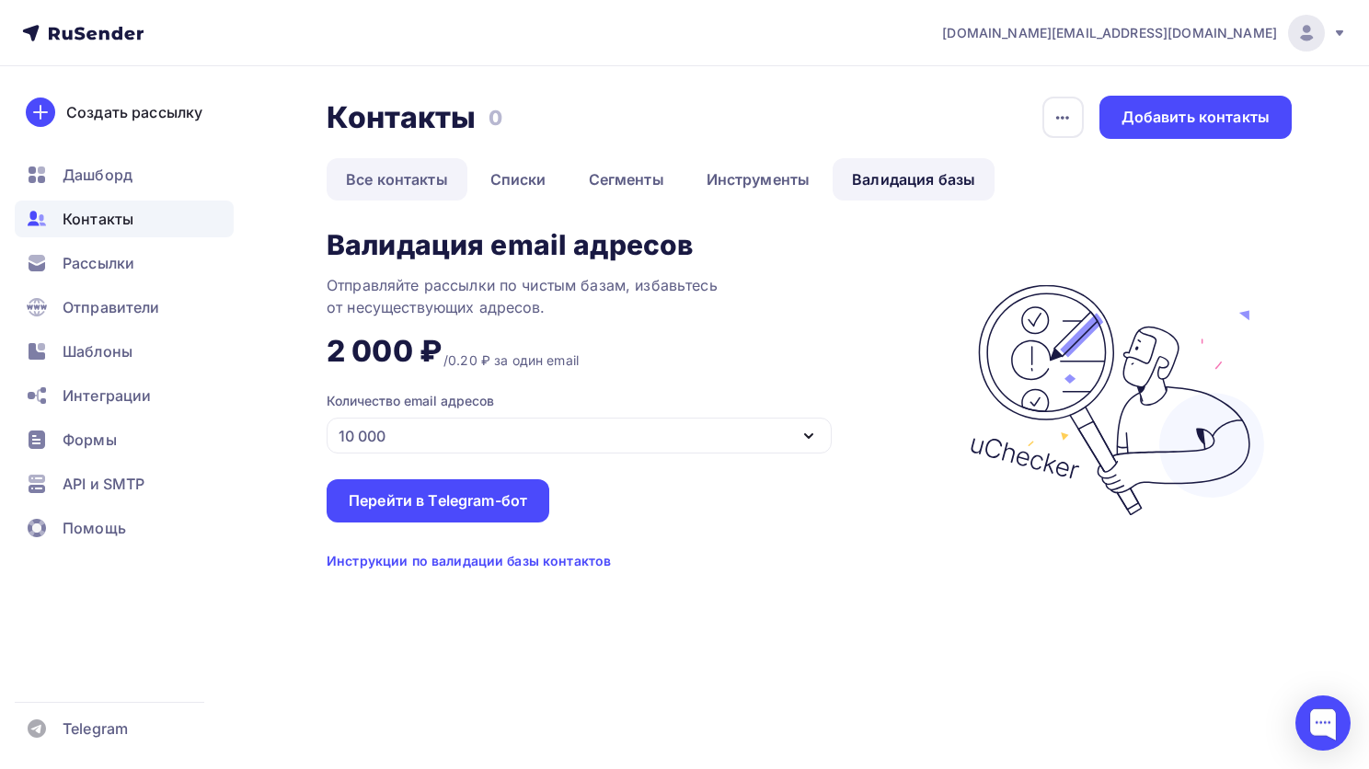
click at [398, 169] on link "Все контакты" at bounding box center [397, 179] width 141 height 42
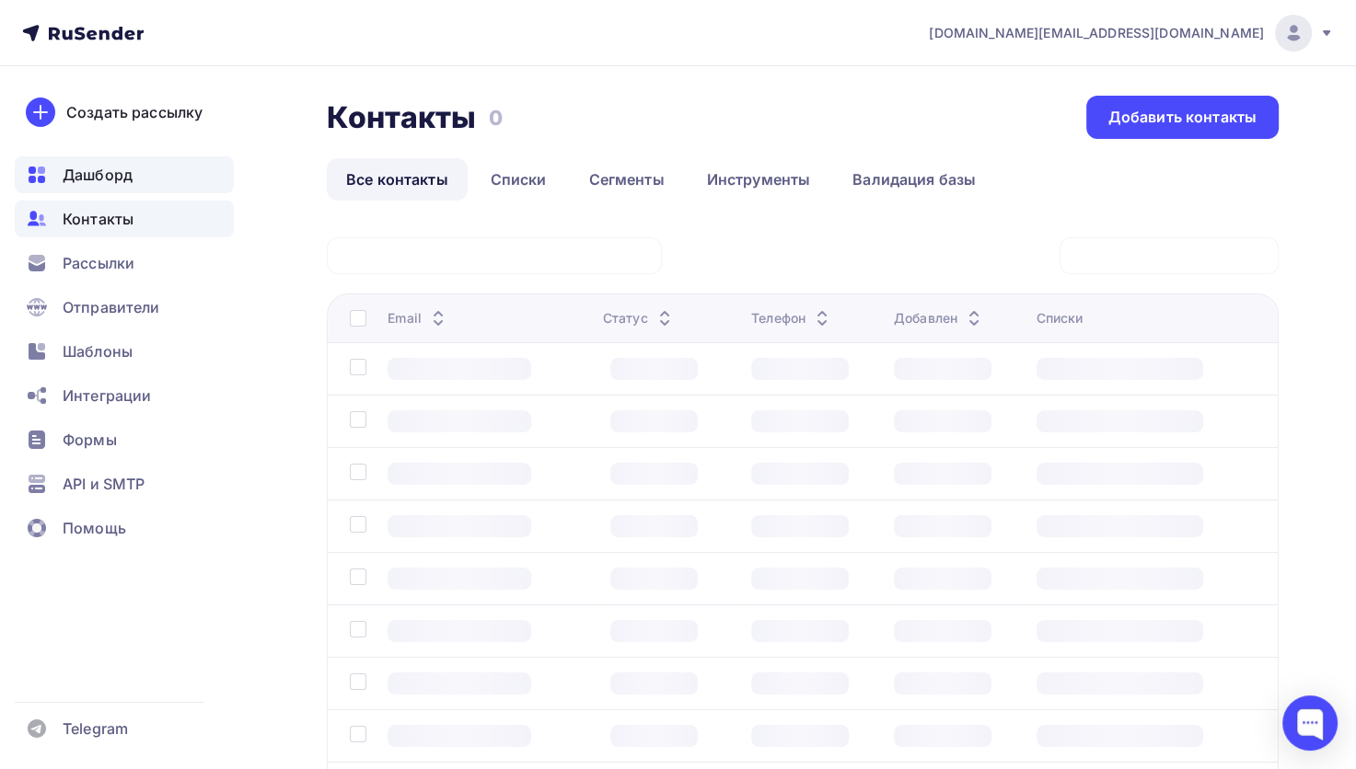
click at [114, 180] on span "Дашборд" at bounding box center [98, 175] width 70 height 22
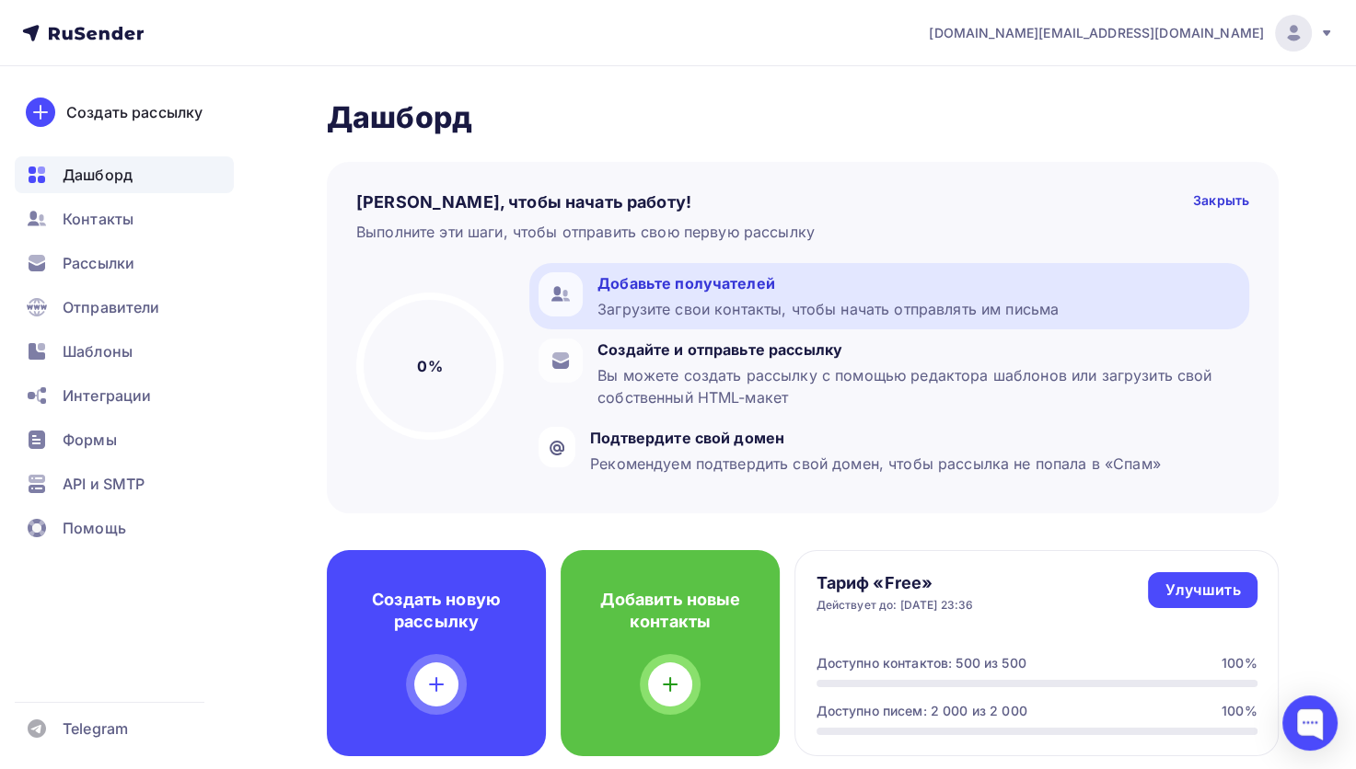
click at [749, 290] on div "Добавьте получателей" at bounding box center [827, 283] width 461 height 22
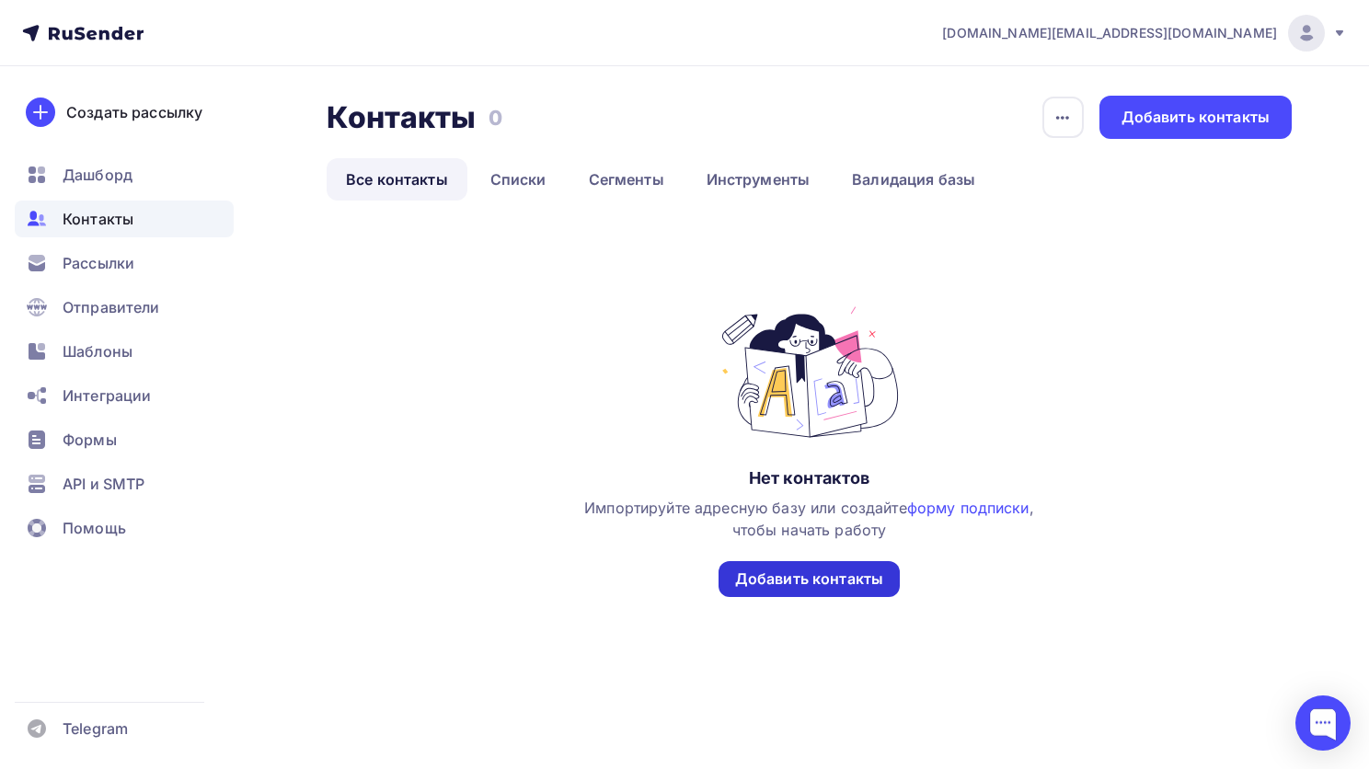
click at [859, 576] on div "Добавить контакты" at bounding box center [809, 579] width 148 height 21
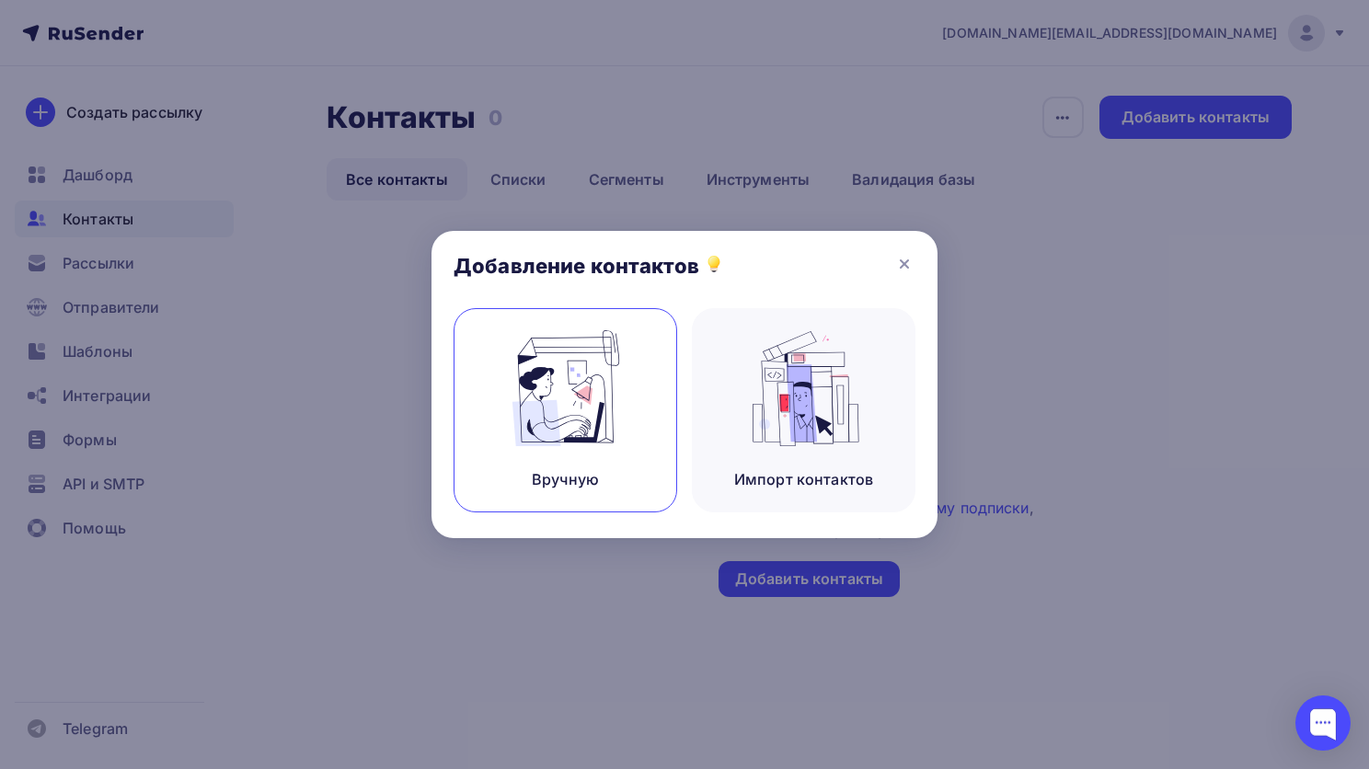
click at [556, 405] on img at bounding box center [565, 388] width 123 height 116
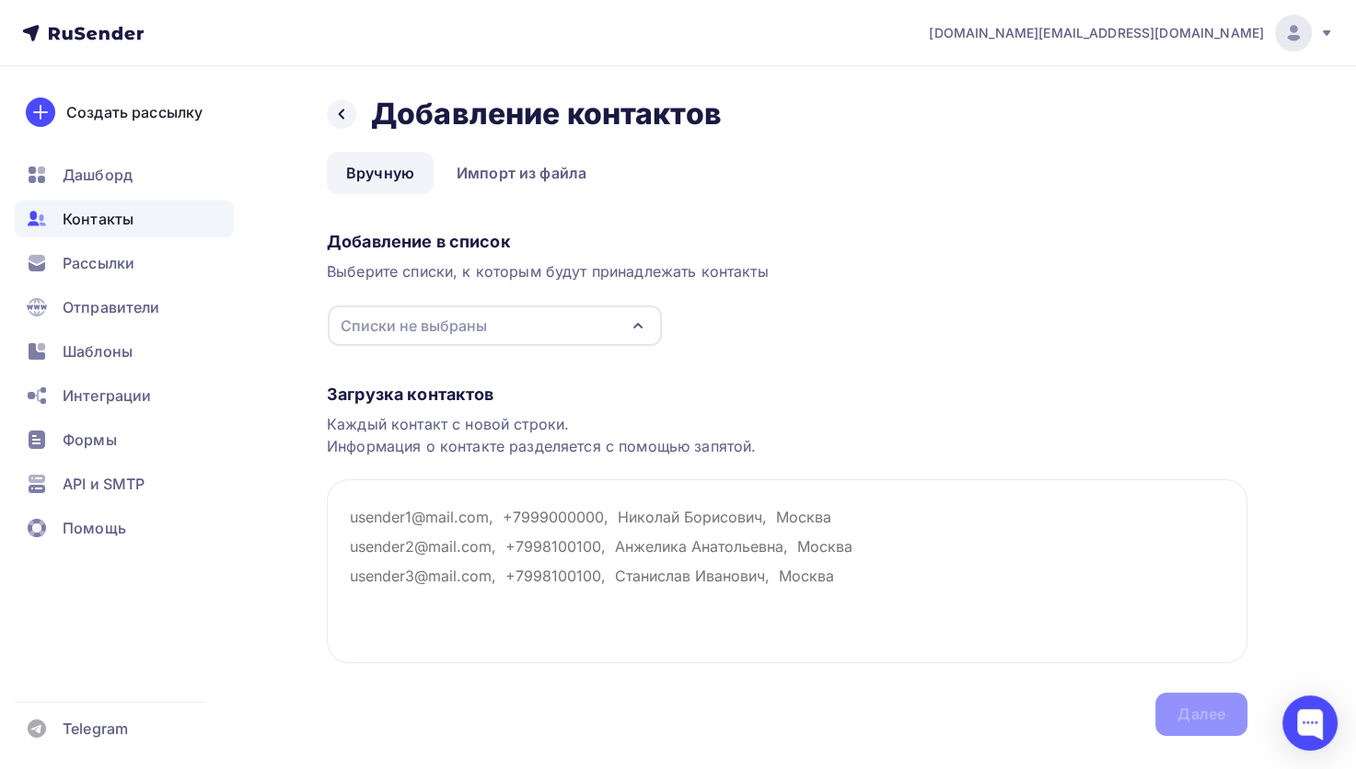
click at [554, 329] on div "Списки не выбраны" at bounding box center [495, 326] width 334 height 40
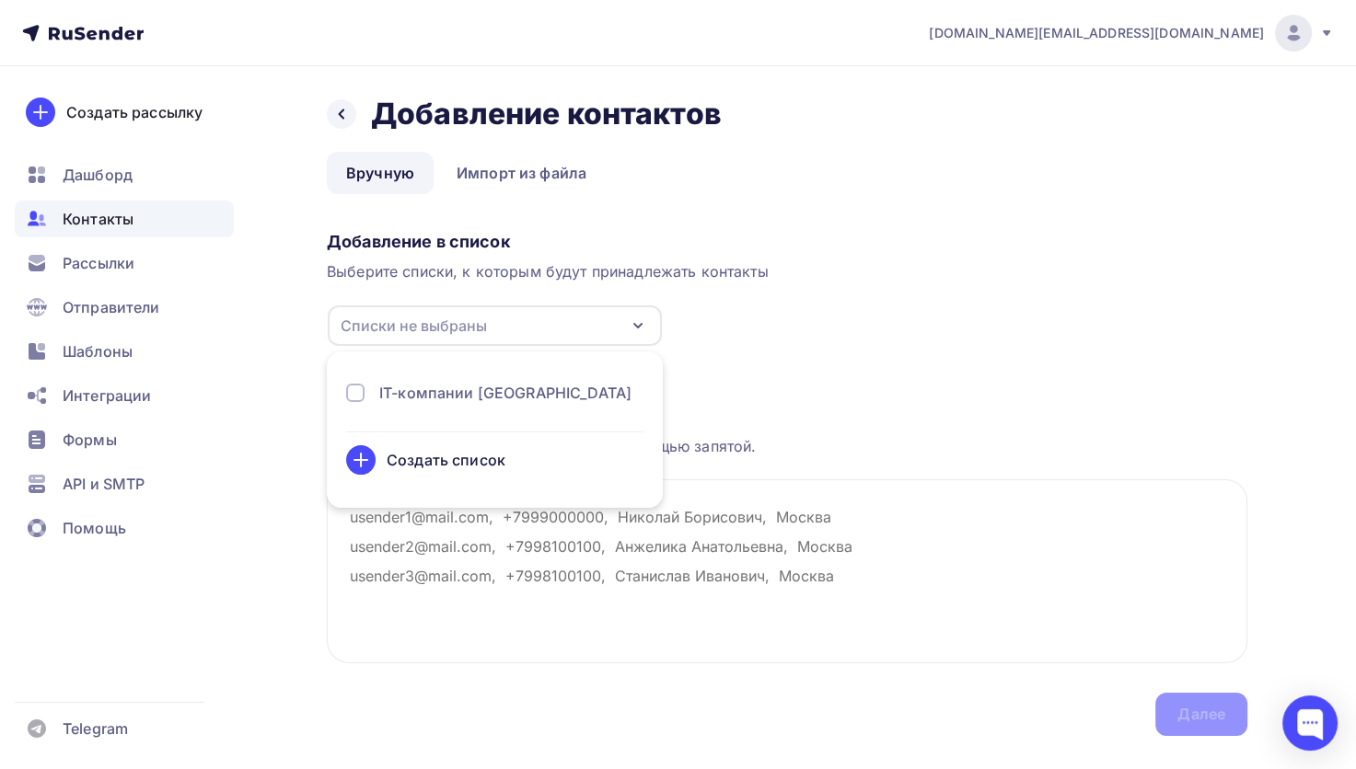
click at [417, 392] on div "IT-компании [GEOGRAPHIC_DATA]" at bounding box center [505, 393] width 252 height 22
click at [449, 464] on div "Создать список" at bounding box center [446, 460] width 119 height 22
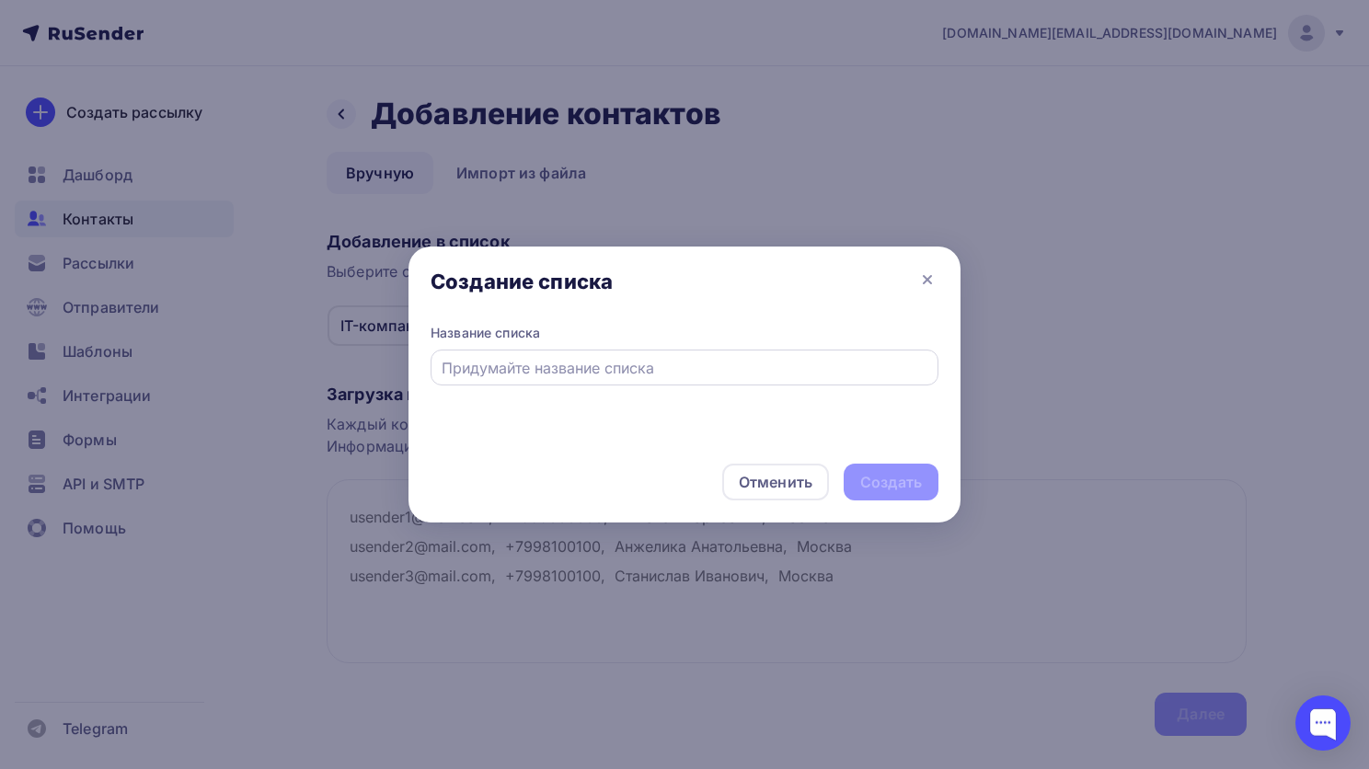
click at [513, 352] on div at bounding box center [685, 368] width 508 height 36
click at [768, 490] on div "Отменить" at bounding box center [776, 482] width 74 height 22
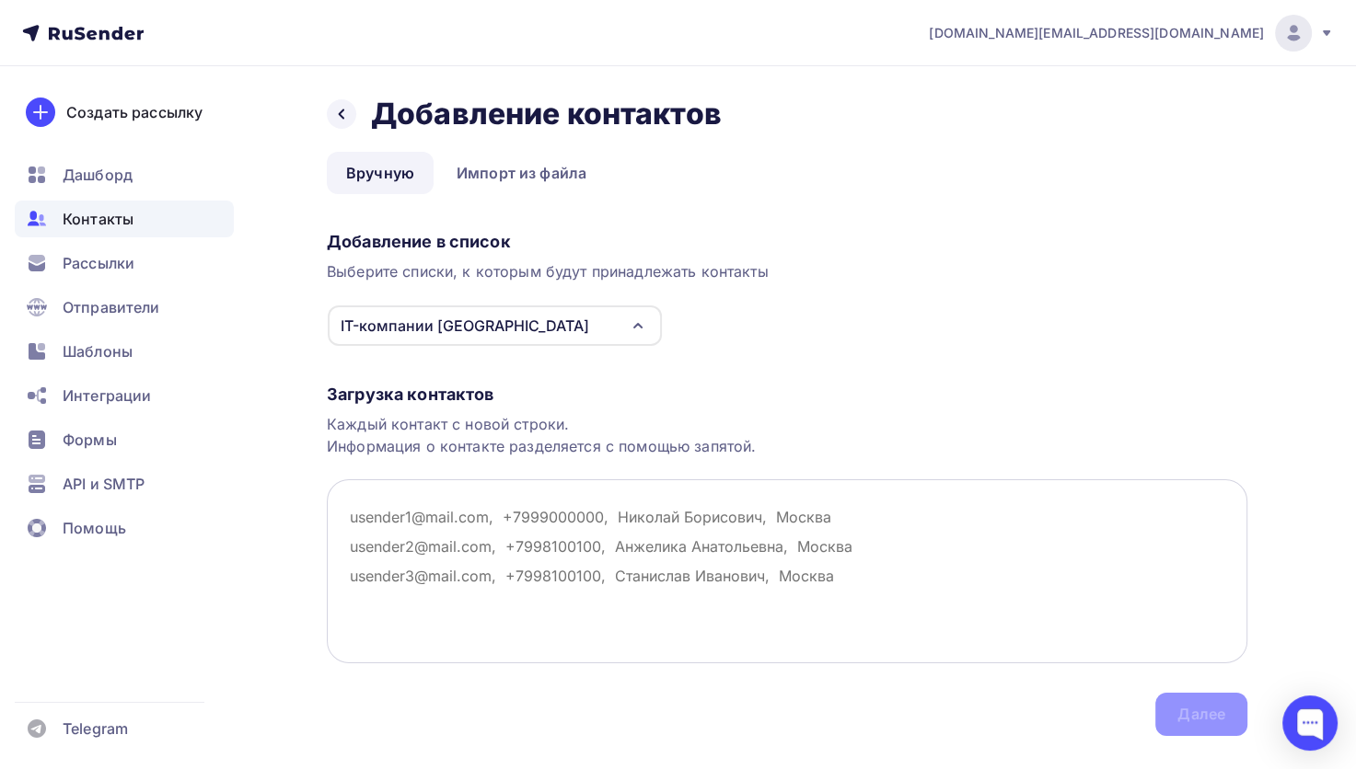
click at [486, 530] on textarea at bounding box center [787, 571] width 920 height 184
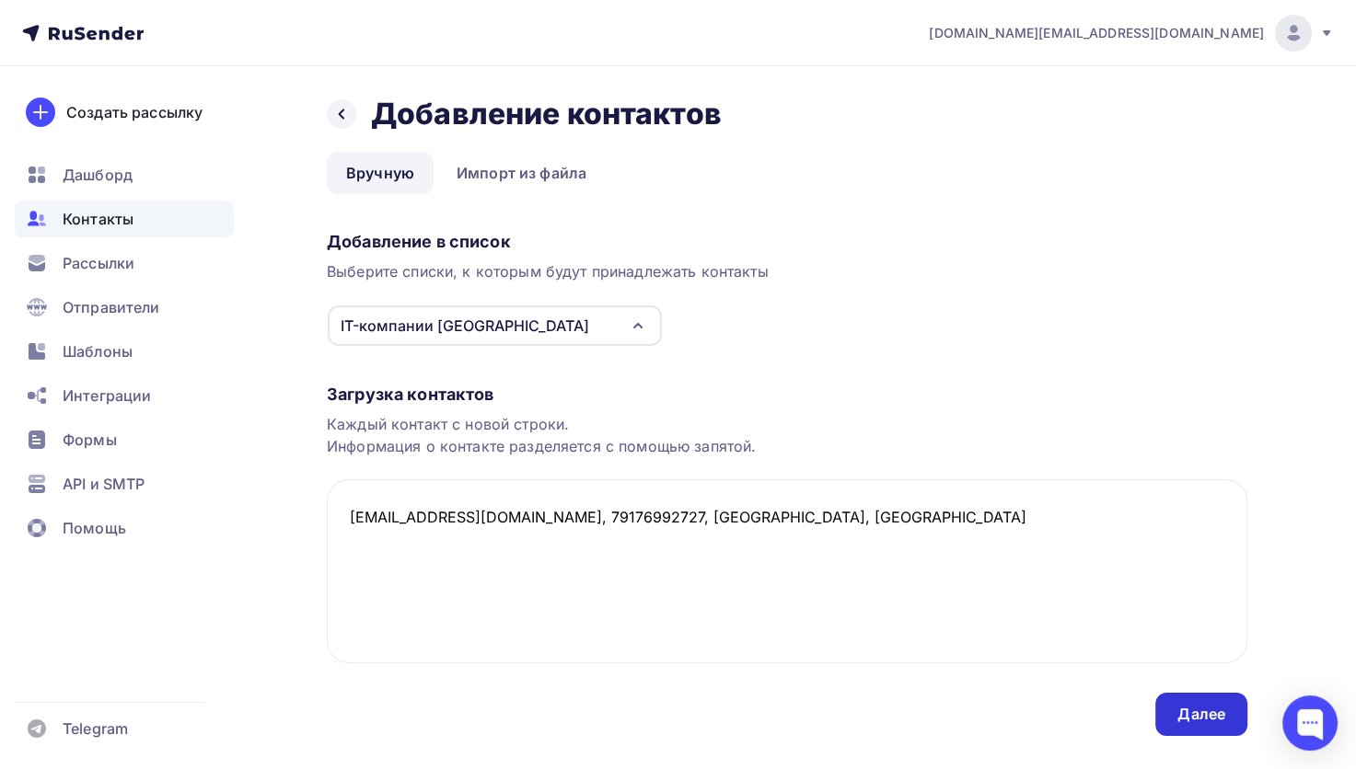
type textarea "bat.kat@rambler.ru, 79176992727, Тест, Саранск"
click at [1206, 716] on div "Далее" at bounding box center [1201, 714] width 48 height 21
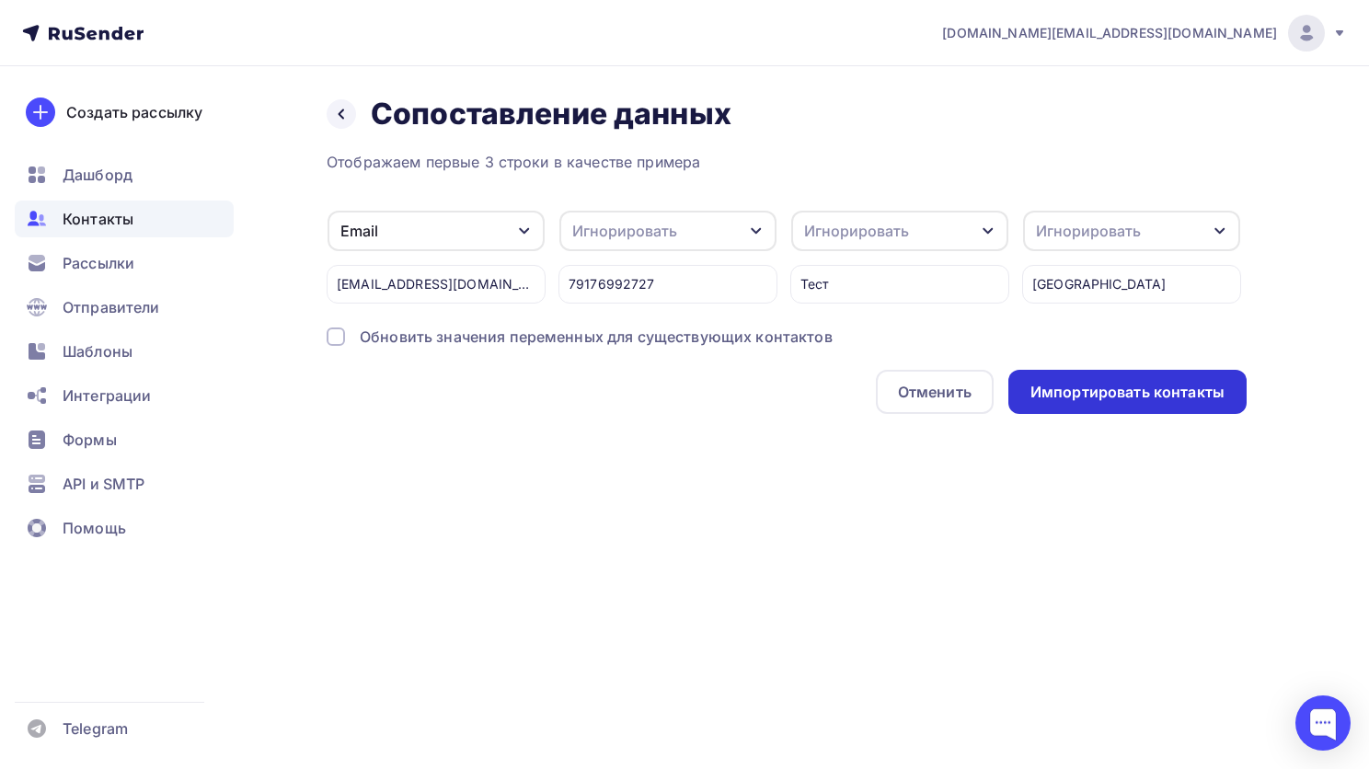
click at [1111, 395] on div "Импортировать контакты" at bounding box center [1128, 392] width 194 height 21
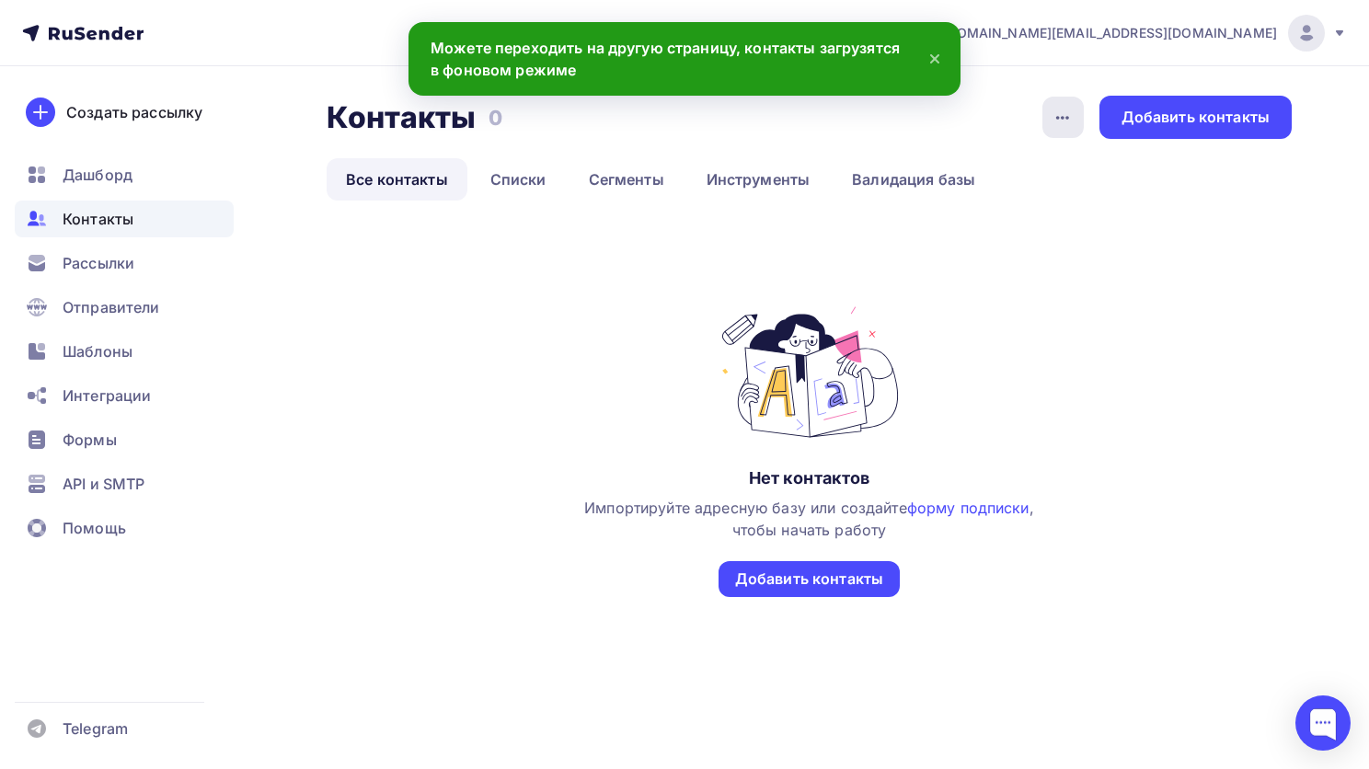
click at [1067, 121] on icon "button" at bounding box center [1063, 118] width 22 height 22
click at [1001, 172] on div "История импорта" at bounding box center [992, 174] width 177 height 22
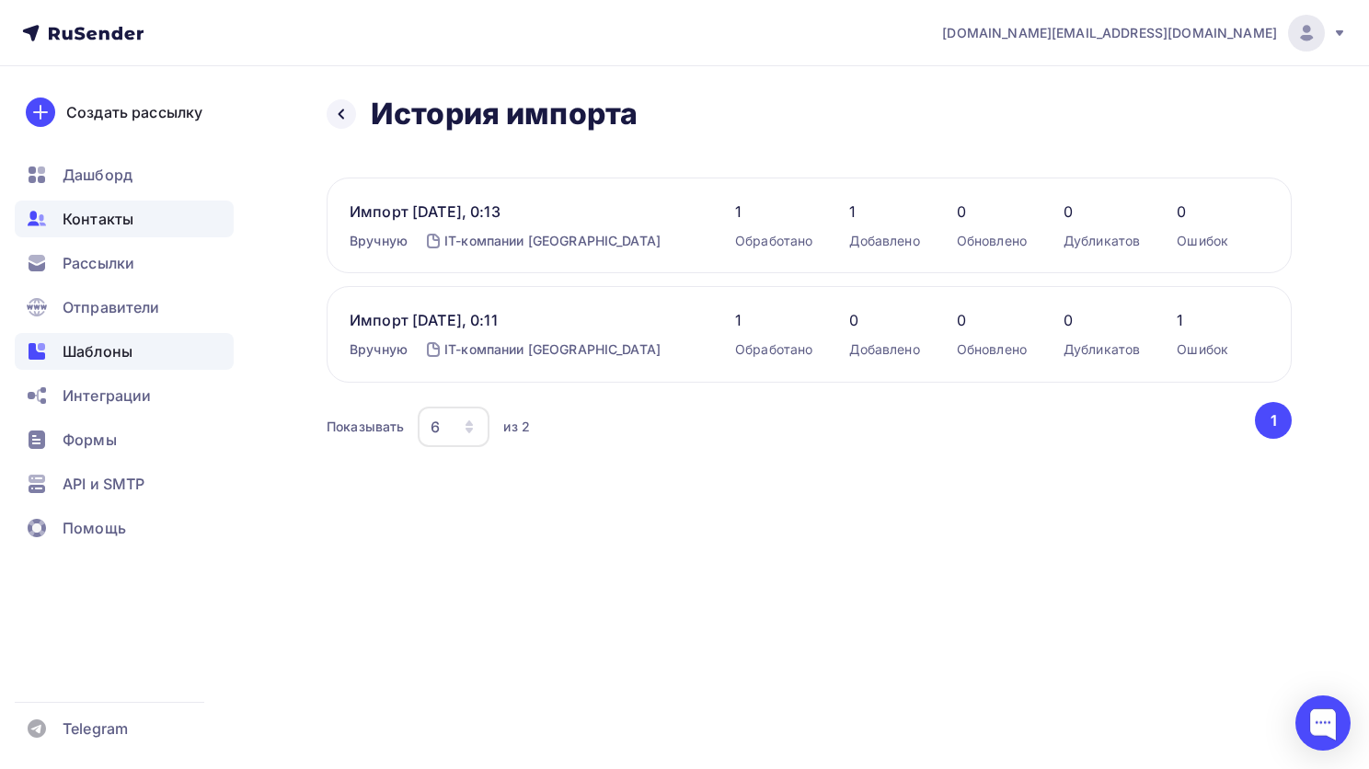
click at [78, 347] on span "Шаблоны" at bounding box center [98, 351] width 70 height 22
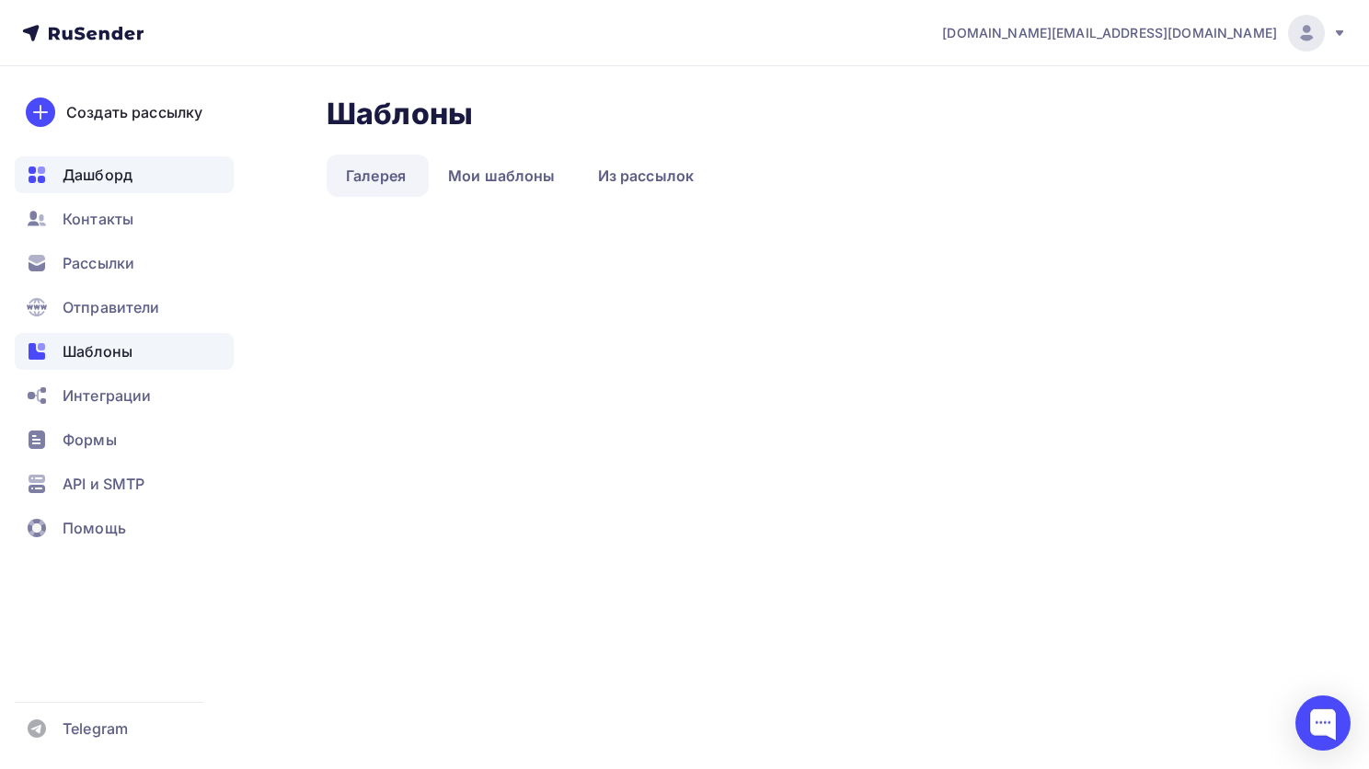
click at [81, 161] on div "Дашборд" at bounding box center [124, 174] width 219 height 37
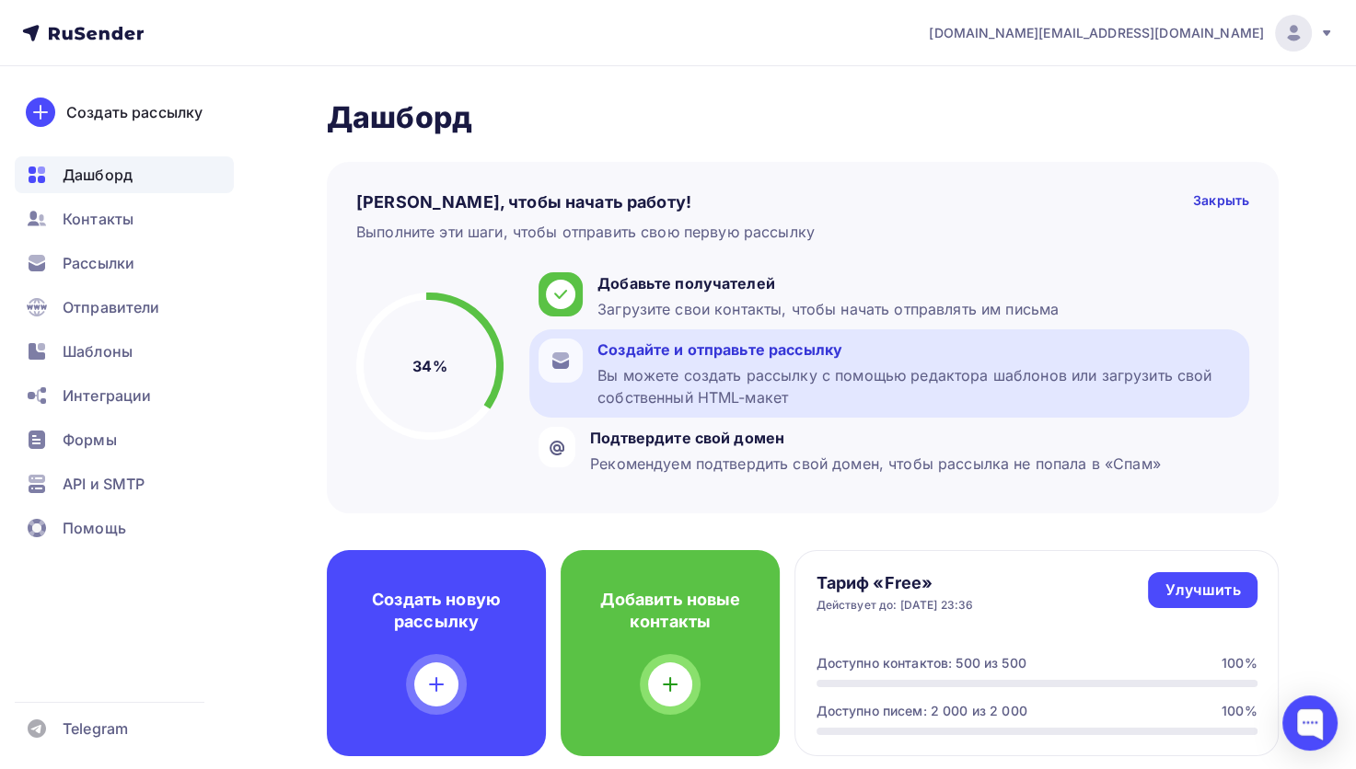
click at [872, 361] on div "Создайте и отправьте рассылку Вы можете создать рассылку с помощью редактора ша…" at bounding box center [918, 374] width 642 height 70
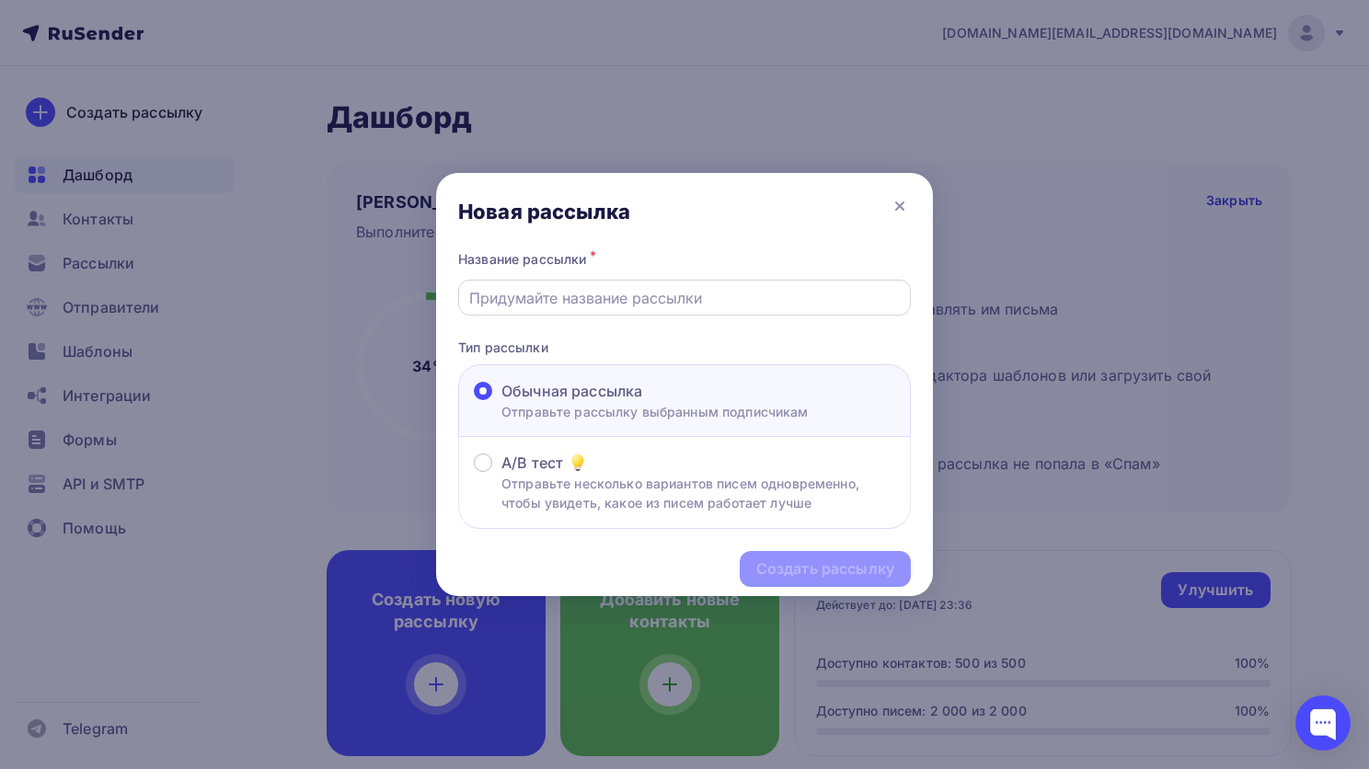
click at [648, 294] on input "text" at bounding box center [685, 298] width 432 height 22
type input "Предложение о сотрудничестве"
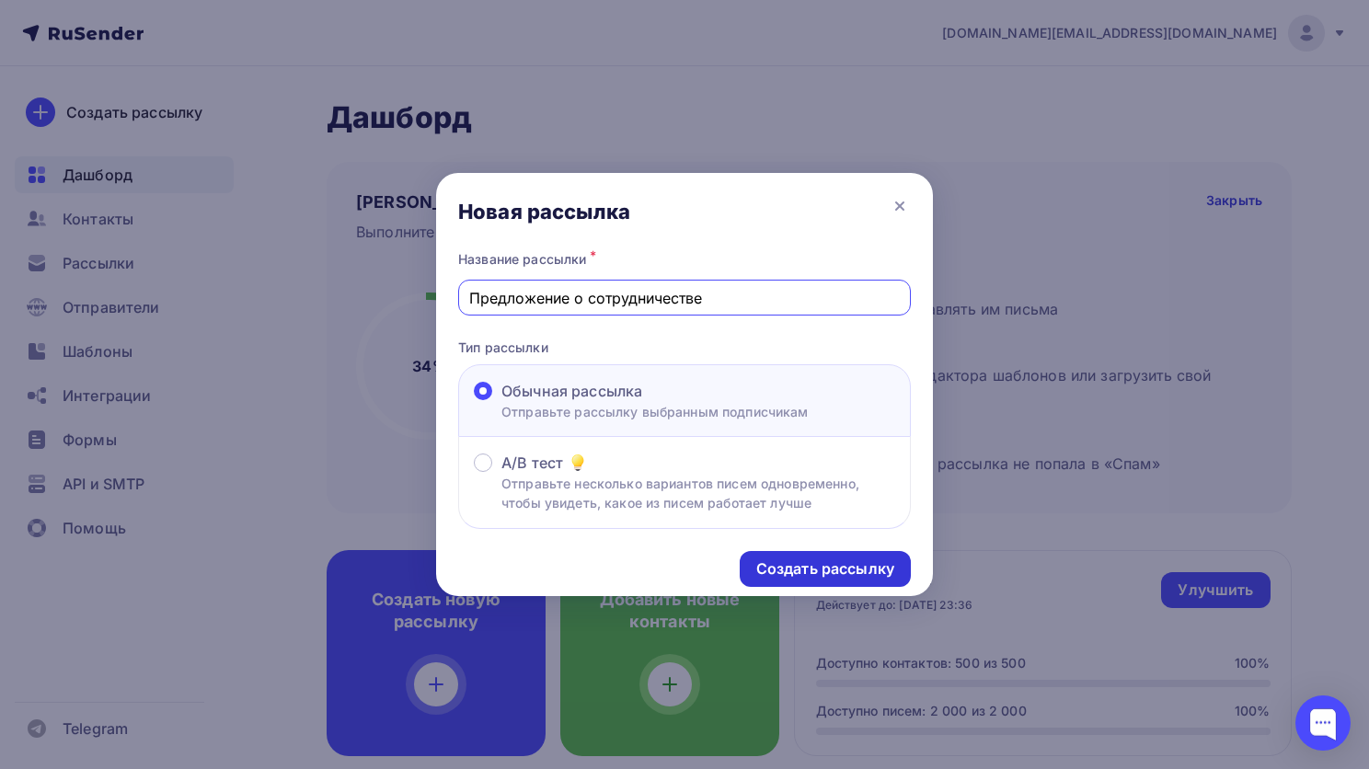
click at [802, 563] on div "Создать рассылку" at bounding box center [825, 569] width 138 height 21
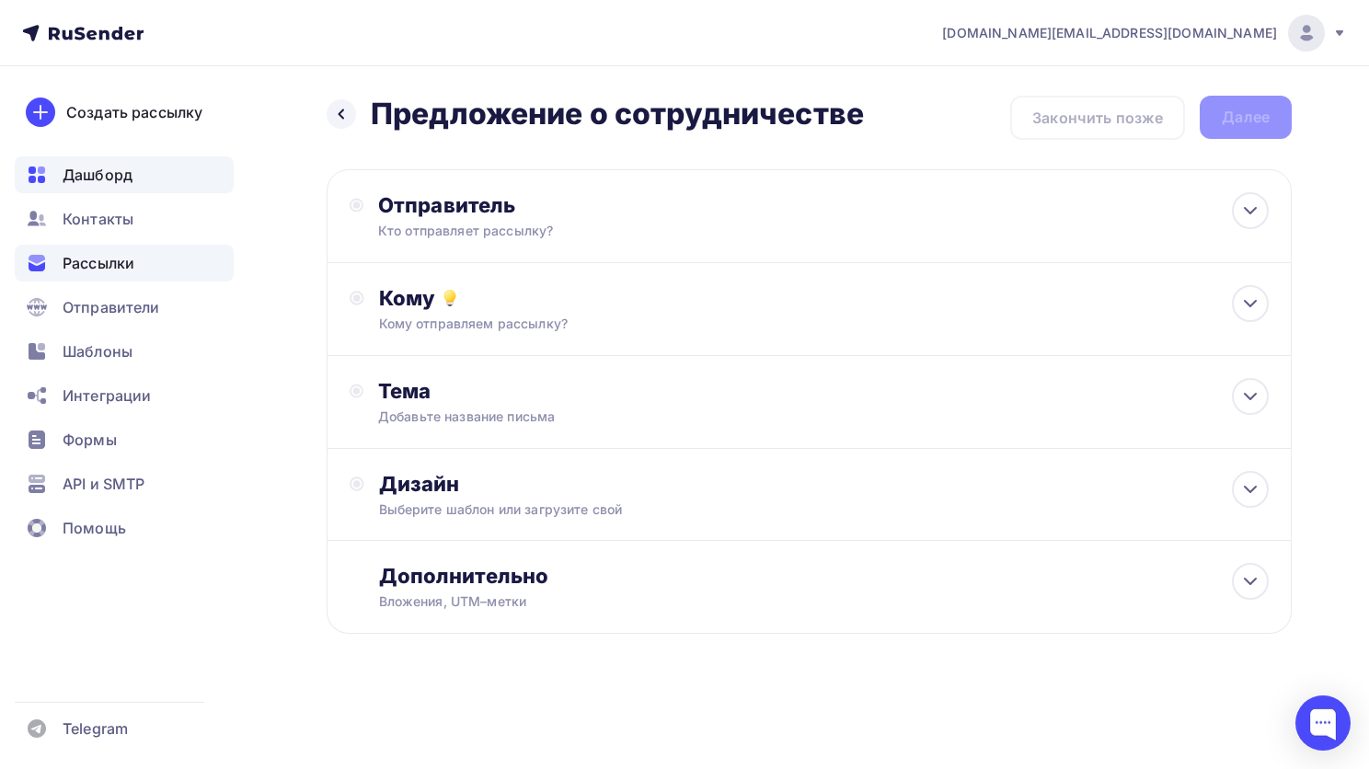
click at [76, 180] on span "Дашборд" at bounding box center [98, 175] width 70 height 22
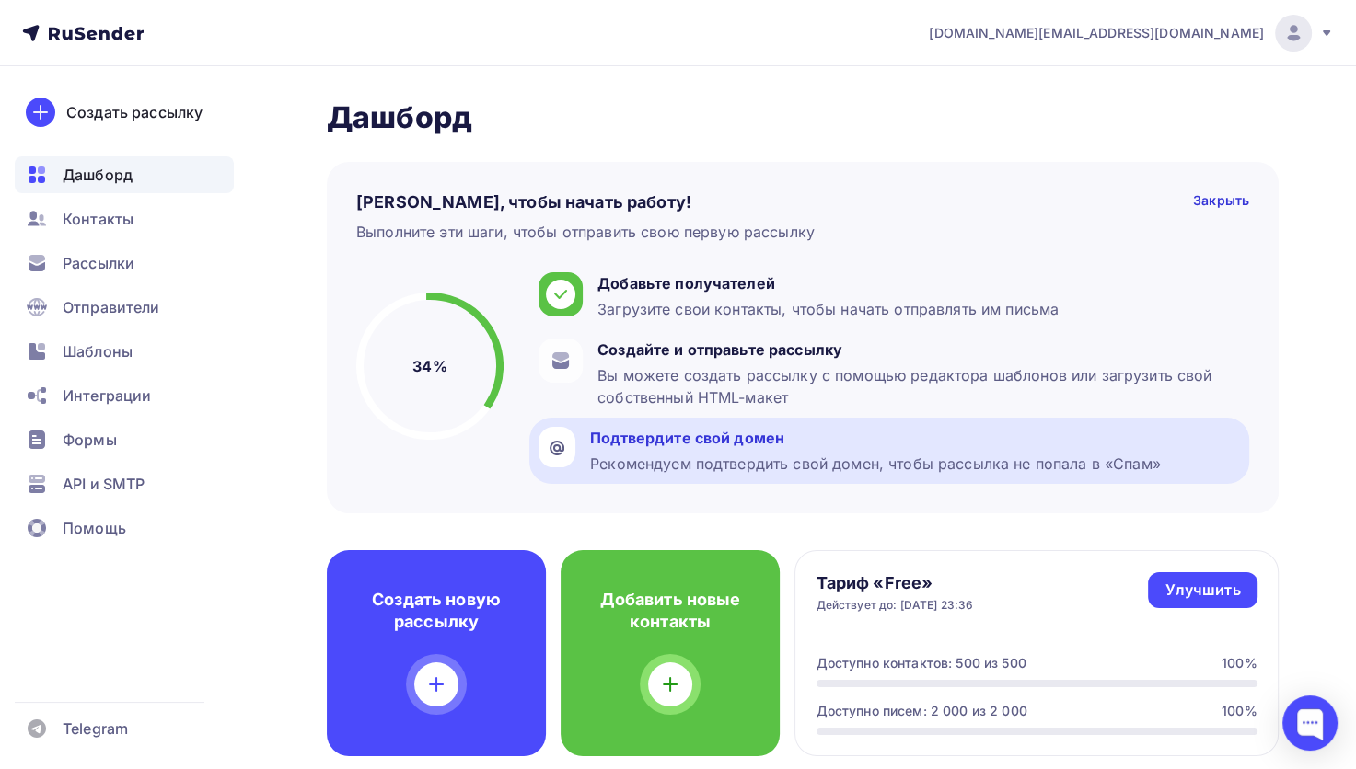
click at [726, 467] on div "Рекомендуем подтвердить свой домен, чтобы рассылка не попала в «Спам»" at bounding box center [875, 464] width 571 height 22
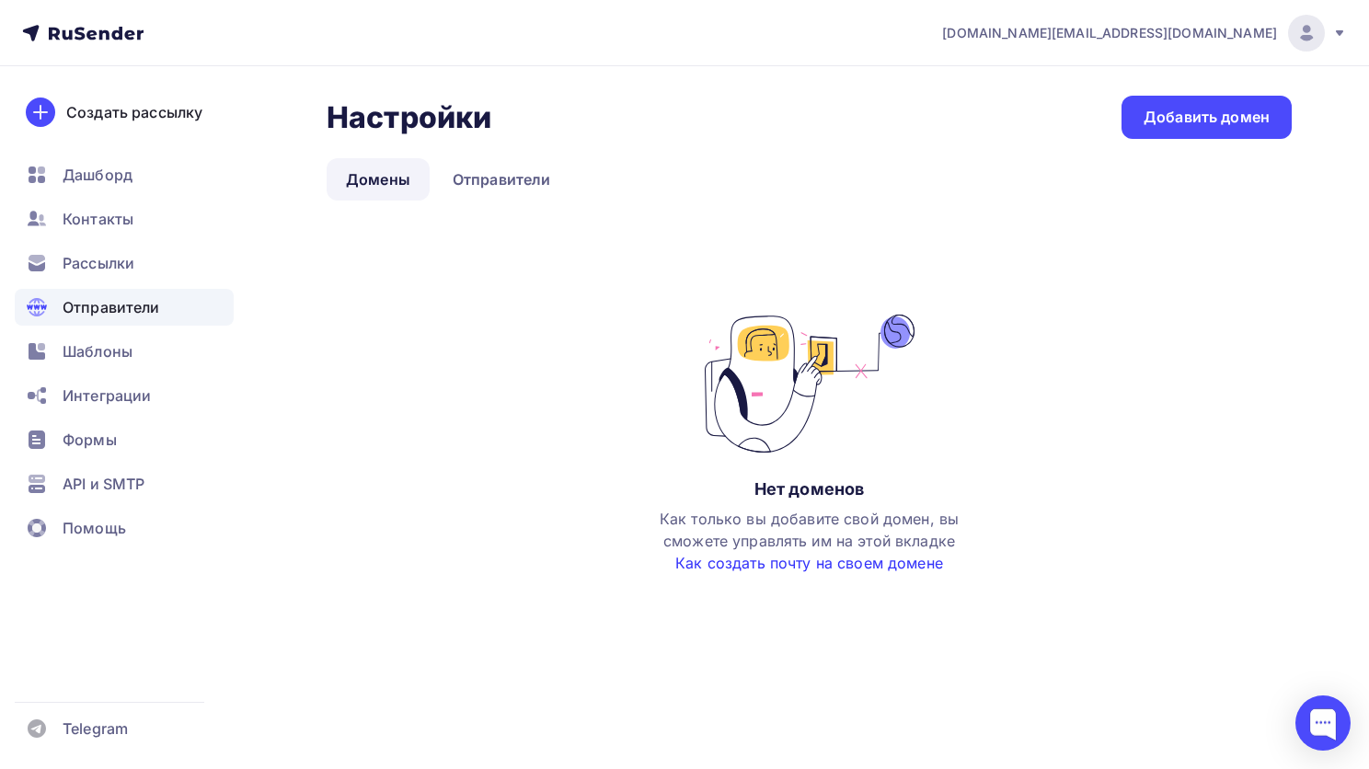
click at [854, 558] on link "Как создать почту на своем домене" at bounding box center [809, 563] width 268 height 18
click at [105, 356] on span "Шаблоны" at bounding box center [98, 351] width 70 height 22
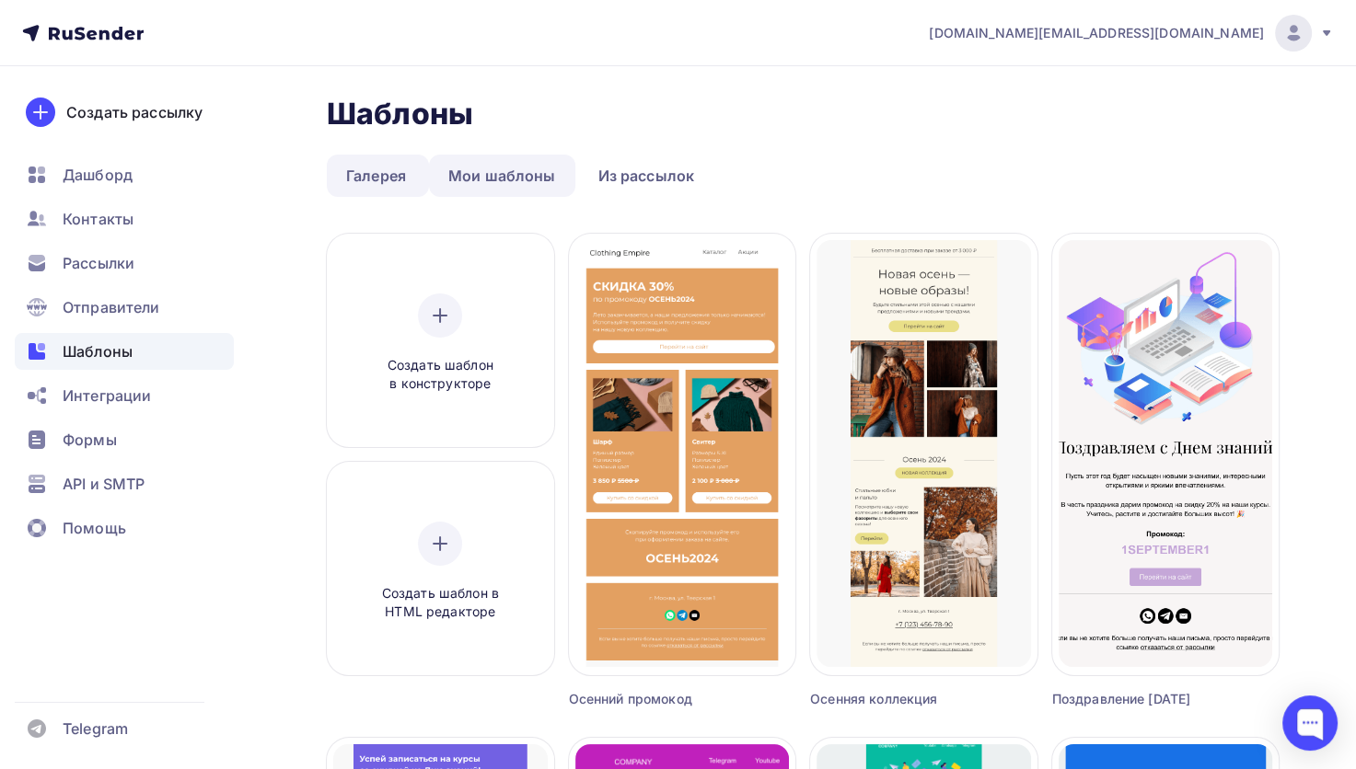
click at [535, 173] on link "Мои шаблоны" at bounding box center [502, 176] width 146 height 42
click at [497, 181] on link "Мои шаблоны" at bounding box center [502, 176] width 146 height 42
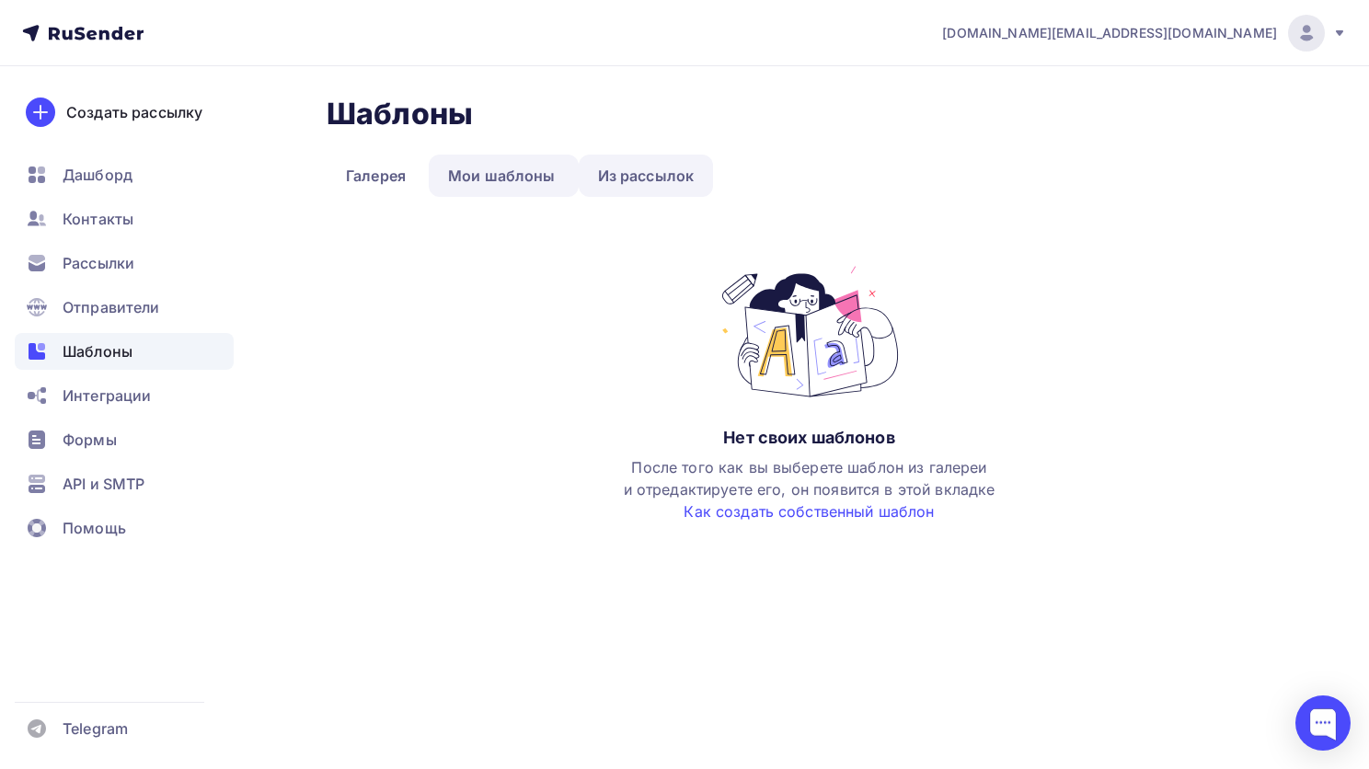
click at [645, 182] on link "Из рассылок" at bounding box center [646, 176] width 135 height 42
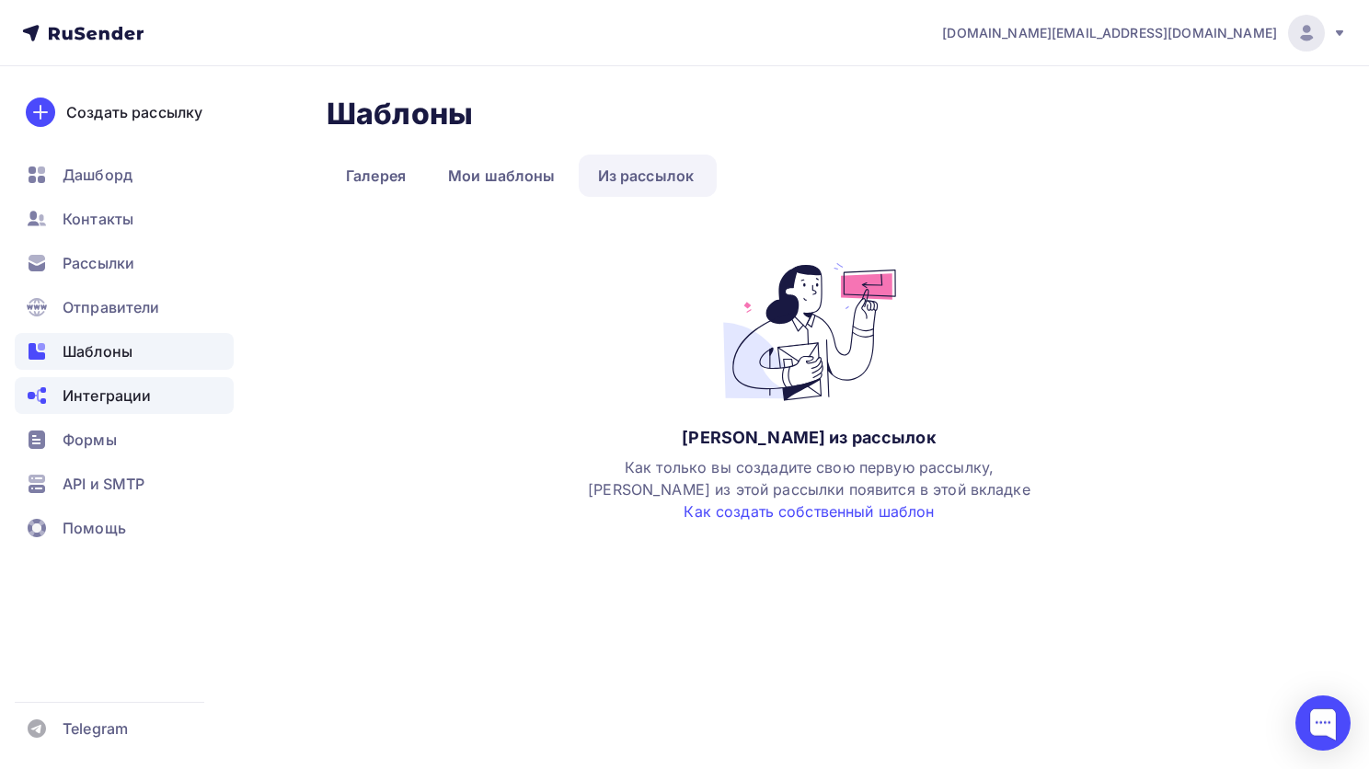
click at [103, 387] on span "Интеграции" at bounding box center [107, 396] width 88 height 22
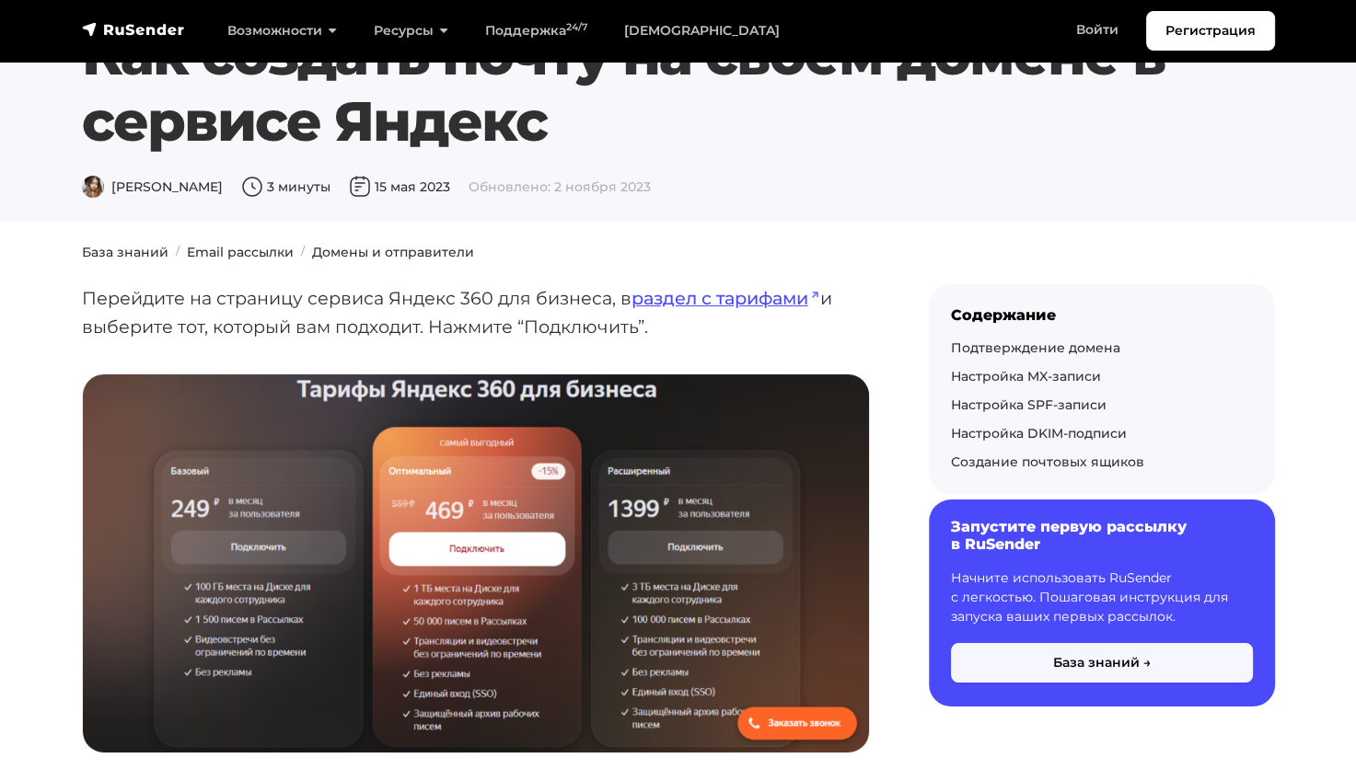
click at [1163, 667] on button "База знаний →" at bounding box center [1102, 663] width 302 height 40
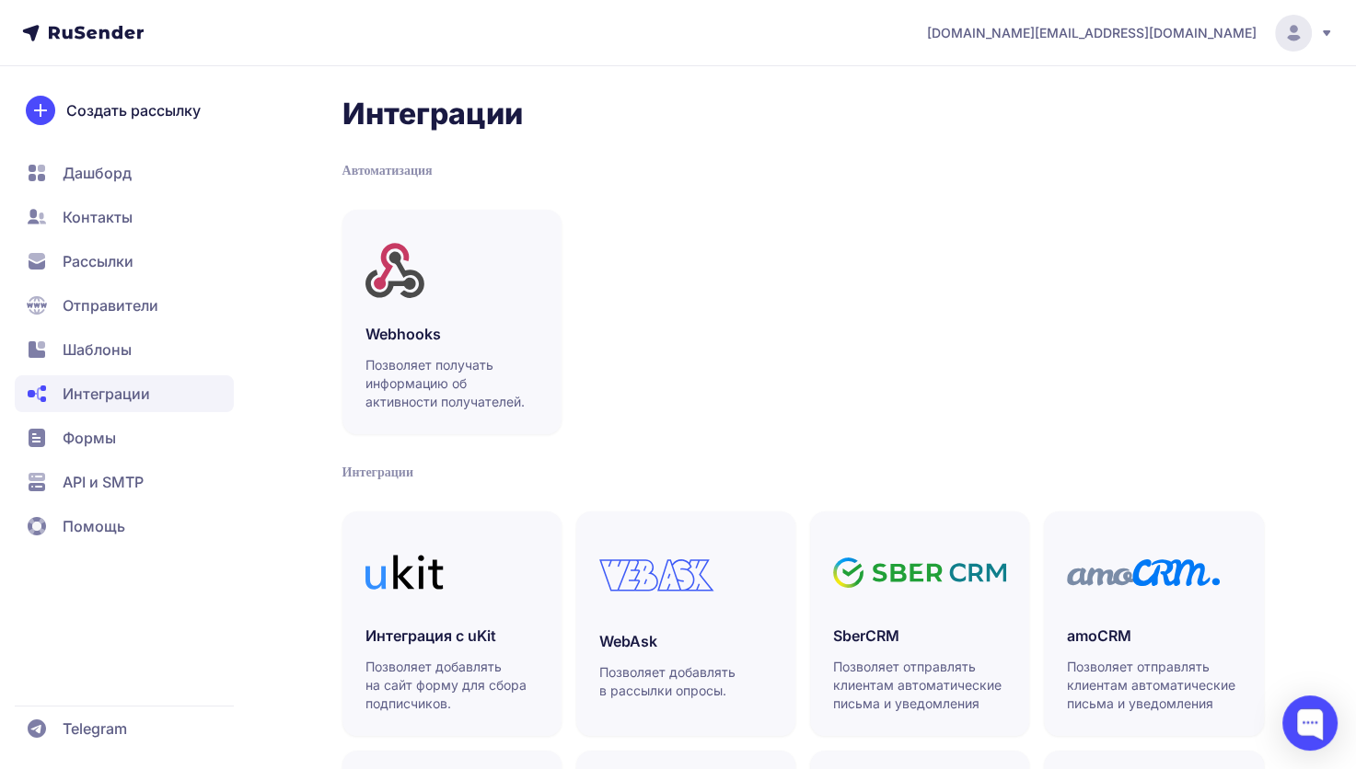
click at [118, 217] on span "Контакты" at bounding box center [98, 217] width 70 height 22
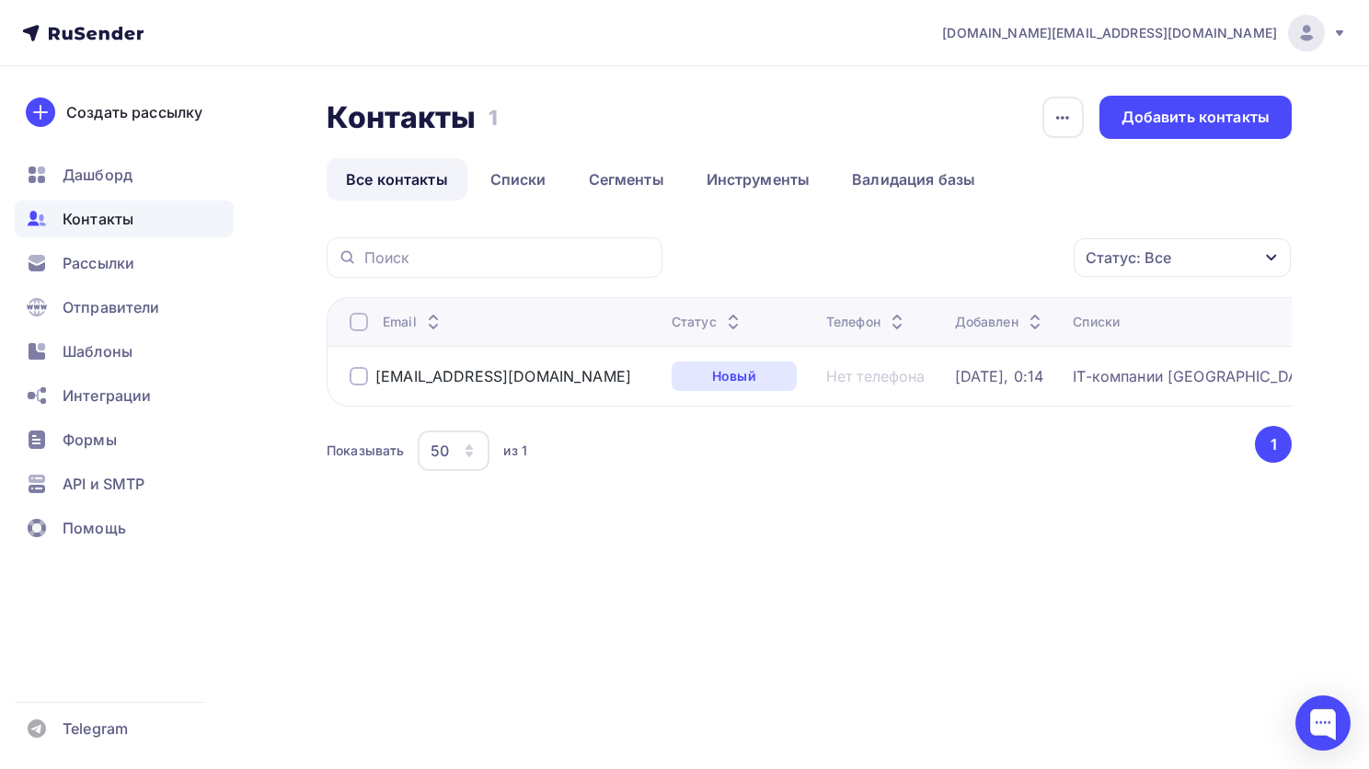
click at [548, 173] on link "Списки" at bounding box center [518, 179] width 95 height 42
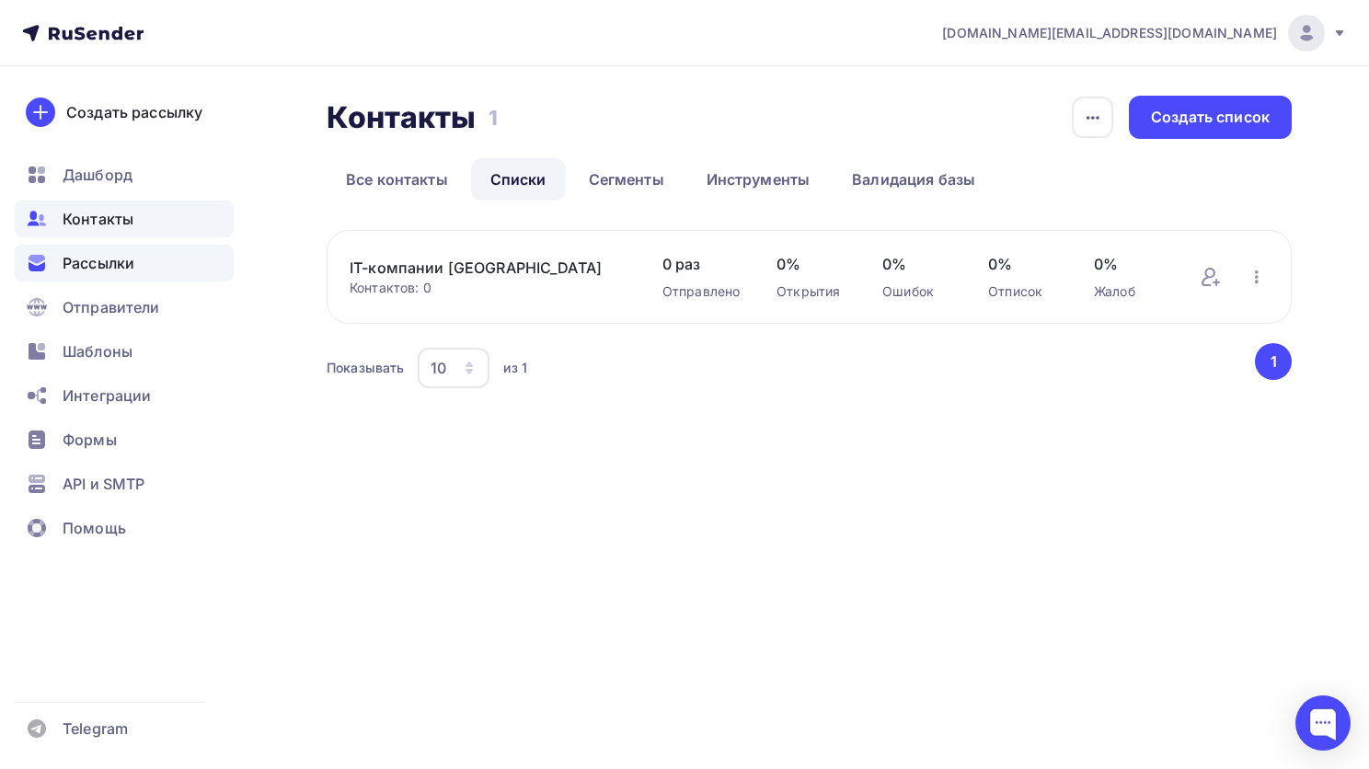
click at [129, 265] on span "Рассылки" at bounding box center [99, 263] width 72 height 22
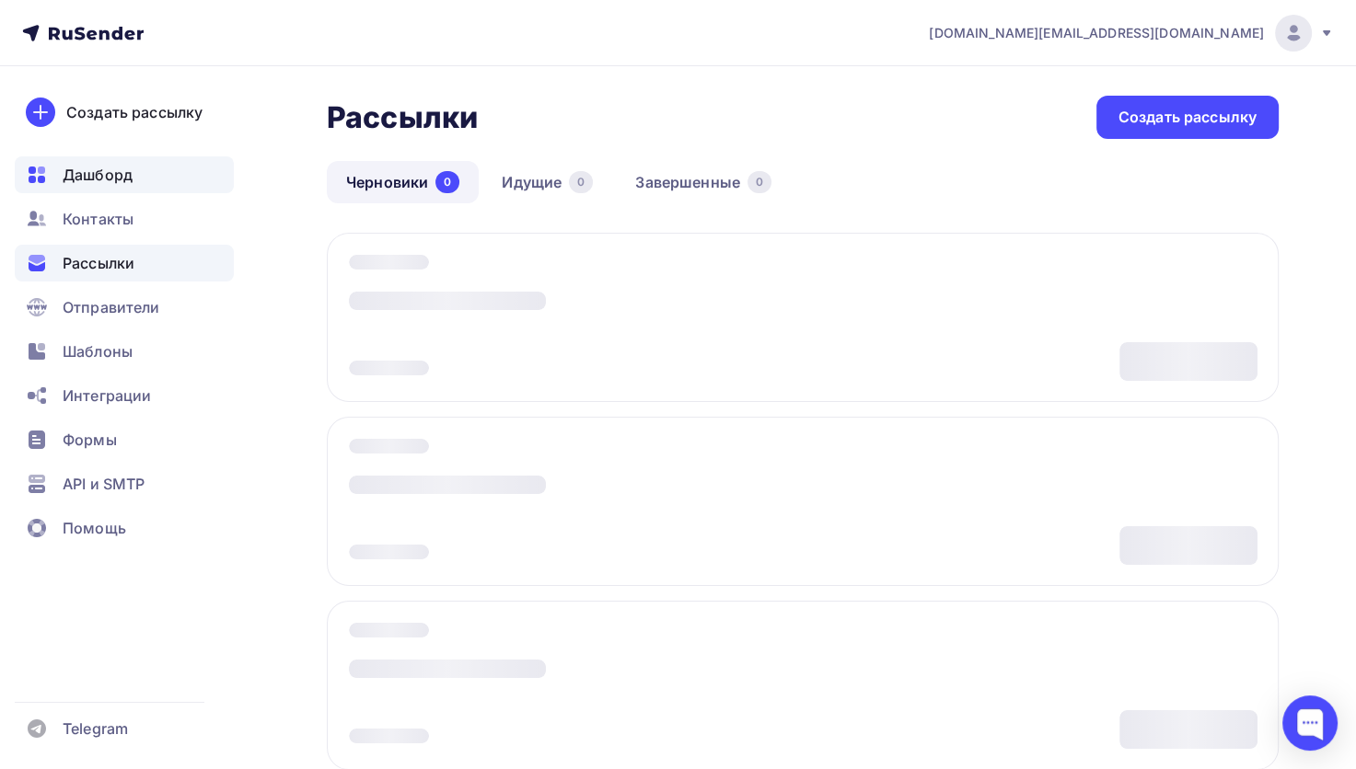
click at [66, 184] on span "Дашборд" at bounding box center [98, 175] width 70 height 22
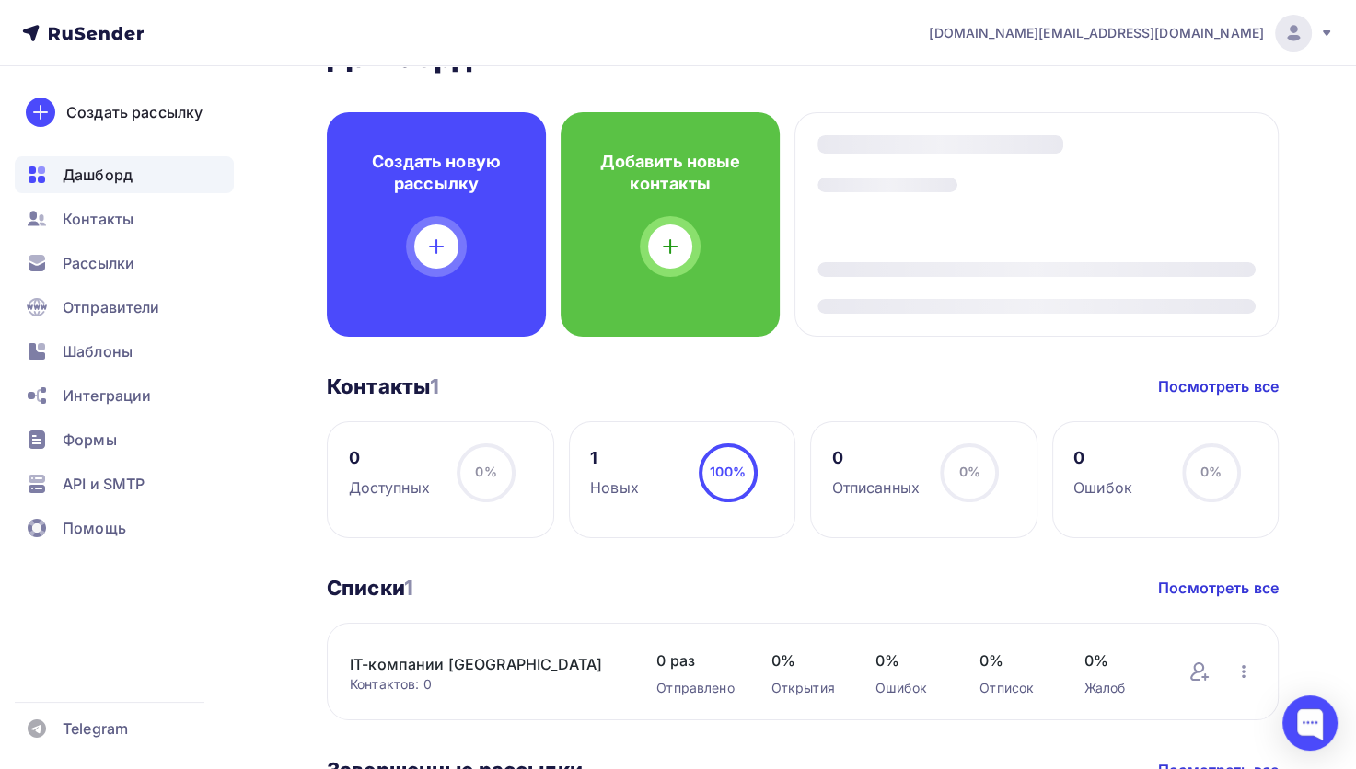
scroll to position [92, 0]
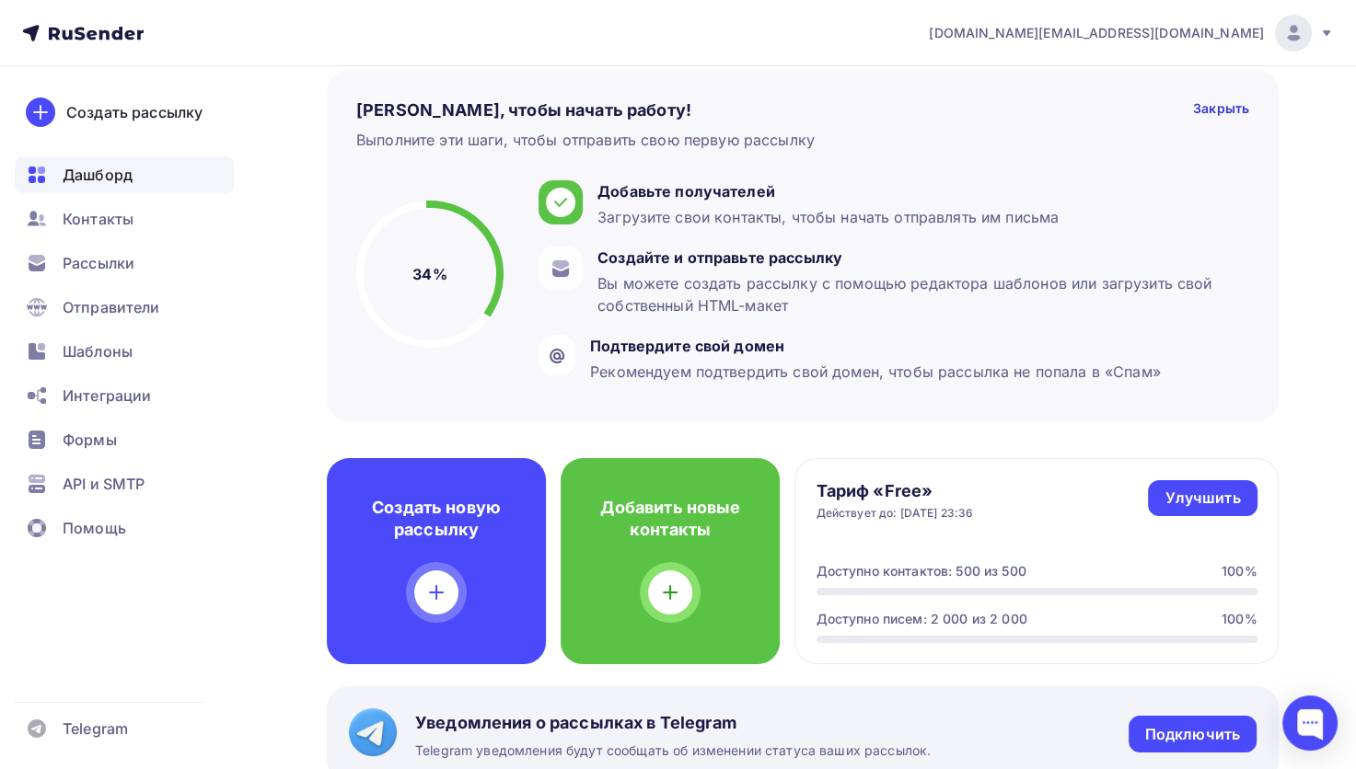
click at [449, 260] on circle at bounding box center [430, 274] width 140 height 140
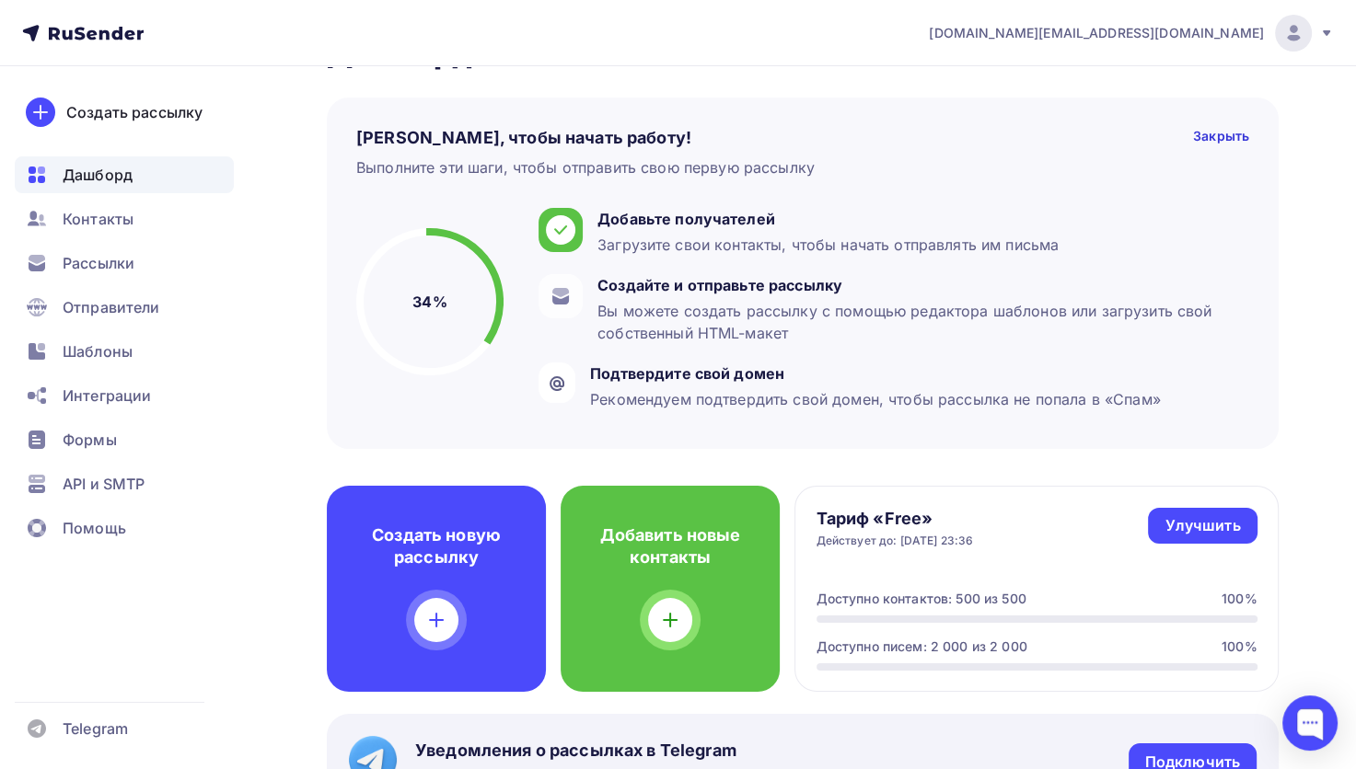
scroll to position [0, 0]
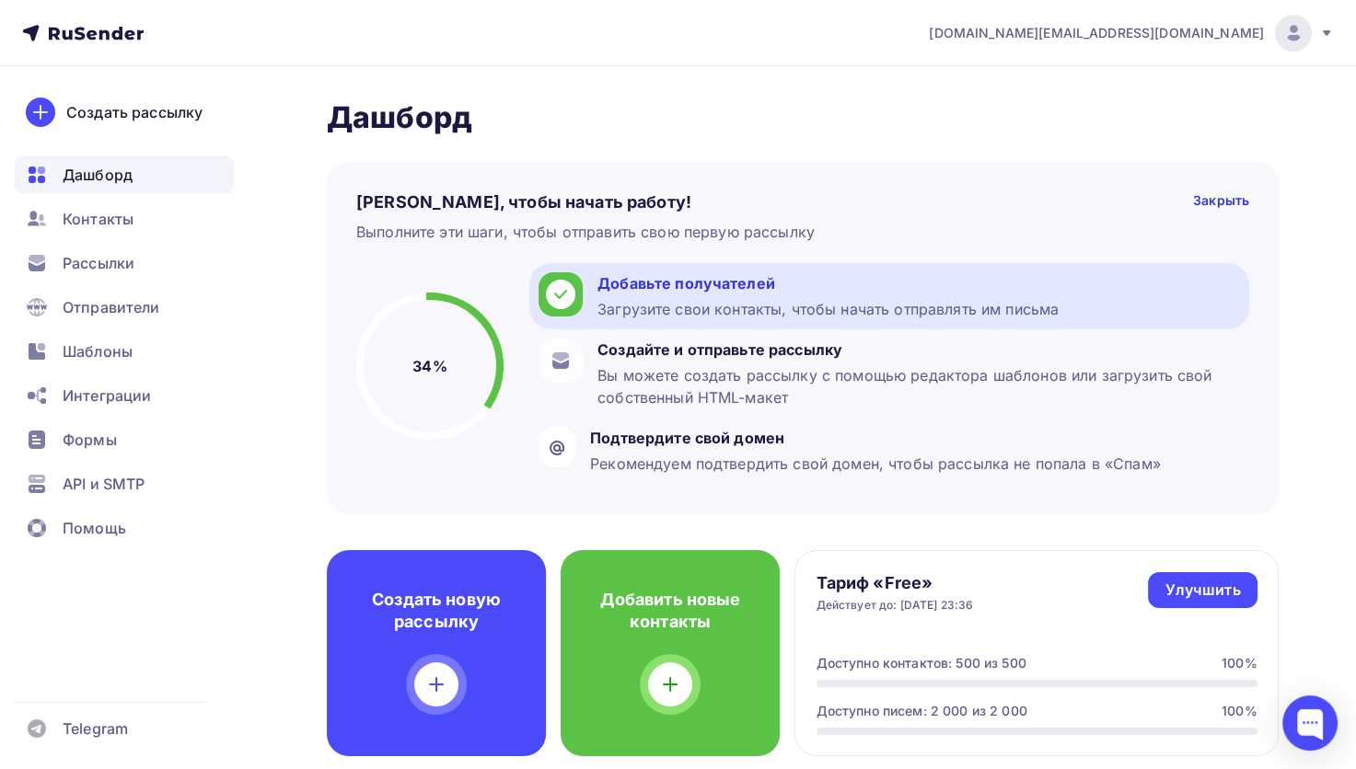
click at [663, 276] on div "Добавьте получателей" at bounding box center [827, 283] width 461 height 22
